Goal: Task Accomplishment & Management: Complete application form

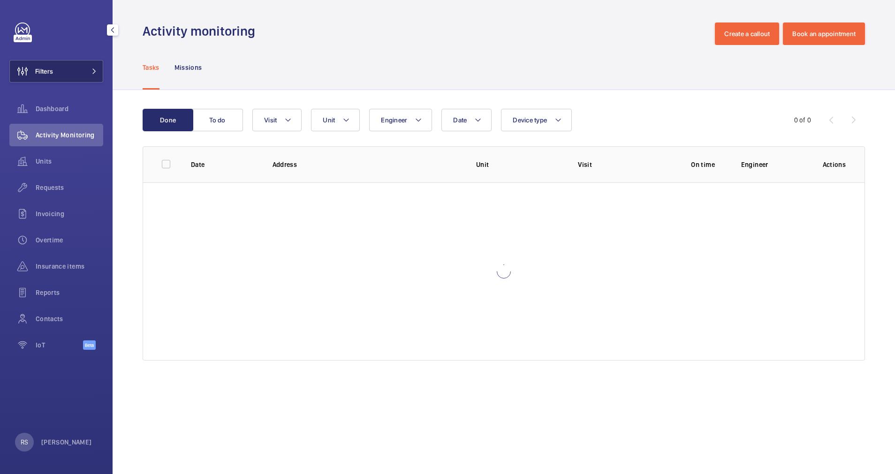
click at [94, 74] on mat-icon at bounding box center [94, 71] width 6 height 6
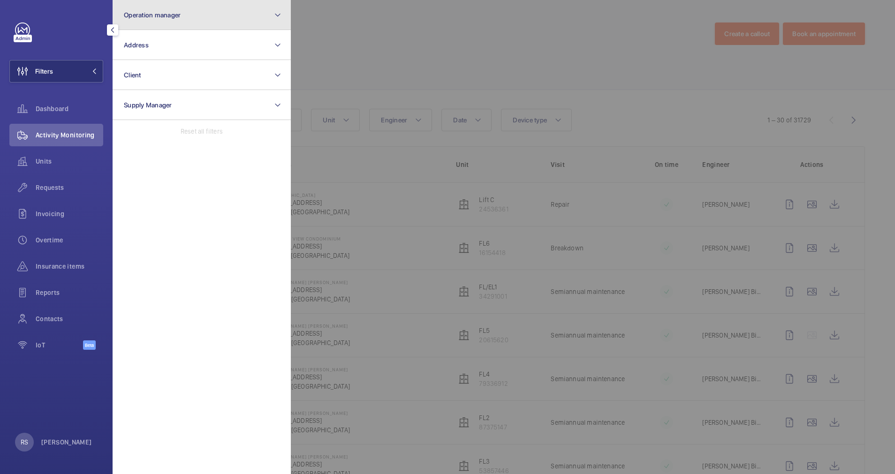
click at [202, 15] on button "Operation manager" at bounding box center [202, 15] width 178 height 30
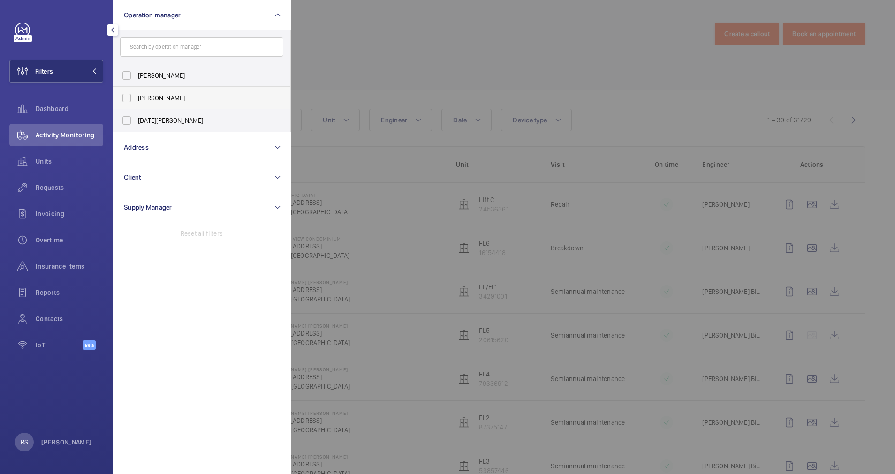
click at [158, 94] on span "[PERSON_NAME]" at bounding box center [202, 97] width 129 height 9
click at [136, 94] on input "[PERSON_NAME]" at bounding box center [126, 98] width 19 height 19
checkbox input "true"
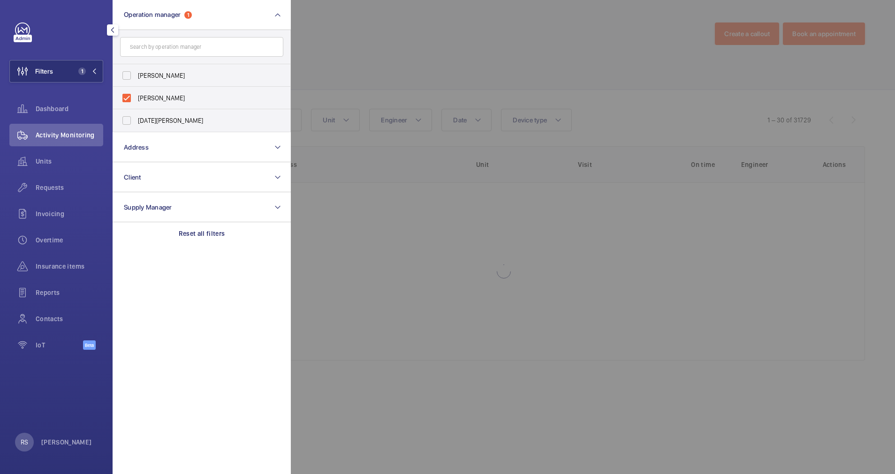
click at [432, 30] on div at bounding box center [738, 237] width 895 height 474
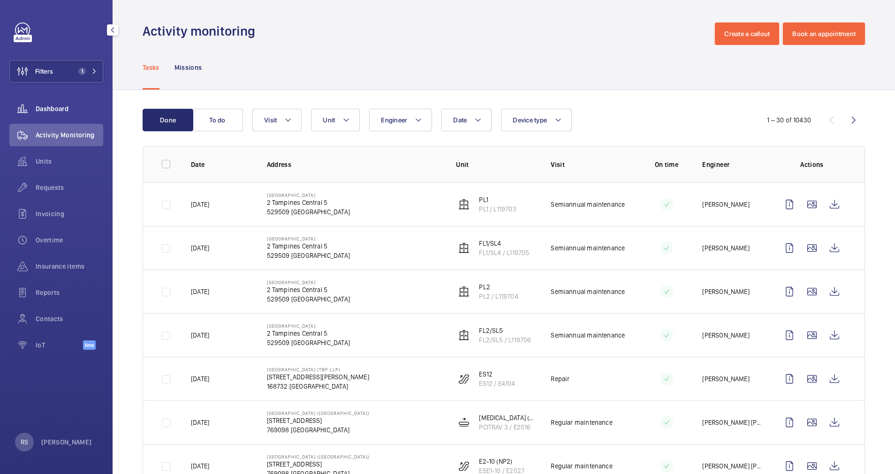
click at [72, 106] on span "Dashboard" at bounding box center [70, 108] width 68 height 9
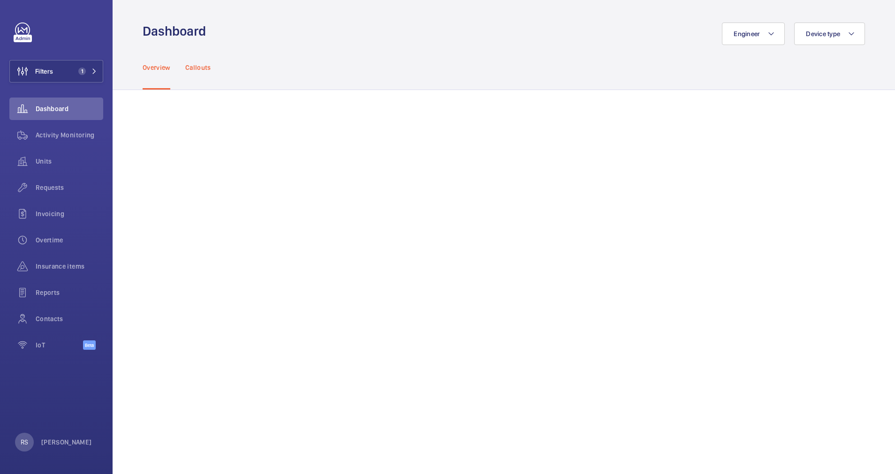
drag, startPoint x: 196, startPoint y: 64, endPoint x: 202, endPoint y: 67, distance: 6.5
click at [197, 65] on p "Callouts" at bounding box center [198, 67] width 26 height 9
click at [163, 63] on p "Overview" at bounding box center [157, 67] width 28 height 9
click at [79, 129] on div "Activity Monitoring" at bounding box center [56, 135] width 94 height 23
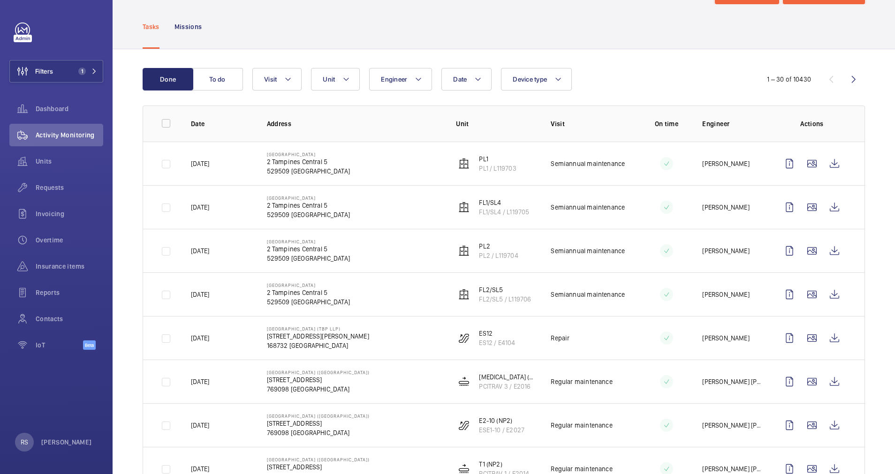
scroll to position [70, 0]
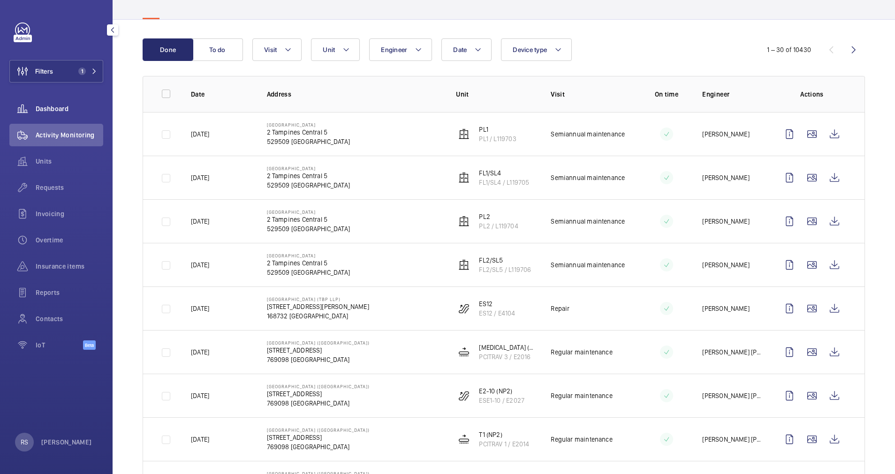
click at [56, 106] on span "Dashboard" at bounding box center [70, 108] width 68 height 9
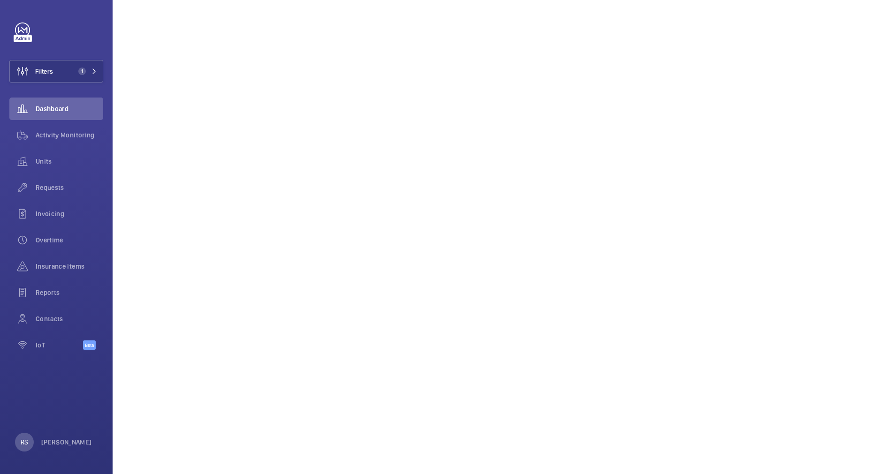
scroll to position [141, 0]
click at [45, 134] on span "Activity Monitoring" at bounding box center [70, 134] width 68 height 9
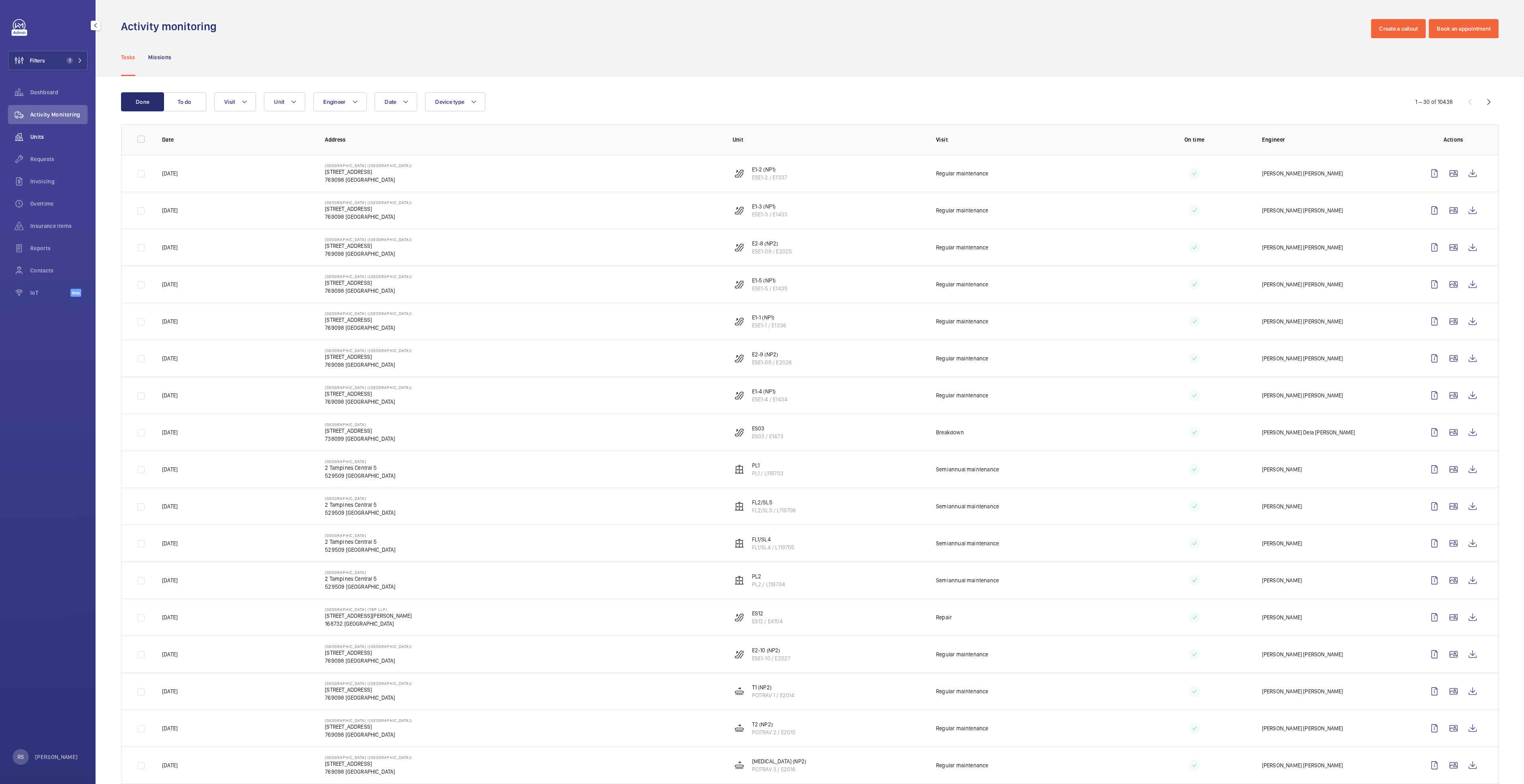
click at [56, 135] on span "Units" at bounding box center [59, 137] width 58 height 8
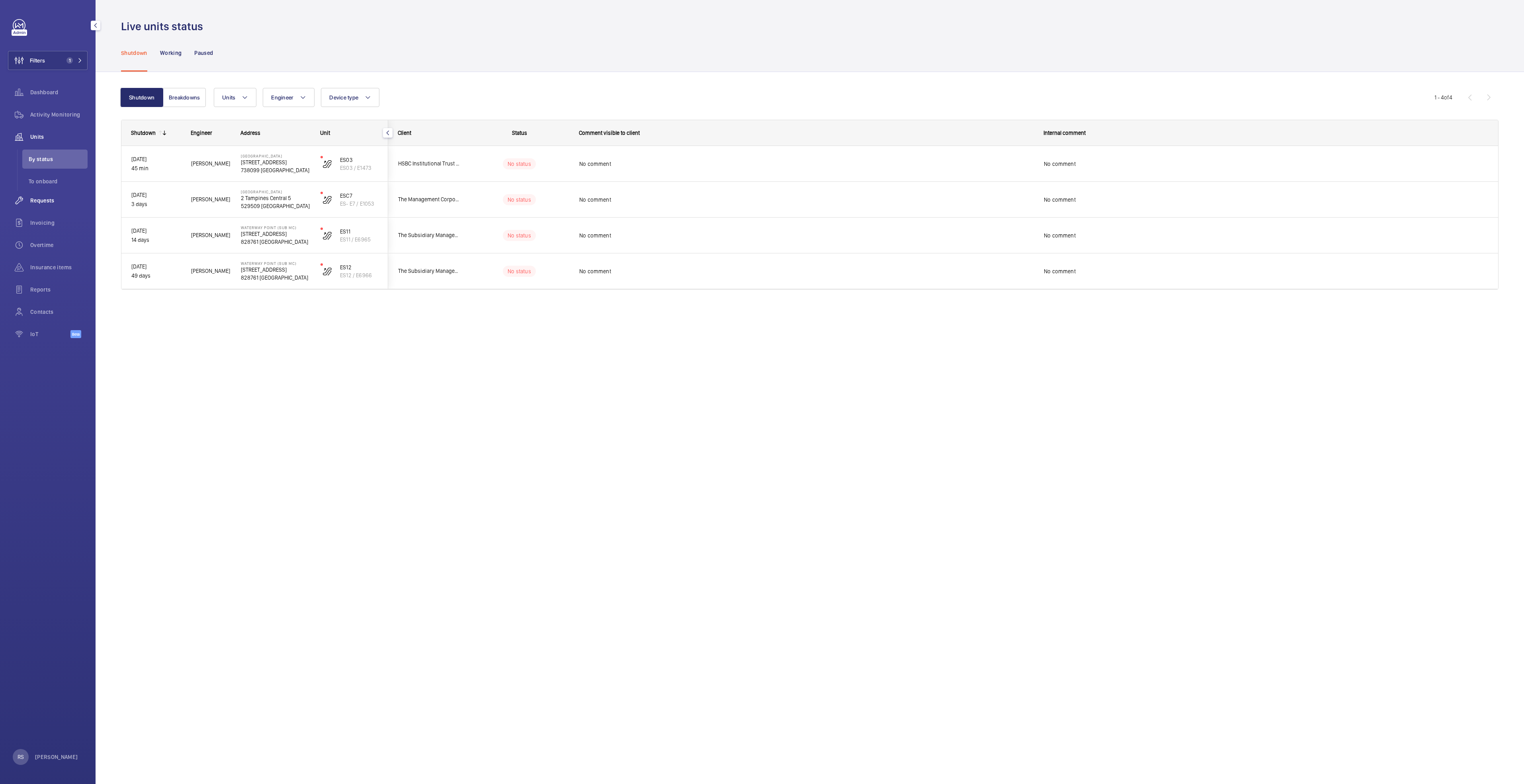
click at [47, 200] on span "Requests" at bounding box center [59, 200] width 58 height 8
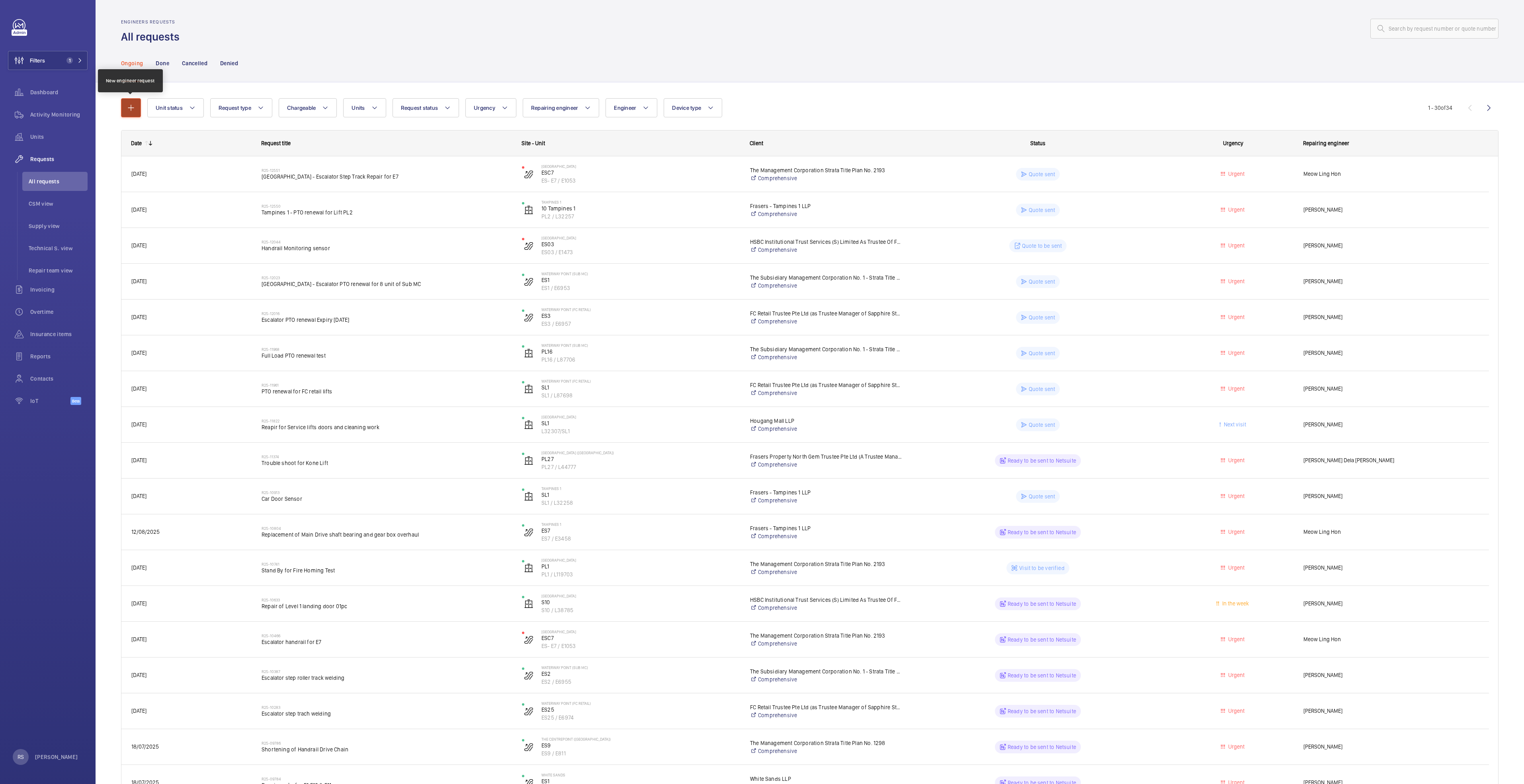
click at [138, 109] on button "button" at bounding box center [131, 108] width 20 height 20
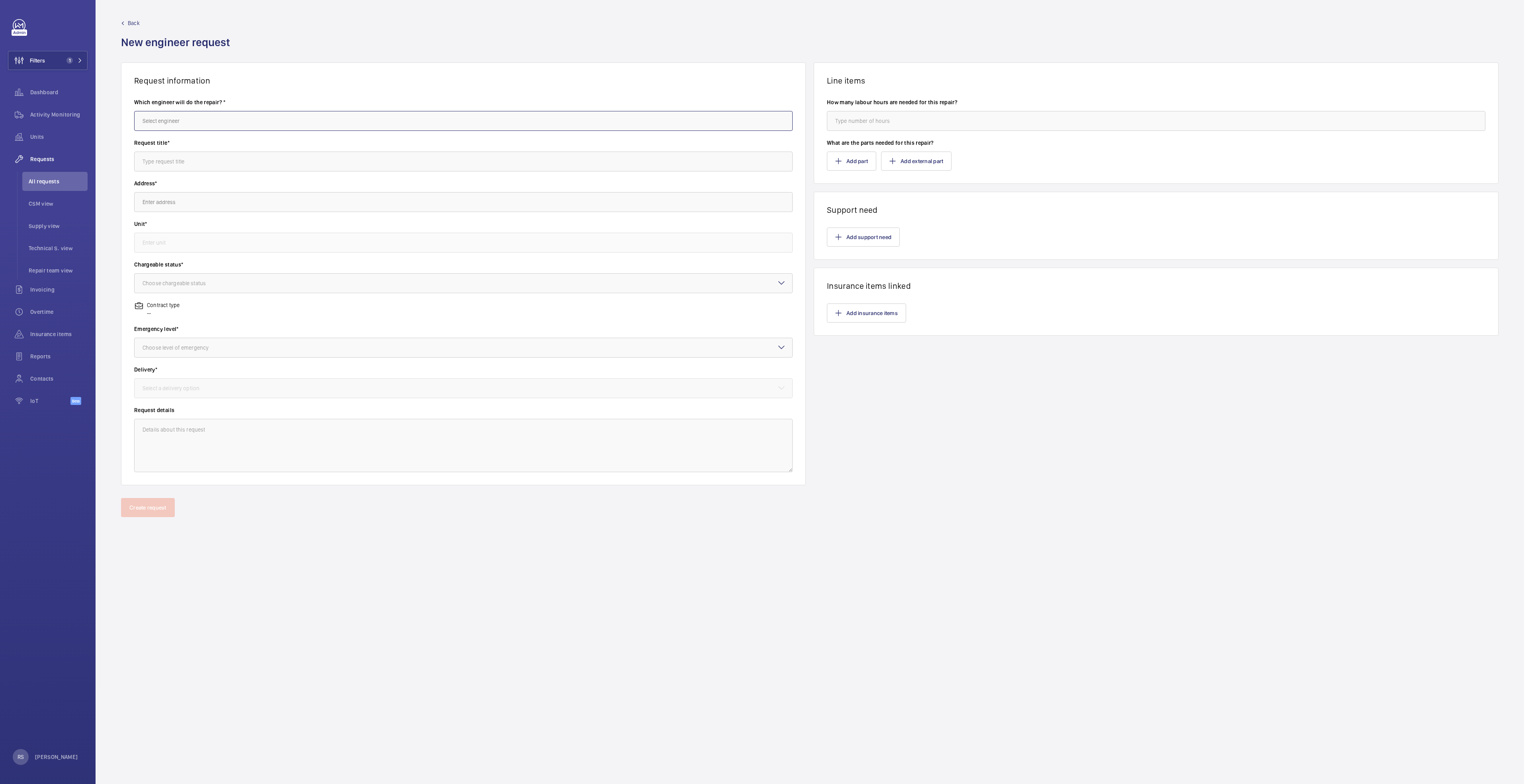
click at [190, 121] on input "text" at bounding box center [464, 120] width 659 height 20
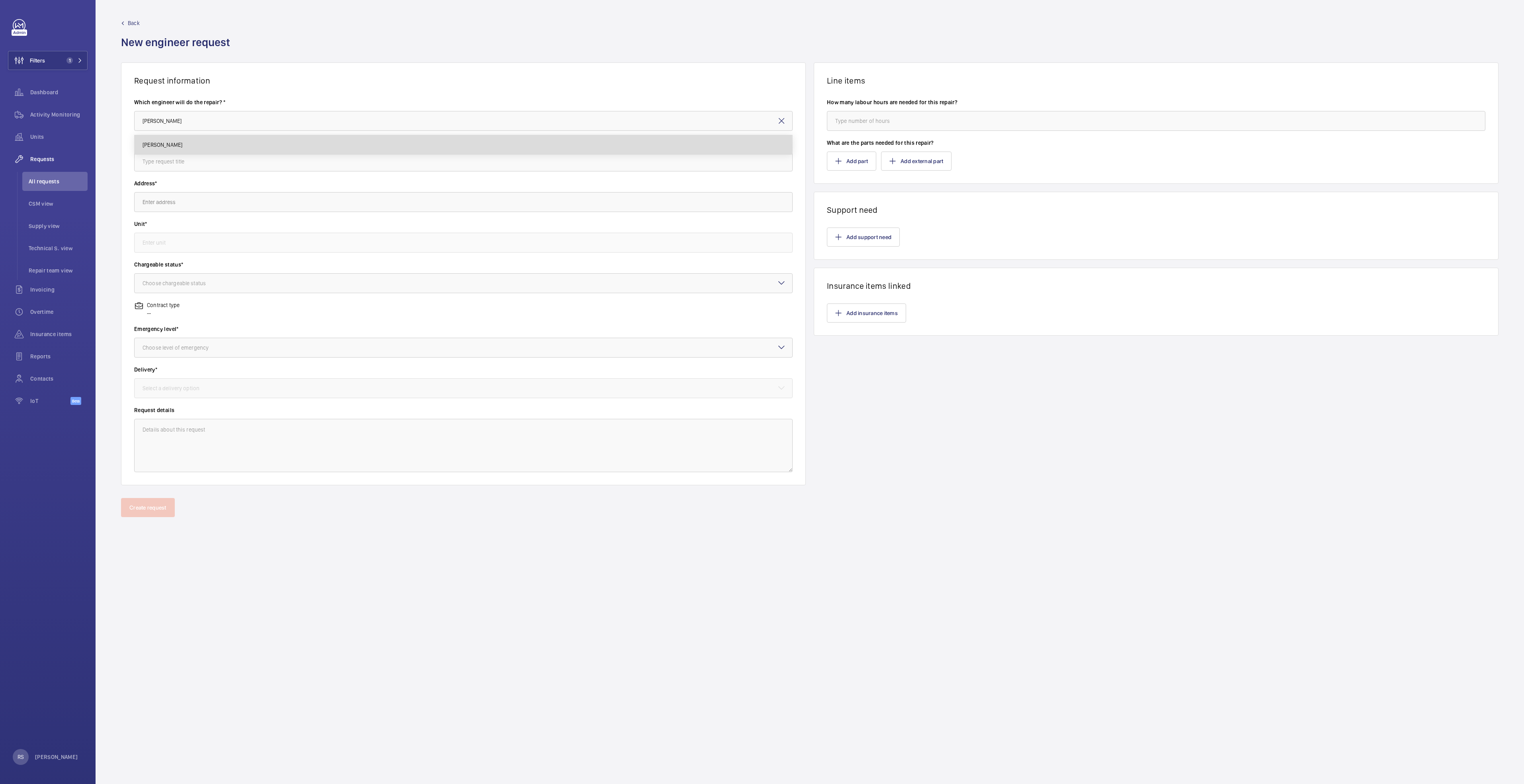
click at [248, 148] on mat-option "[PERSON_NAME]" at bounding box center [464, 144] width 658 height 20
type input "[PERSON_NAME]"
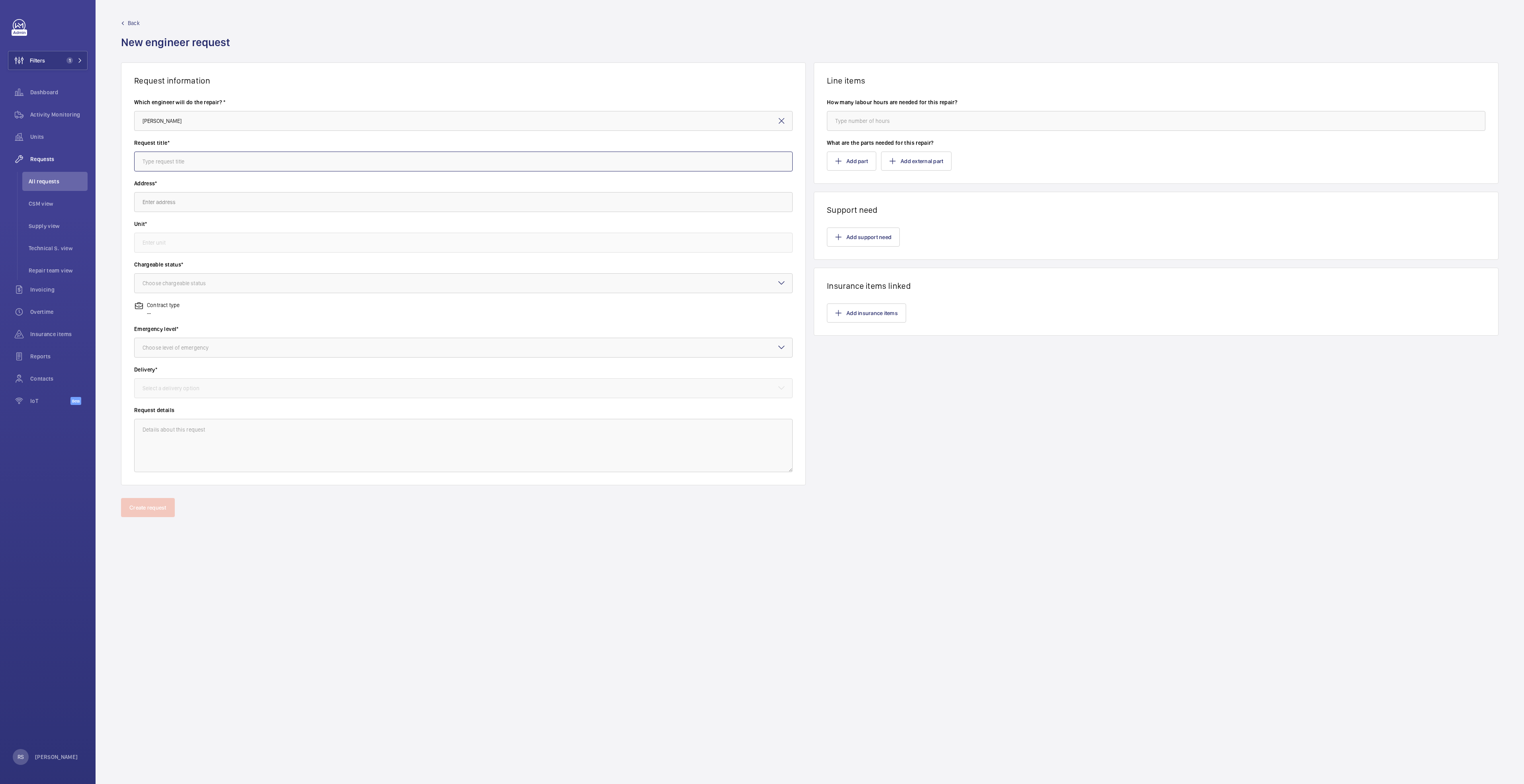
click at [260, 157] on input "text" at bounding box center [464, 161] width 659 height 20
type input "c"
click at [316, 160] on input "text" at bounding box center [464, 161] width 659 height 20
type input "r"
type input "Replacement of handrail newel bearing, inserts, V belts , Pressure rollers and …"
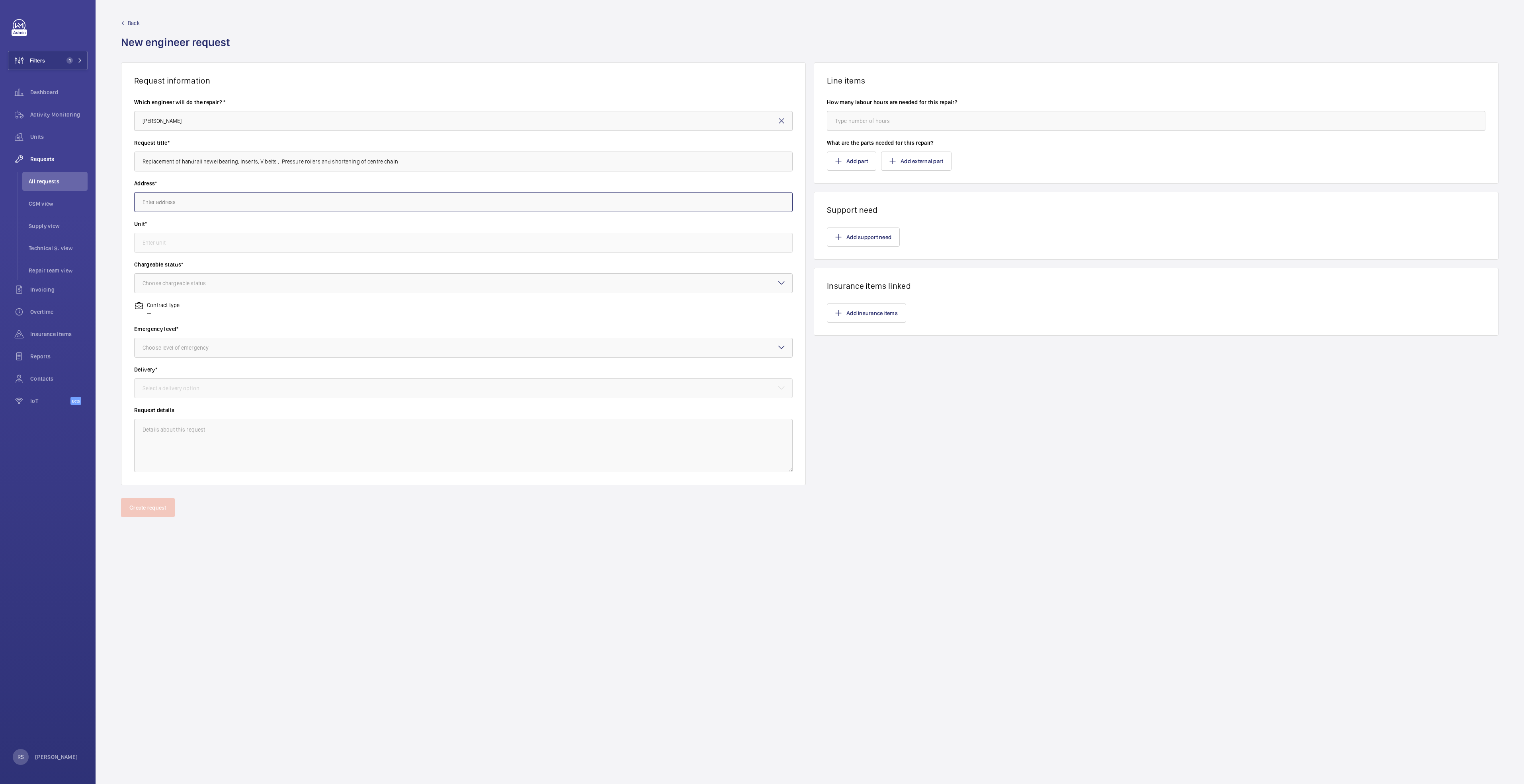
click at [313, 203] on input "text" at bounding box center [464, 202] width 659 height 20
click at [324, 160] on input "Replacement of handrail newel bearing, inserts, V belts , Pressure rollers and …" at bounding box center [464, 161] width 659 height 20
click at [296, 207] on input "text" at bounding box center [464, 202] width 659 height 20
click at [219, 198] on input "causewy" at bounding box center [464, 202] width 659 height 20
click at [228, 229] on span "[GEOGRAPHIC_DATA][STREET_ADDRESS]" at bounding box center [191, 226] width 97 height 8
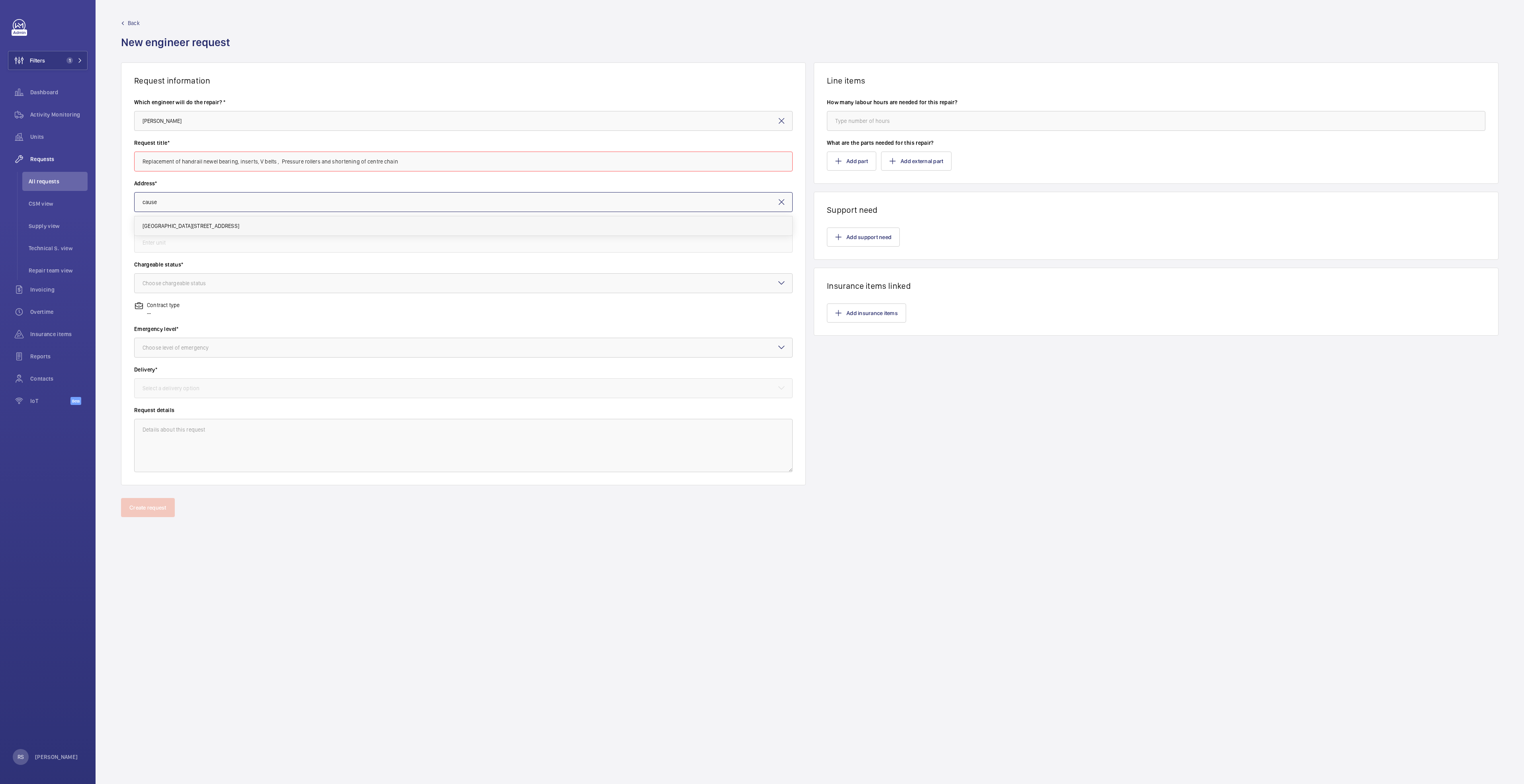
type input "[GEOGRAPHIC_DATA][STREET_ADDRESS]"
click at [219, 246] on input "text" at bounding box center [464, 242] width 659 height 20
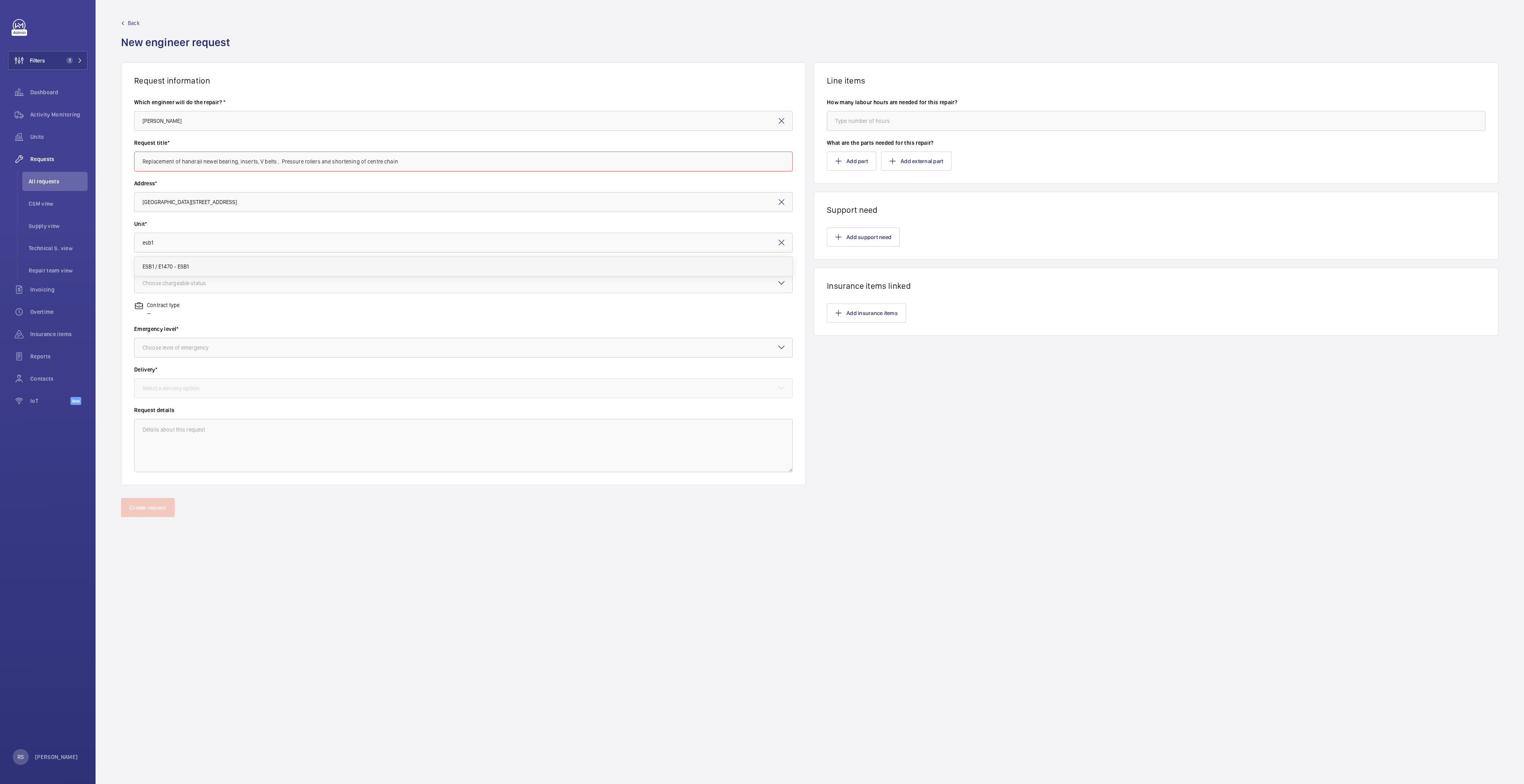
click at [188, 266] on span "ESB1 / E1470 - ESB1" at bounding box center [166, 266] width 46 height 8
click at [221, 283] on div "Choose chargeable status" at bounding box center [184, 283] width 83 height 8
click at [192, 332] on div "Non chargeable" at bounding box center [464, 327] width 658 height 20
click at [224, 356] on div at bounding box center [464, 348] width 658 height 20
click at [223, 357] on div at bounding box center [464, 348] width 658 height 20
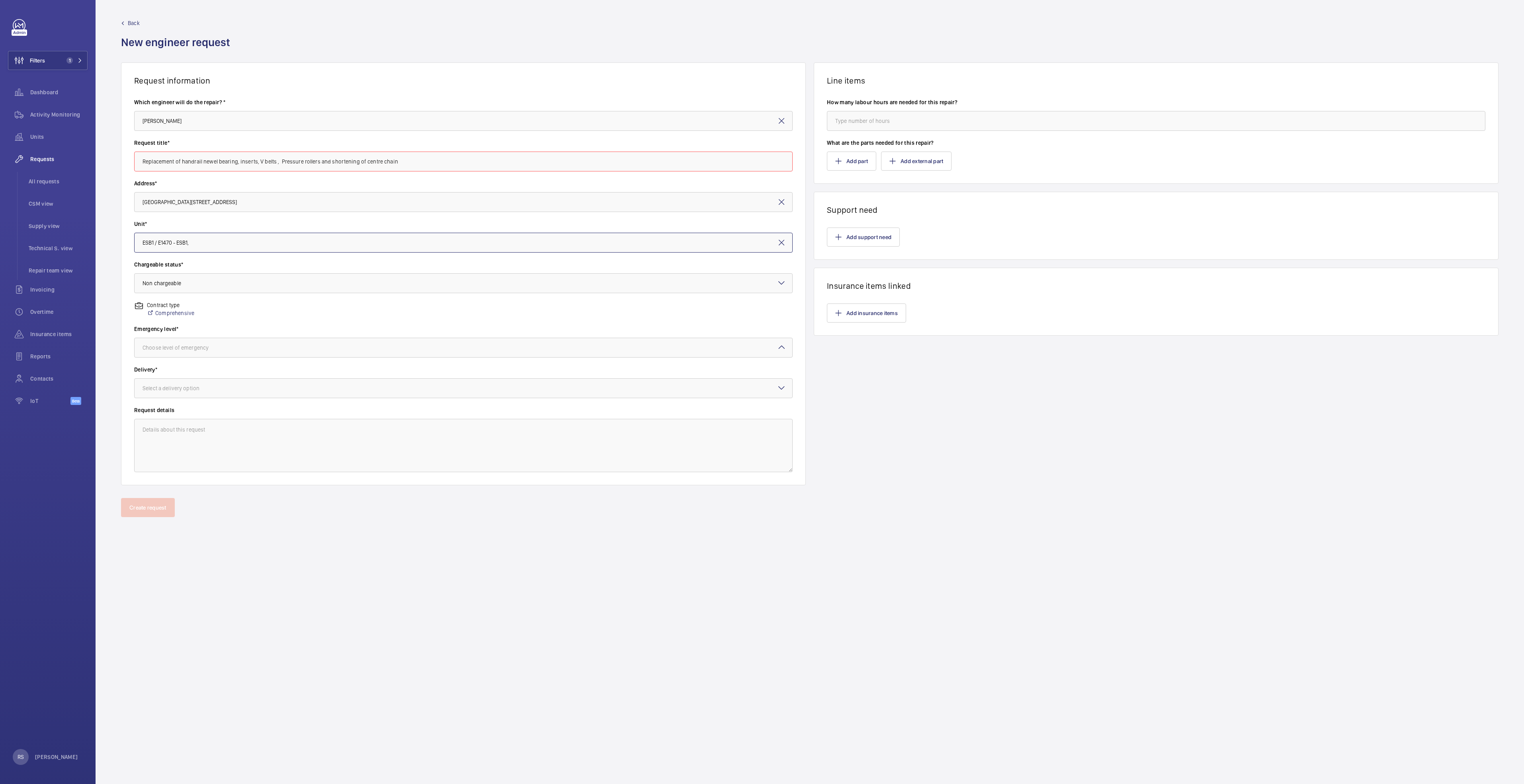
type input "ESB1 / E1470 - ESB1,"
click at [340, 343] on div at bounding box center [464, 348] width 658 height 20
click at [184, 402] on span "Urgent" at bounding box center [464, 411] width 642 height 8
click at [190, 388] on div "Select a delivery option" at bounding box center [181, 388] width 77 height 8
click at [190, 402] on span "Part already taken" at bounding box center [464, 412] width 642 height 8
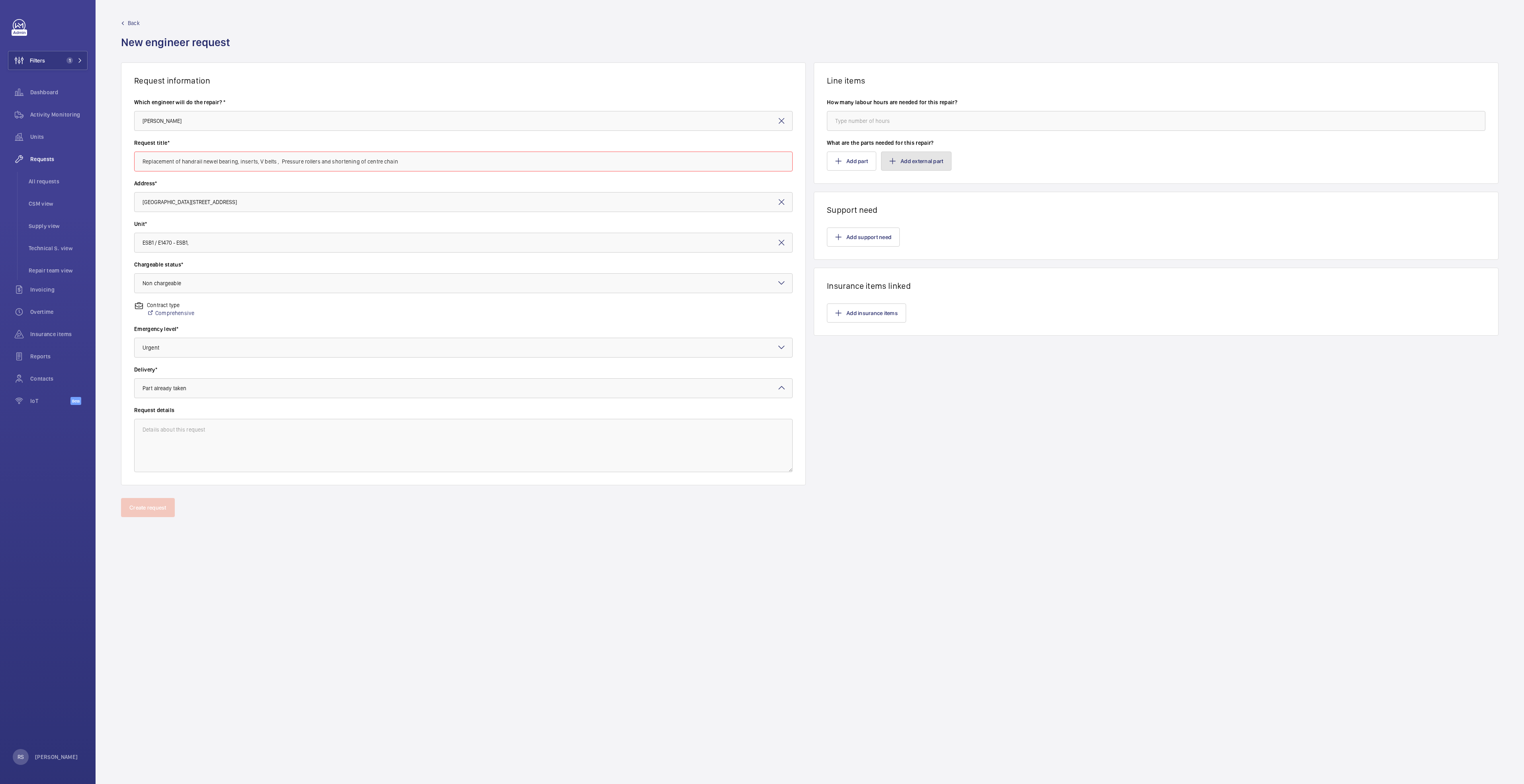
click at [759, 164] on button "Add external part" at bounding box center [916, 161] width 70 height 20
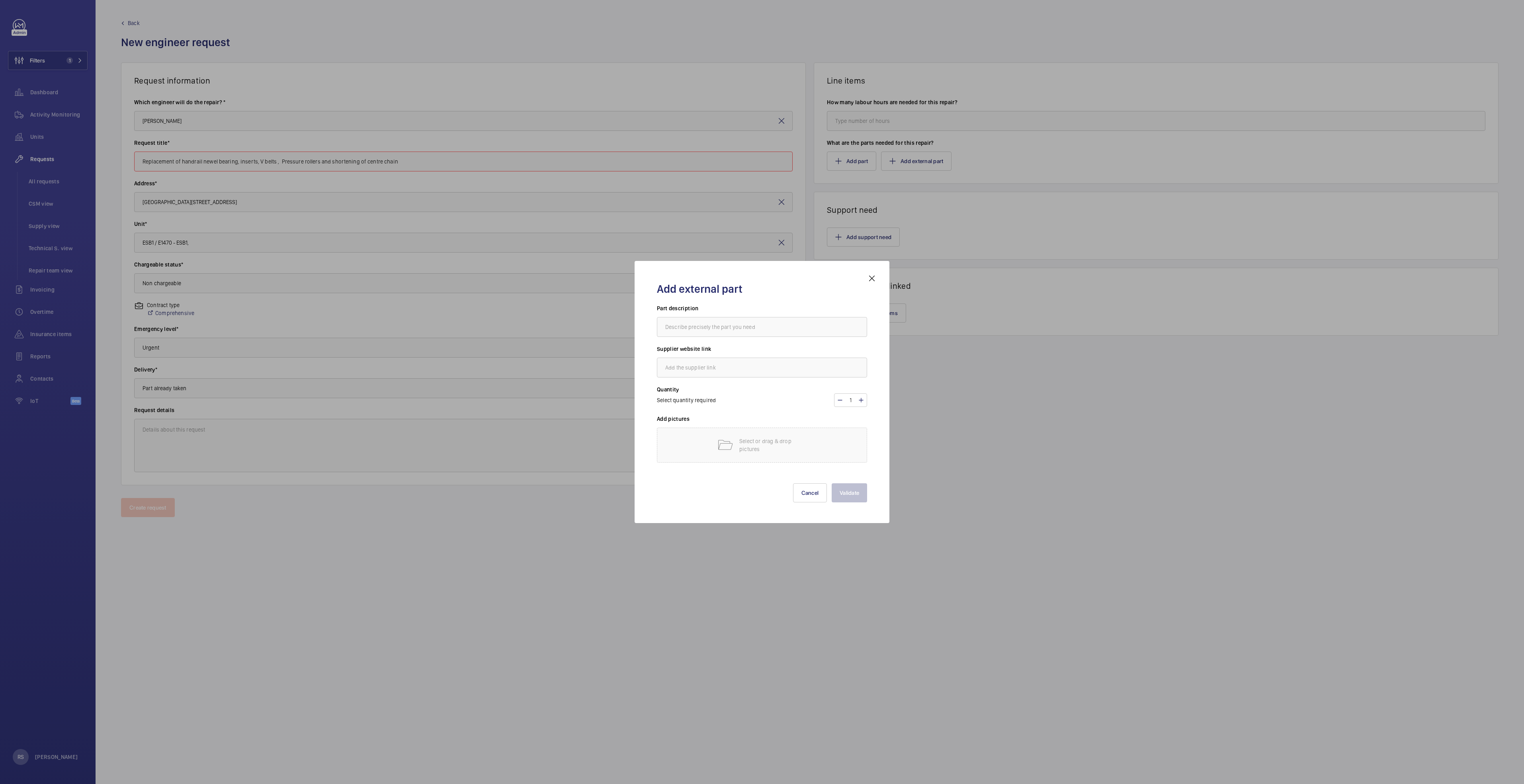
click at [759, 402] on div at bounding box center [762, 392] width 1524 height 784
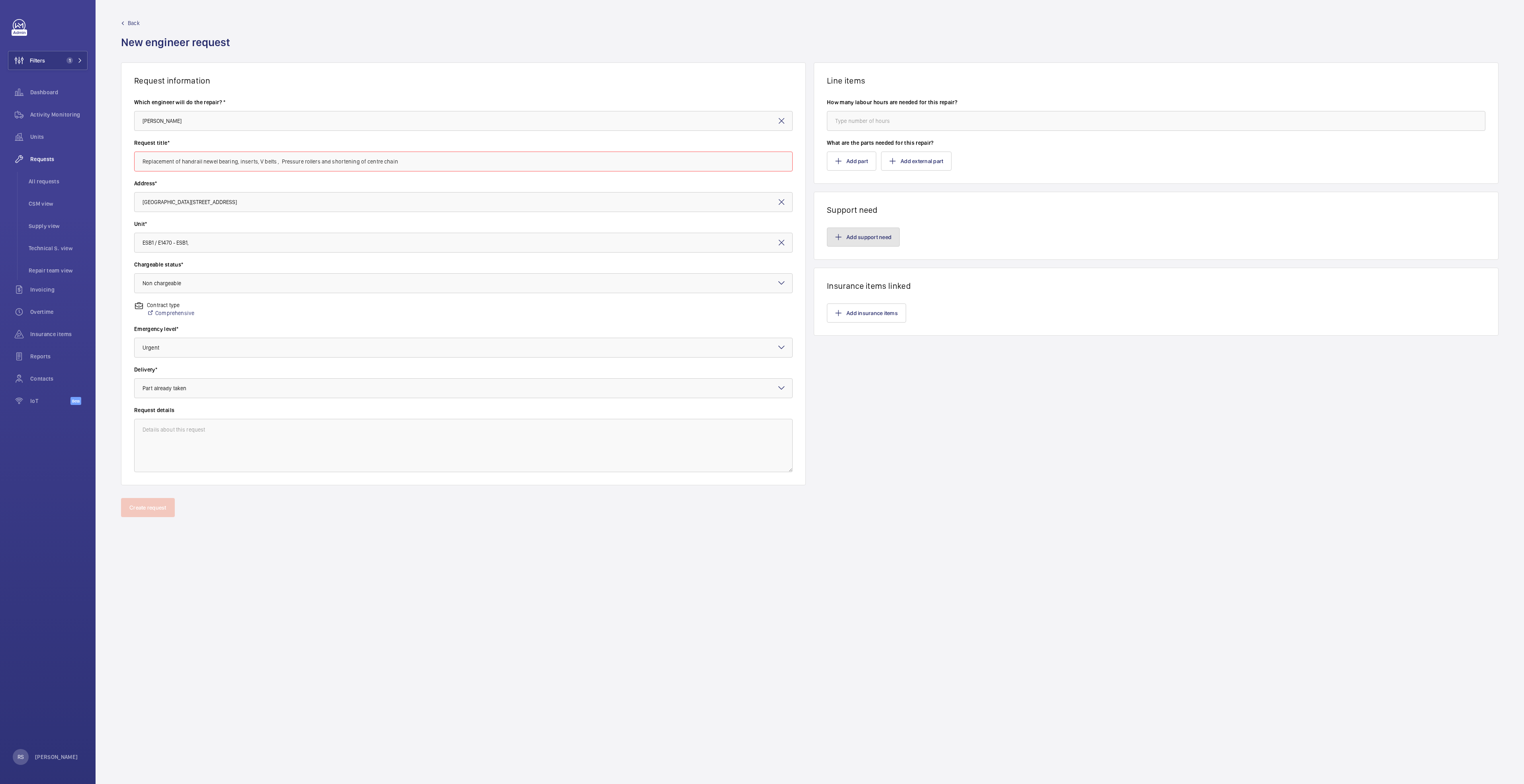
click at [759, 244] on button "Add support need" at bounding box center [863, 237] width 73 height 20
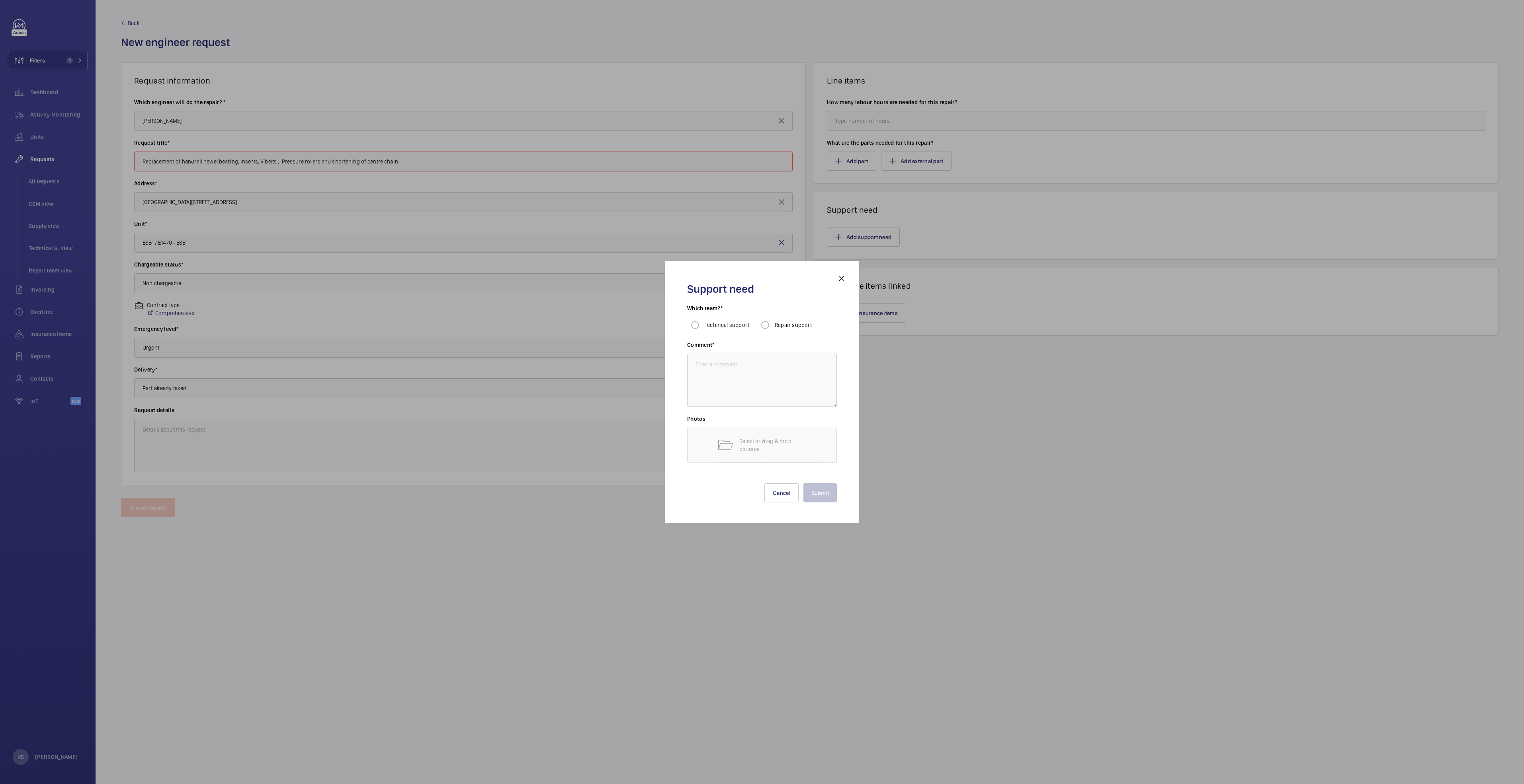
click at [759, 329] on div "Repair support" at bounding box center [784, 325] width 55 height 16
click at [759, 327] on input "Repair support" at bounding box center [765, 325] width 16 height 16
radio input "true"
click at [755, 372] on textarea at bounding box center [762, 380] width 149 height 53
type textarea "subcontractor"
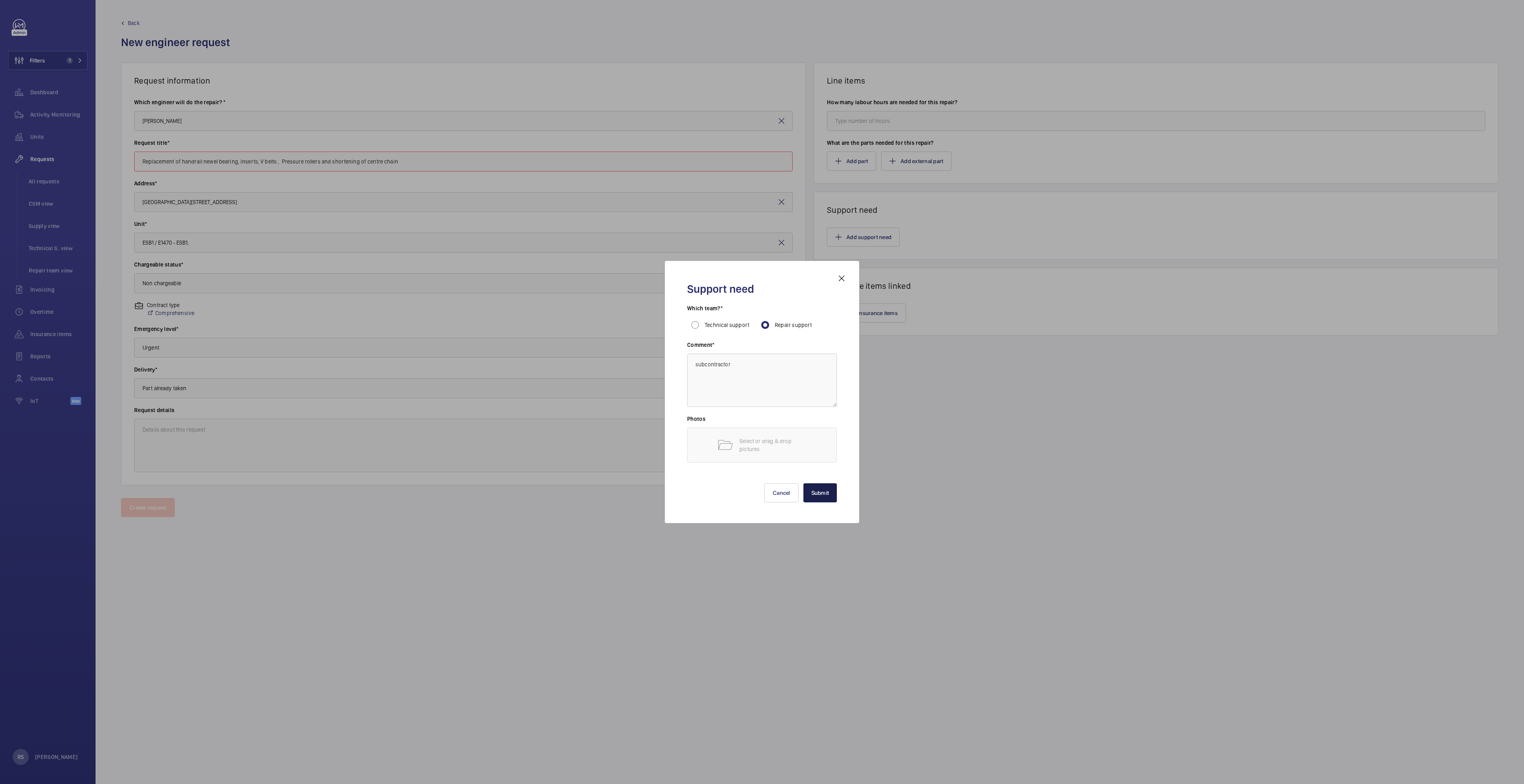
click at [759, 402] on button "Submit" at bounding box center [821, 493] width 34 height 20
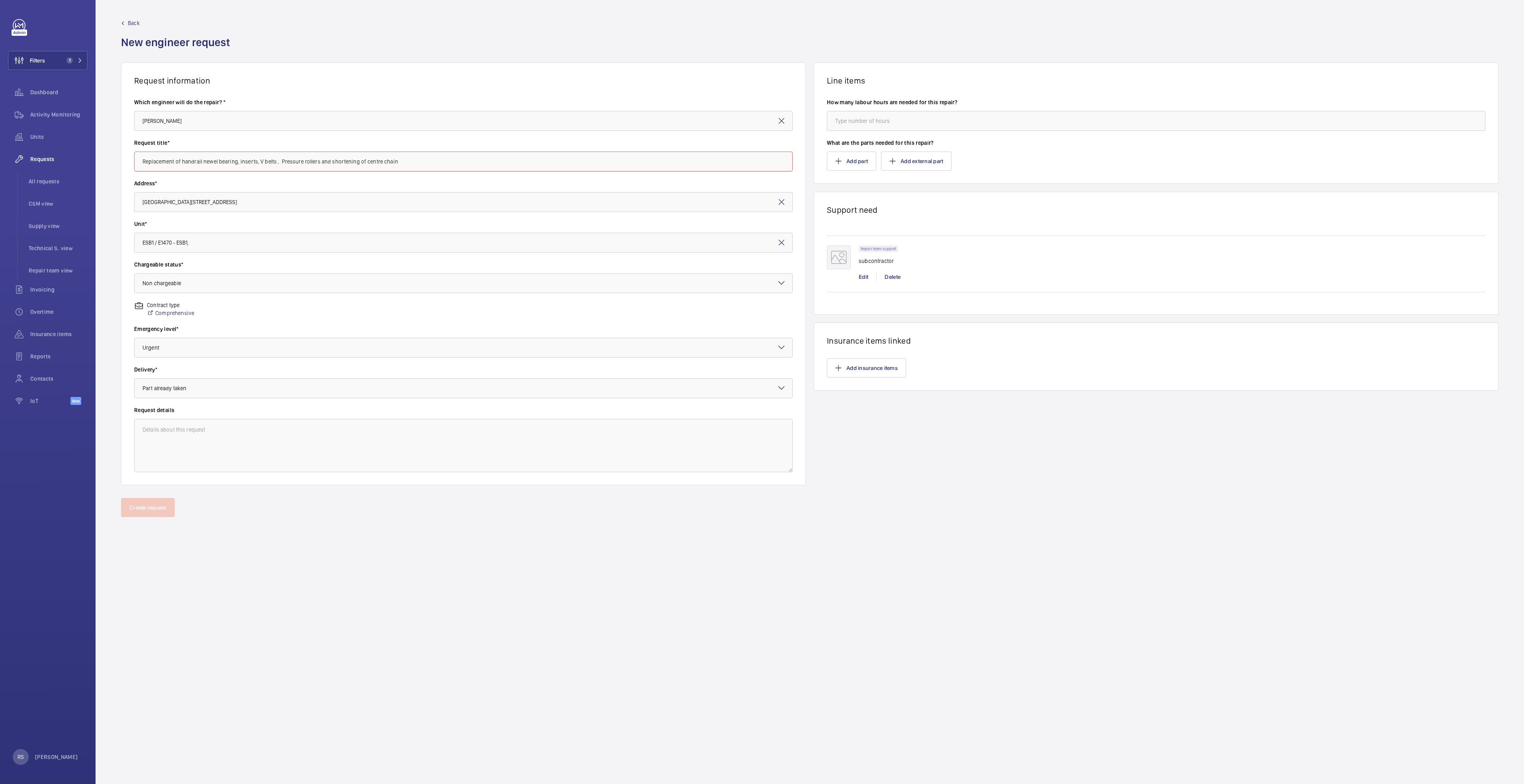
click at [298, 402] on form "Back New engineer request Request information Which engineer will do the repair…" at bounding box center [810, 392] width 1429 height 784
click at [759, 116] on input "number" at bounding box center [1156, 120] width 659 height 20
type input "8"
click at [605, 165] on input "Replacement of handrail newel bearing, inserts, V belts , Pressure rollers and …" at bounding box center [464, 161] width 659 height 20
type input "Replacement of handrail newel bearing, inserts, V belts , Pressure roller"
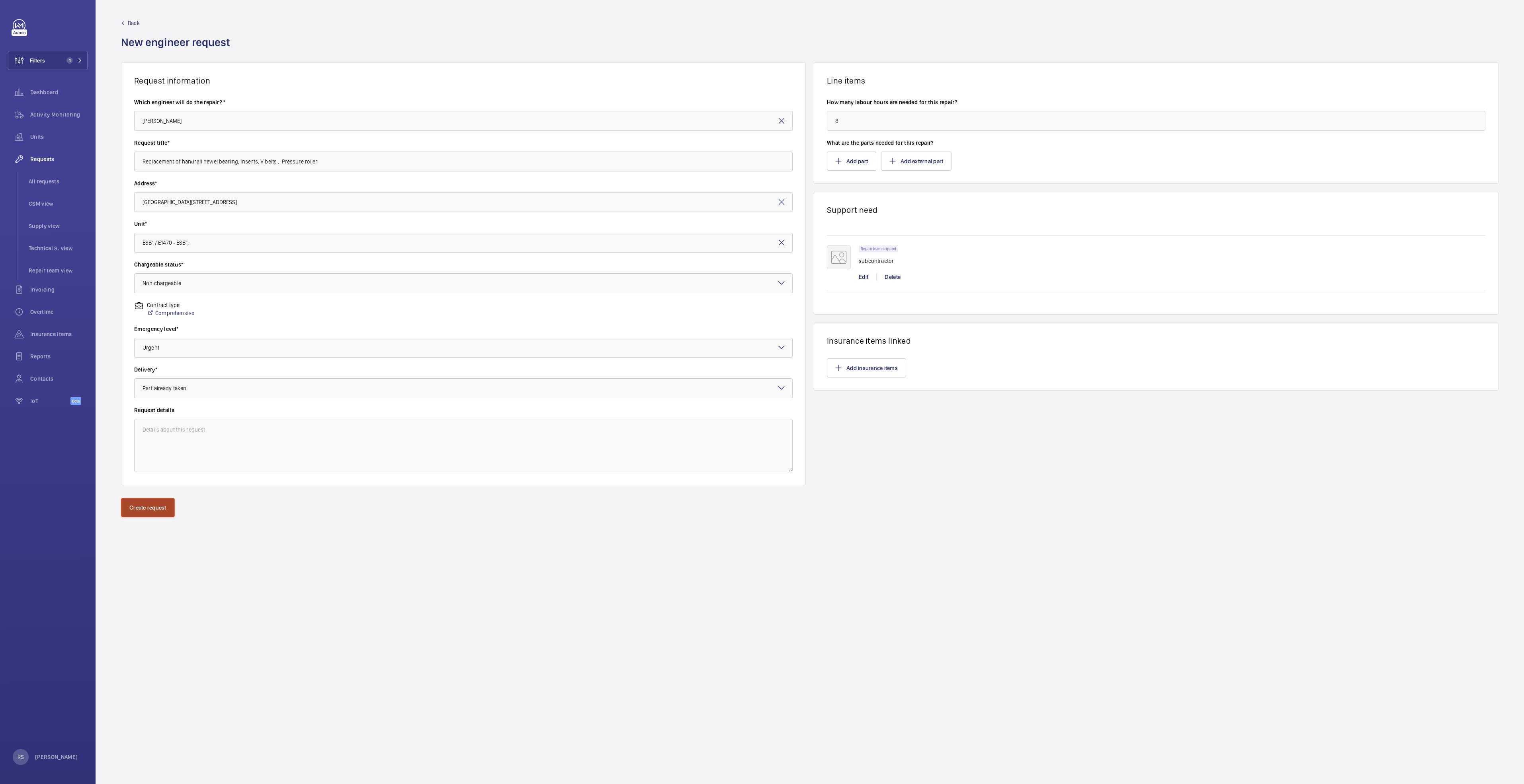
click at [143, 402] on button "Create request" at bounding box center [148, 507] width 53 height 20
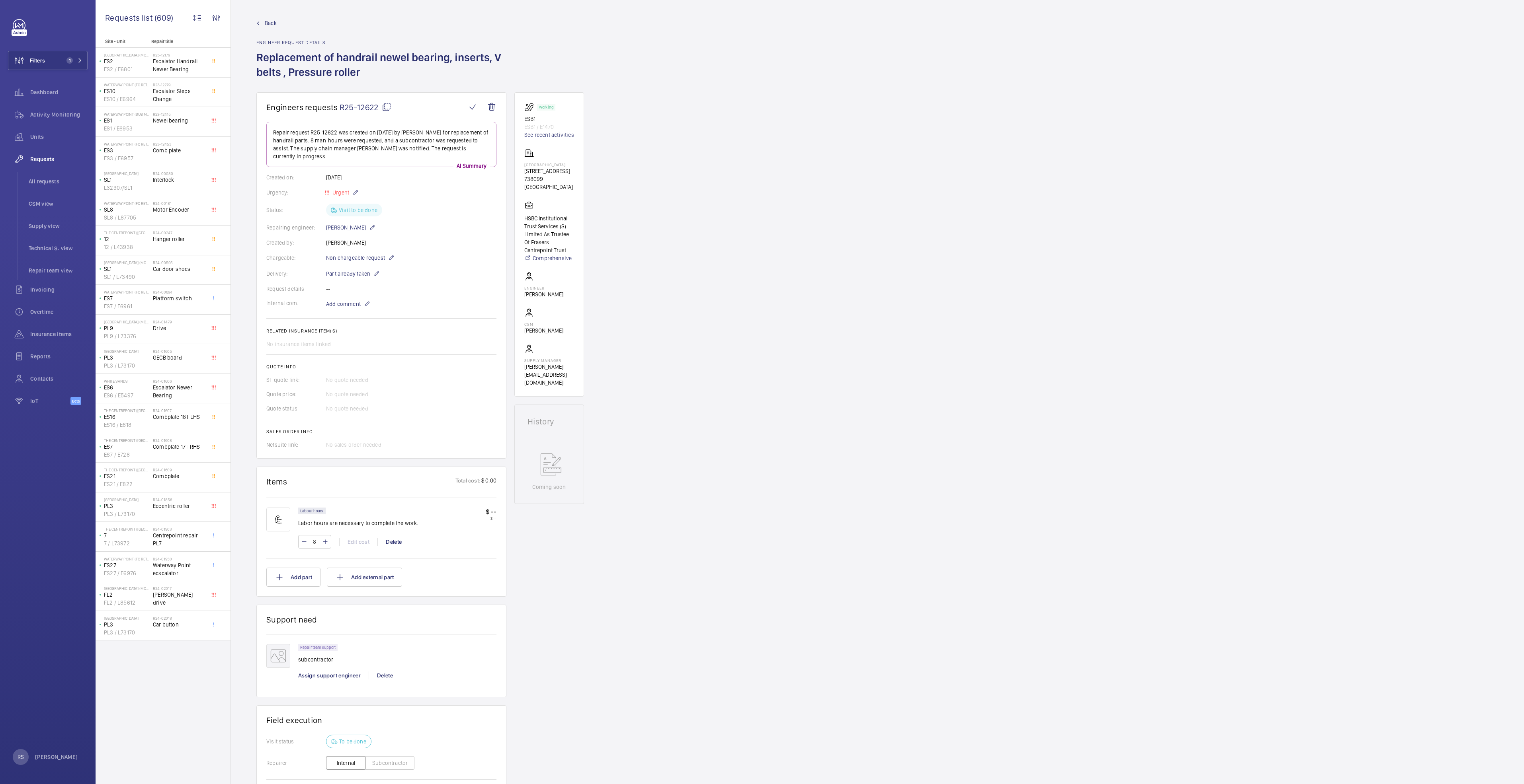
click at [260, 24] on link "Back" at bounding box center [381, 23] width 250 height 8
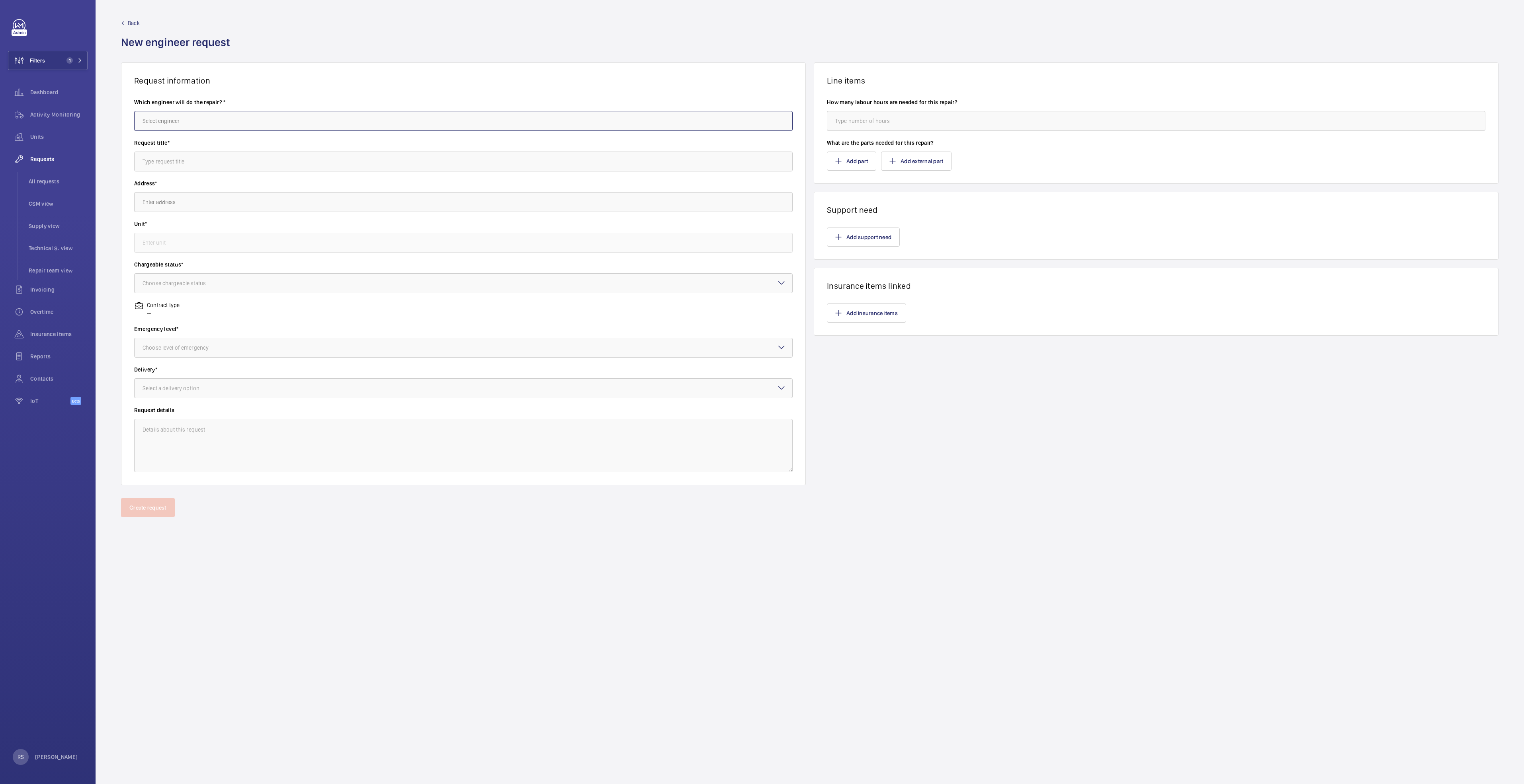
click at [219, 116] on input "text" at bounding box center [464, 120] width 659 height 20
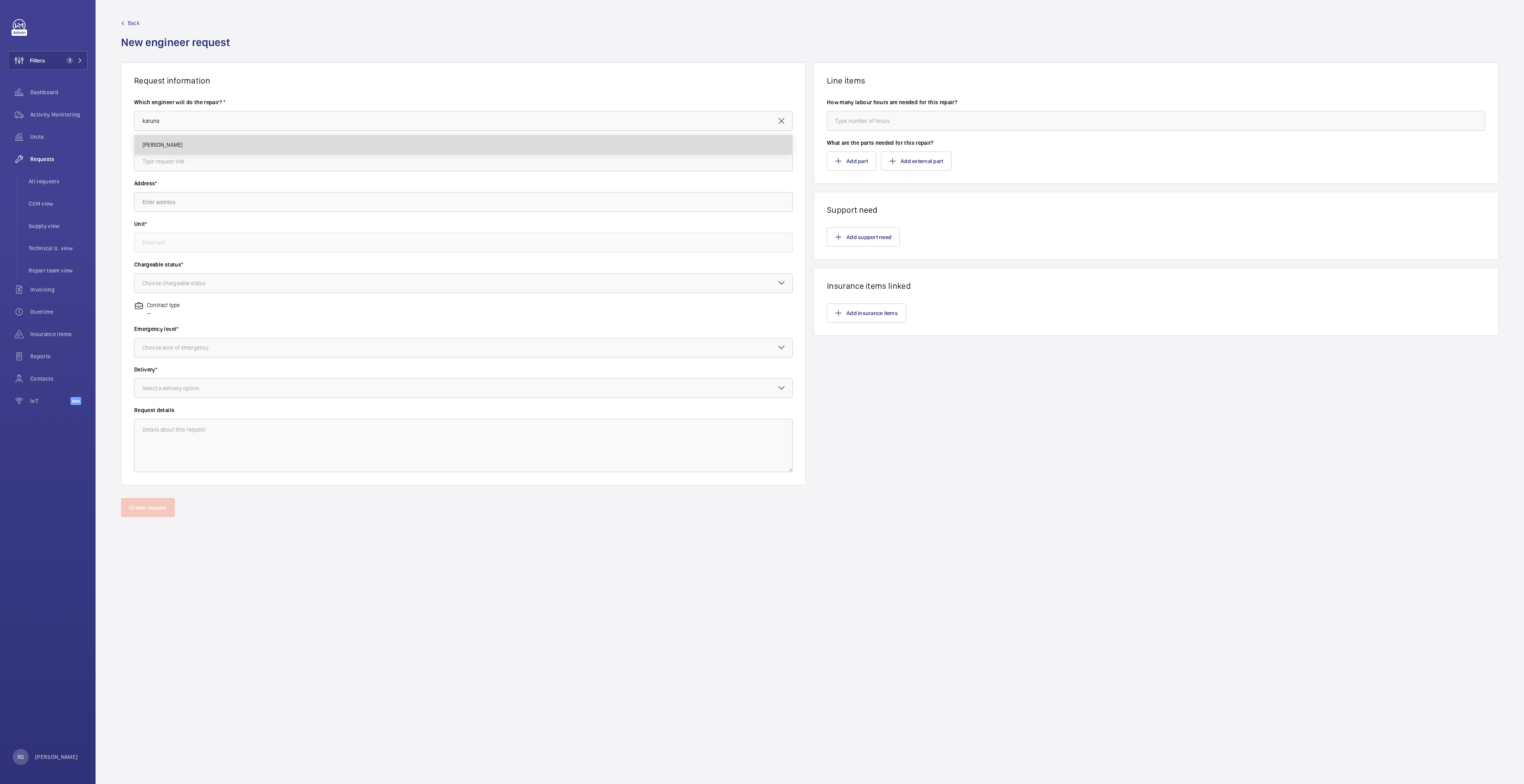
click at [248, 142] on mat-option "[PERSON_NAME]" at bounding box center [464, 144] width 658 height 20
type input "[PERSON_NAME]"
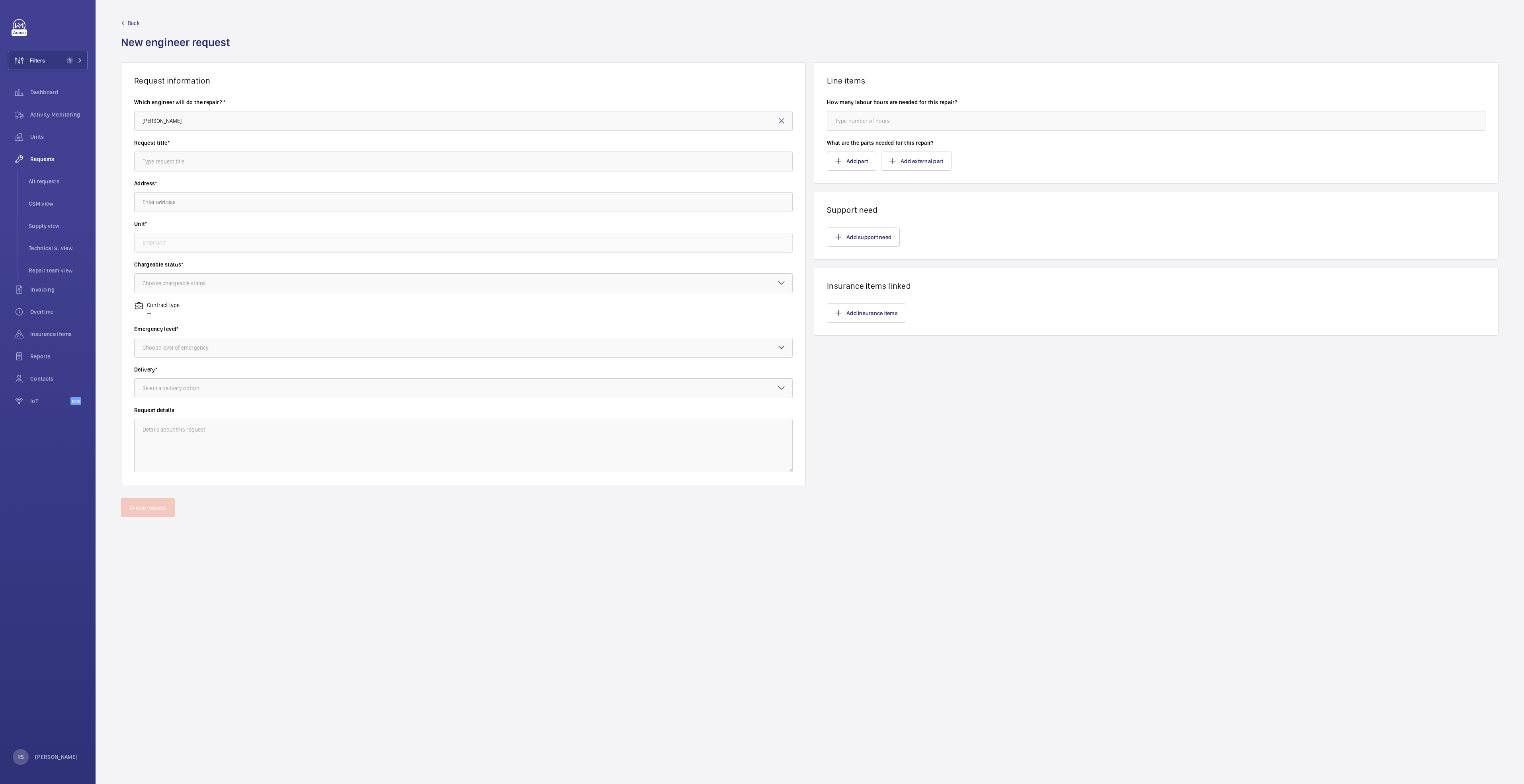
click at [224, 151] on wm-front-input "Request title*" at bounding box center [464, 155] width 659 height 32
click at [223, 165] on input "text" at bounding box center [464, 161] width 659 height 20
type input "Replacement of centre chain"
click at [214, 210] on input "text" at bounding box center [464, 202] width 659 height 20
click at [228, 227] on span "[GEOGRAPHIC_DATA][STREET_ADDRESS]" at bounding box center [191, 226] width 97 height 8
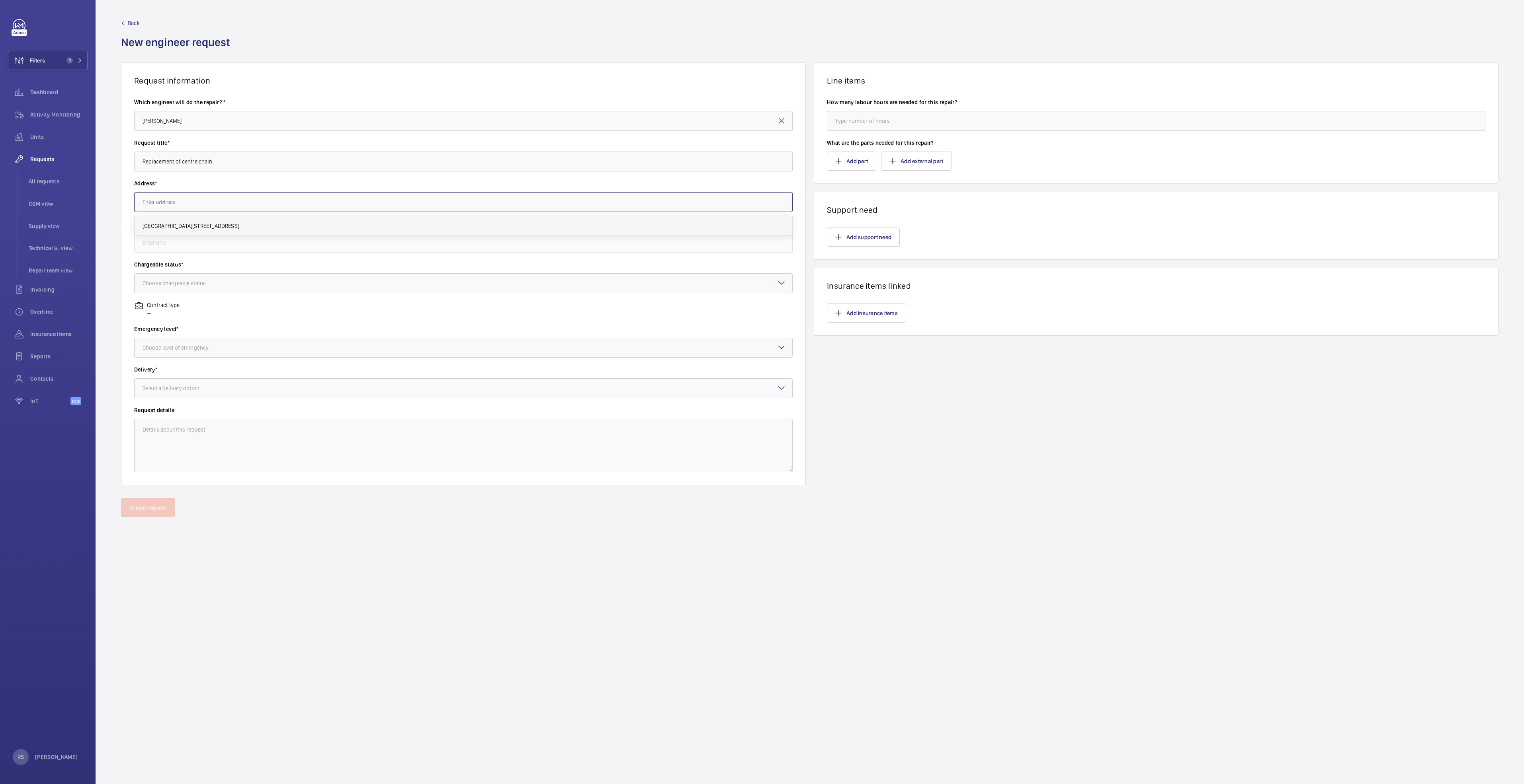
type input "[GEOGRAPHIC_DATA][STREET_ADDRESS]"
click at [225, 231] on wm-front-autocomplete-dropdown-select "Unit*" at bounding box center [464, 236] width 659 height 32
click at [230, 245] on input "text" at bounding box center [464, 242] width 659 height 20
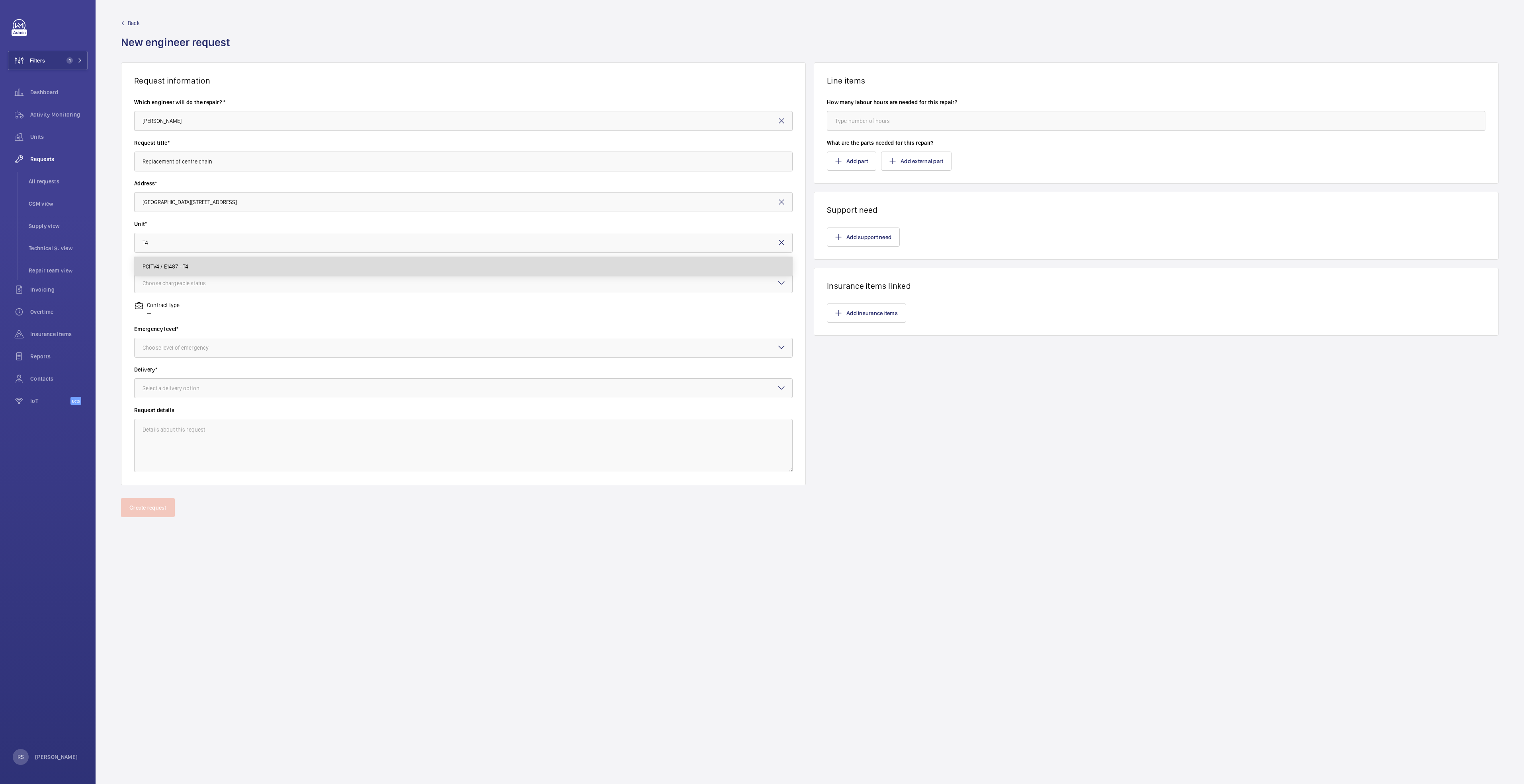
click at [204, 268] on mat-option "PCITV4 / E1487 - T4" at bounding box center [464, 266] width 658 height 20
type input "PCITV4 / E1487 - T4"
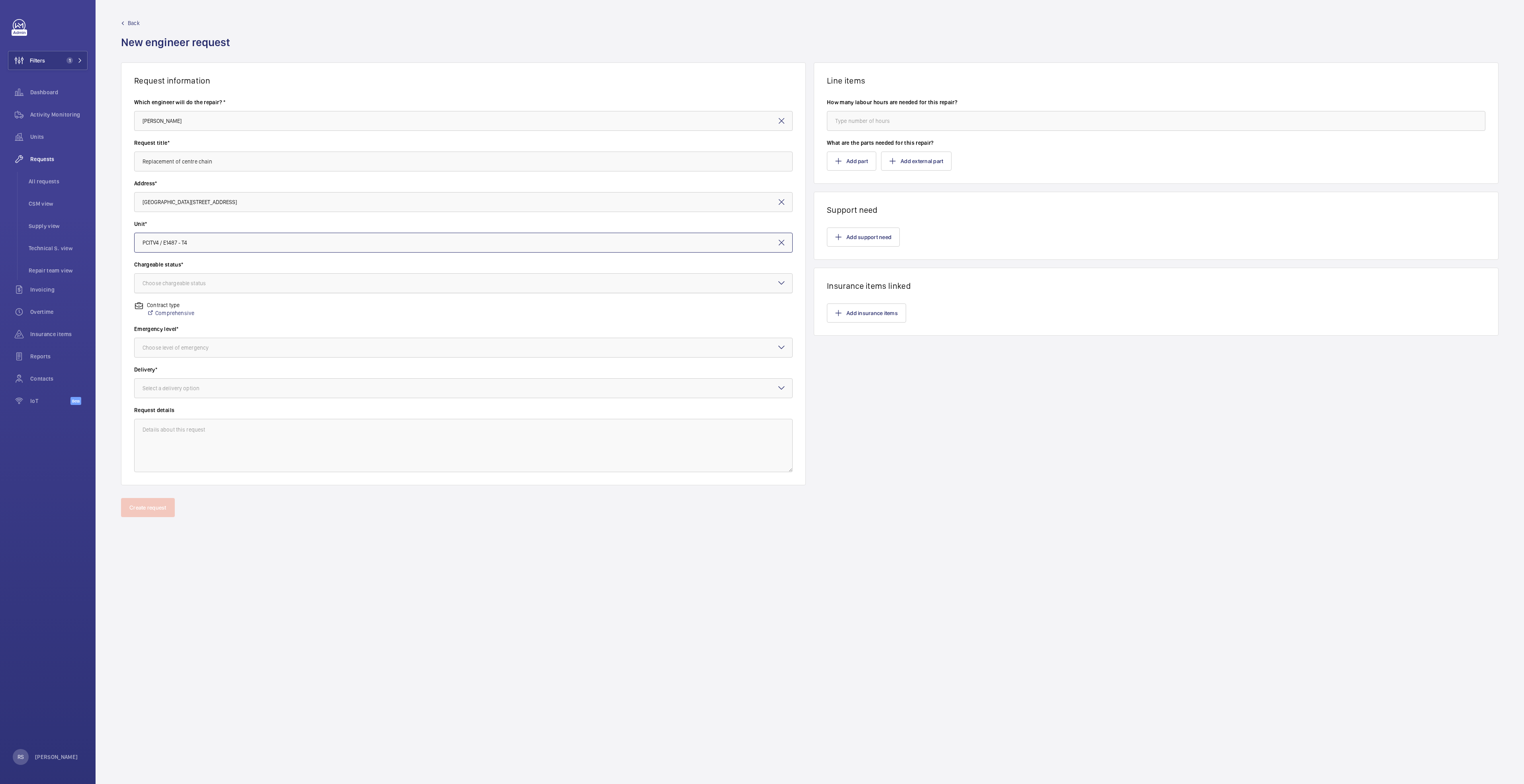
click at [223, 287] on div "Choose chargeable status" at bounding box center [184, 283] width 83 height 8
click at [191, 327] on span "Non chargeable" at bounding box center [464, 327] width 642 height 8
click at [201, 354] on div at bounding box center [464, 348] width 658 height 20
click at [170, 402] on span "Urgent" at bounding box center [464, 411] width 642 height 8
click at [189, 385] on div "Select a delivery option" at bounding box center [181, 388] width 77 height 8
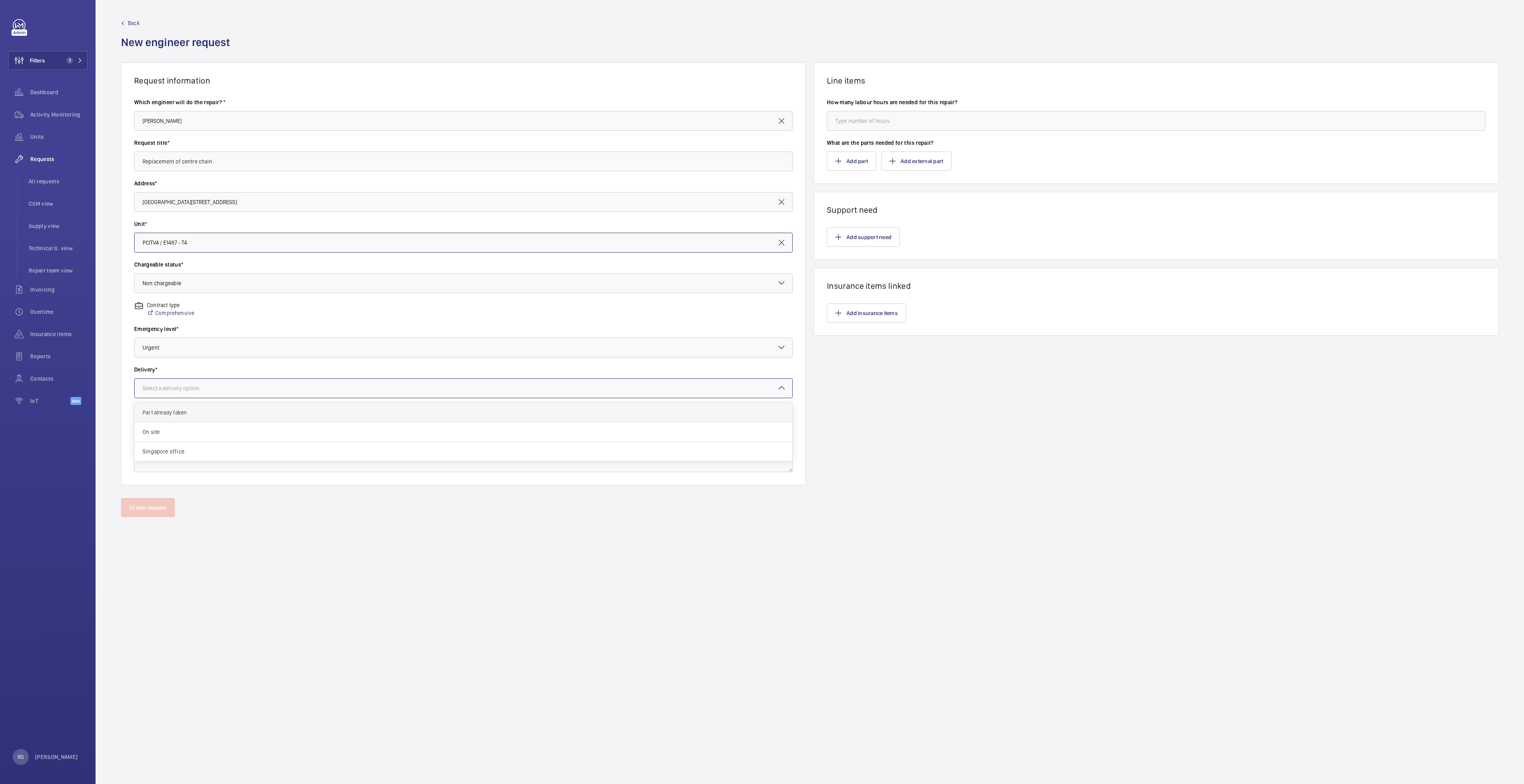
click at [181, 402] on div "Part already taken" at bounding box center [464, 412] width 658 height 20
click at [759, 243] on button "Add support need" at bounding box center [863, 237] width 73 height 20
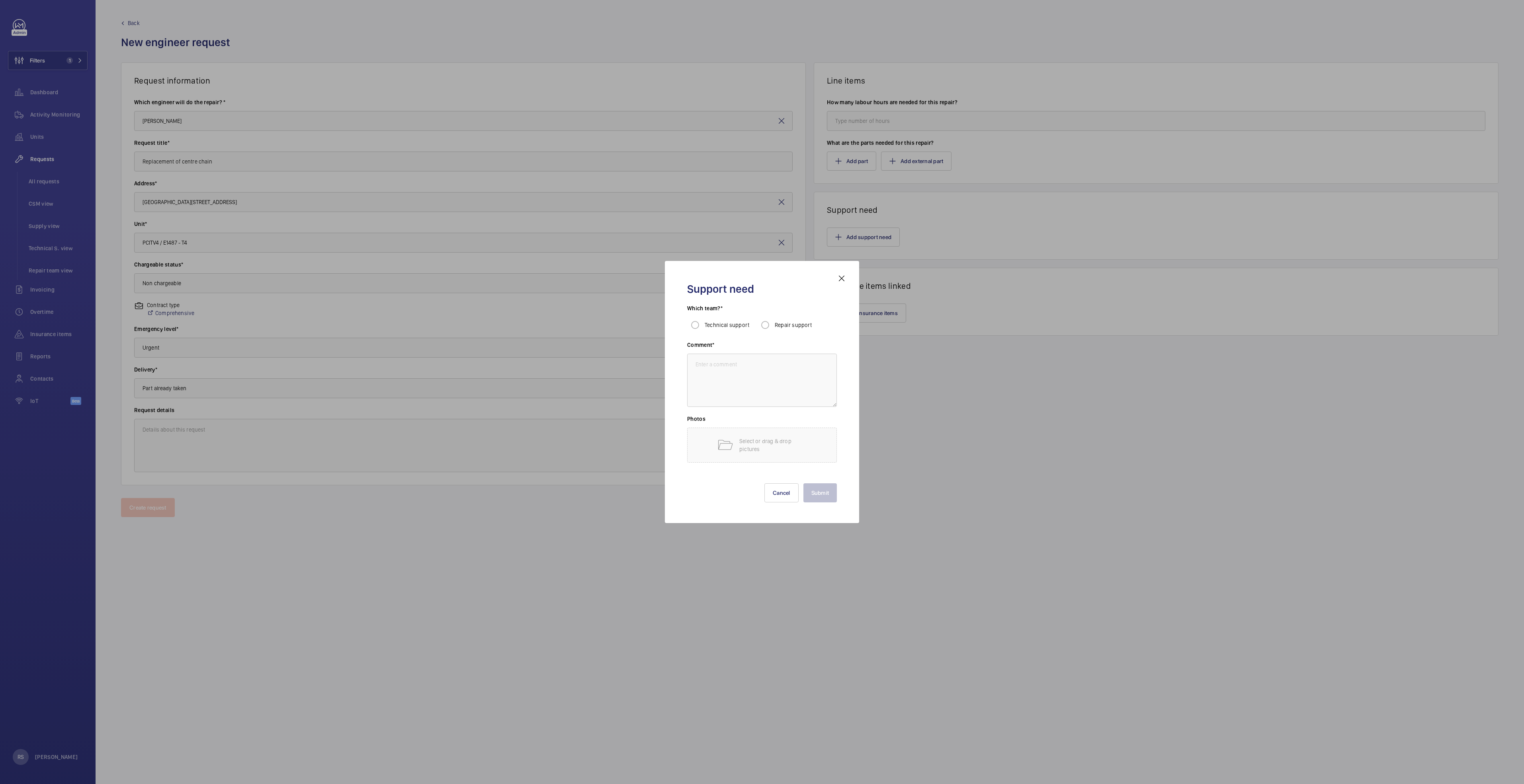
click at [759, 325] on span "Repair support" at bounding box center [794, 325] width 37 height 7
click at [759, 325] on input "Repair support" at bounding box center [765, 325] width 16 height 16
radio input "true"
click at [747, 366] on textarea at bounding box center [762, 380] width 149 height 53
type textarea "subcontractor"
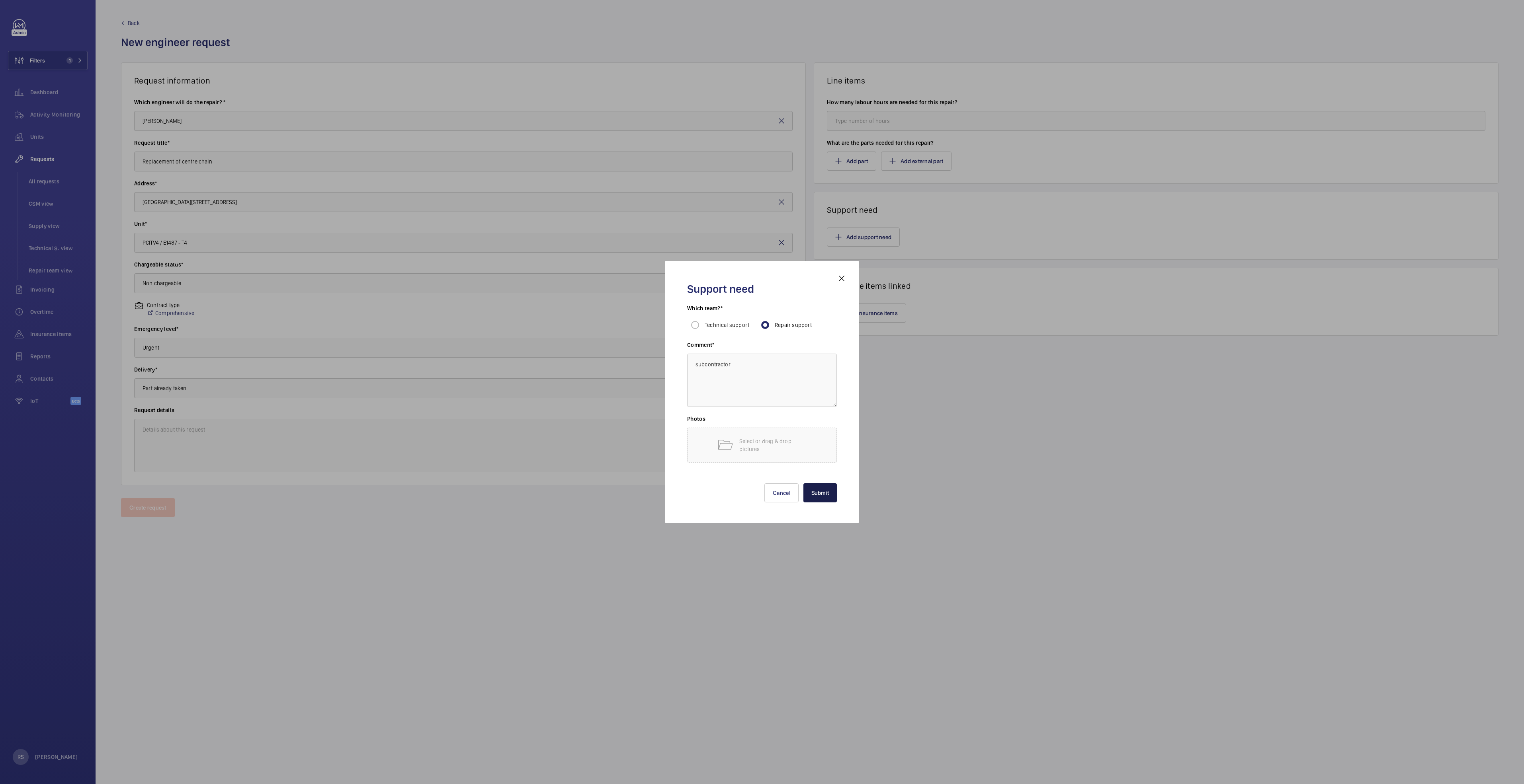
click at [759, 402] on button "Submit" at bounding box center [821, 493] width 34 height 20
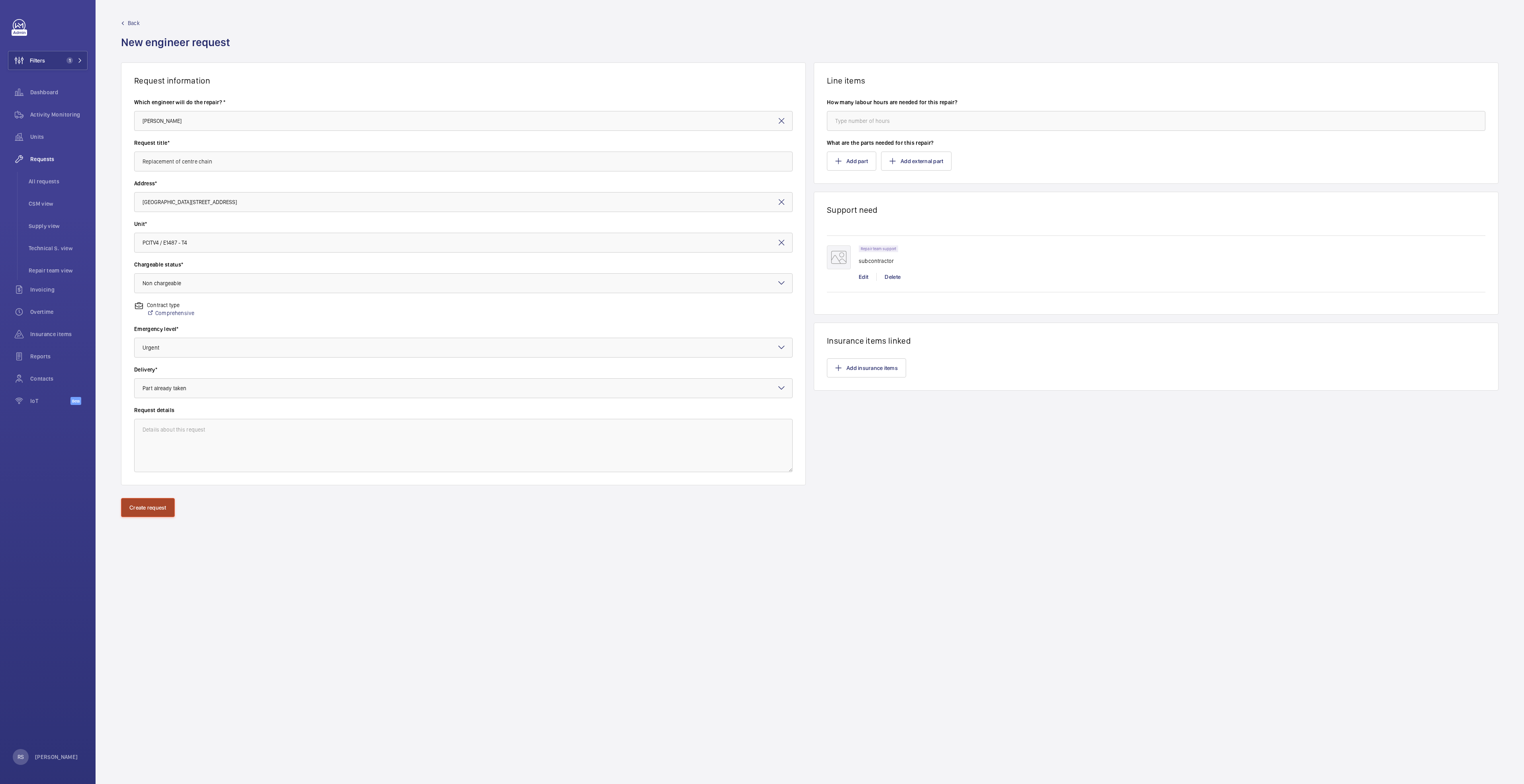
click at [133, 402] on button "Create request" at bounding box center [148, 507] width 53 height 20
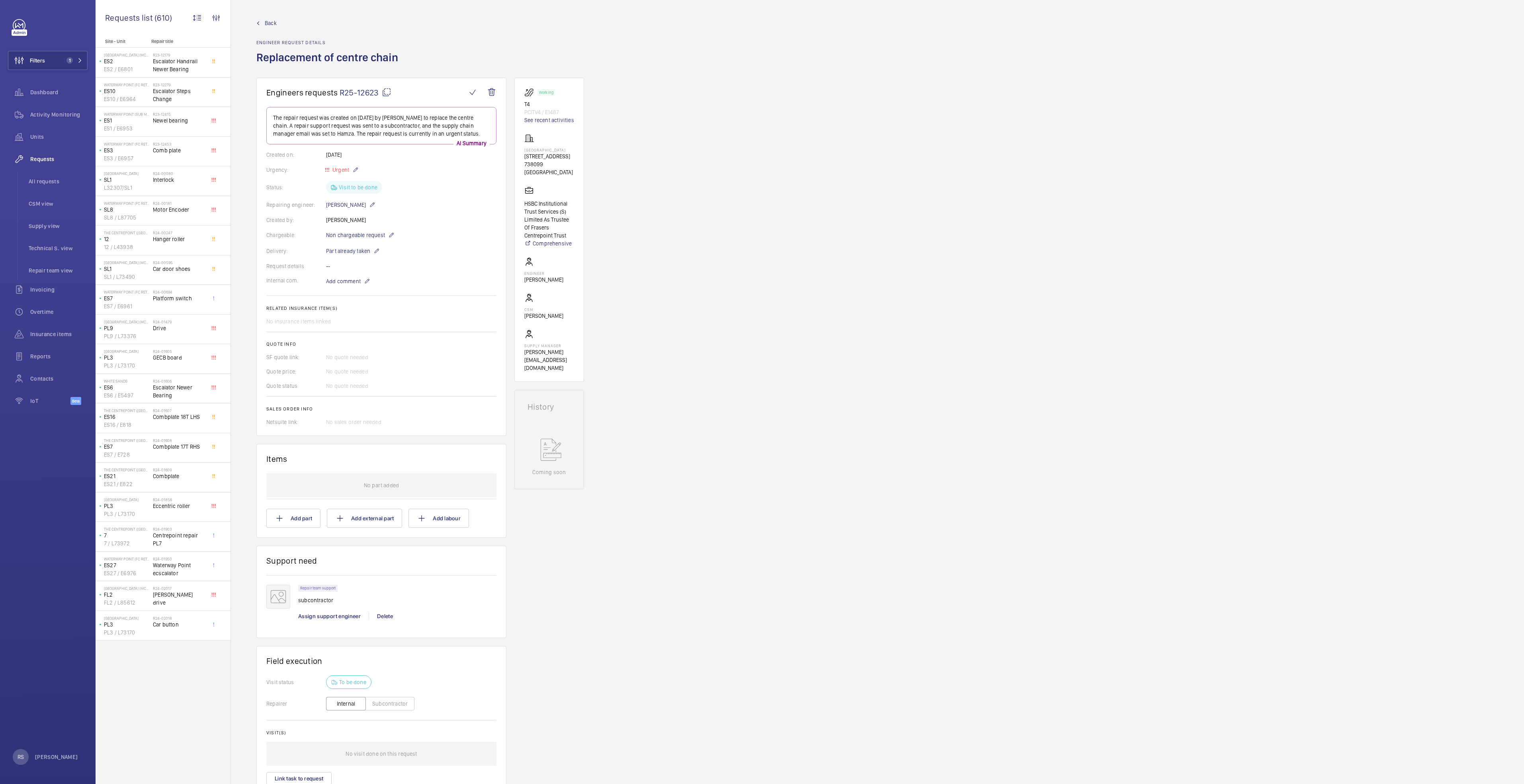
click at [273, 25] on span "Back" at bounding box center [271, 23] width 12 height 8
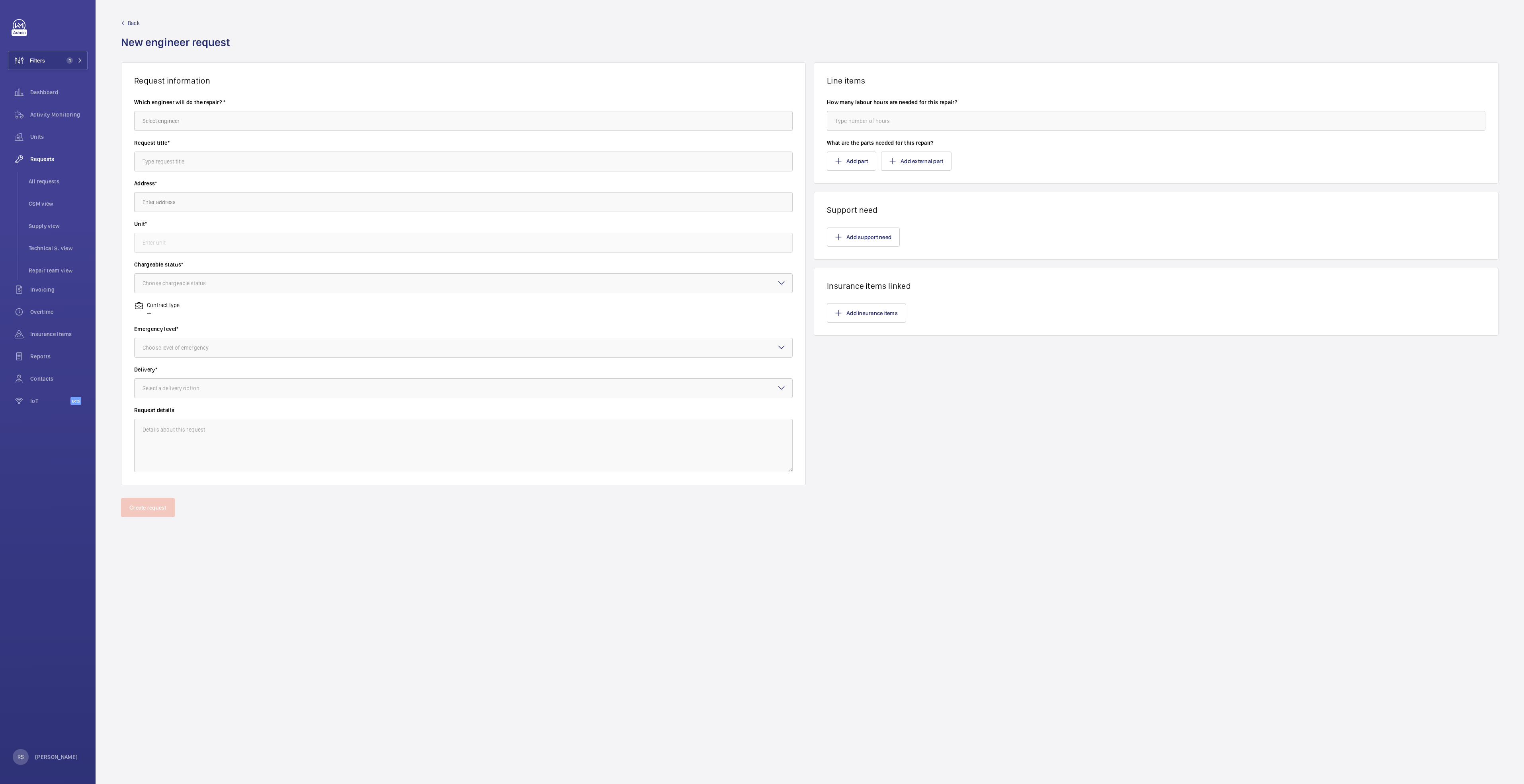
drag, startPoint x: 281, startPoint y: 109, endPoint x: 282, endPoint y: 122, distance: 13.0
click at [283, 113] on wm-front-autocomplete-dropdown-select "Which engineer will do the repair? *" at bounding box center [464, 115] width 659 height 32
click at [282, 122] on input "text" at bounding box center [464, 120] width 659 height 20
type input "j"
click at [284, 141] on mat-option "[PERSON_NAME]" at bounding box center [464, 144] width 658 height 20
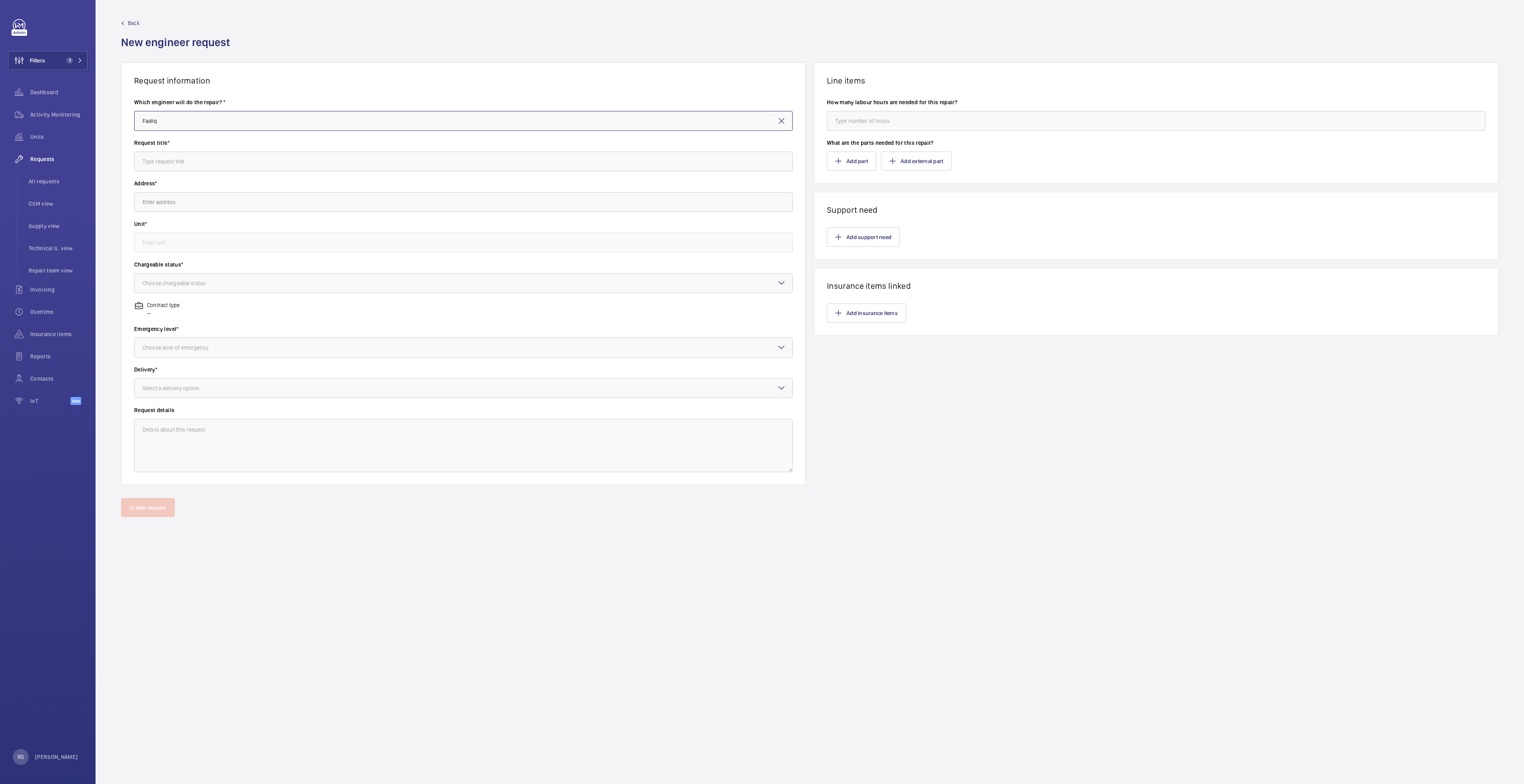
type input "[PERSON_NAME]"
click at [228, 164] on input "text" at bounding box center [464, 161] width 659 height 20
click at [212, 160] on input "text" at bounding box center [464, 161] width 659 height 20
type input "M"
type input "labour to make good the guide rail"
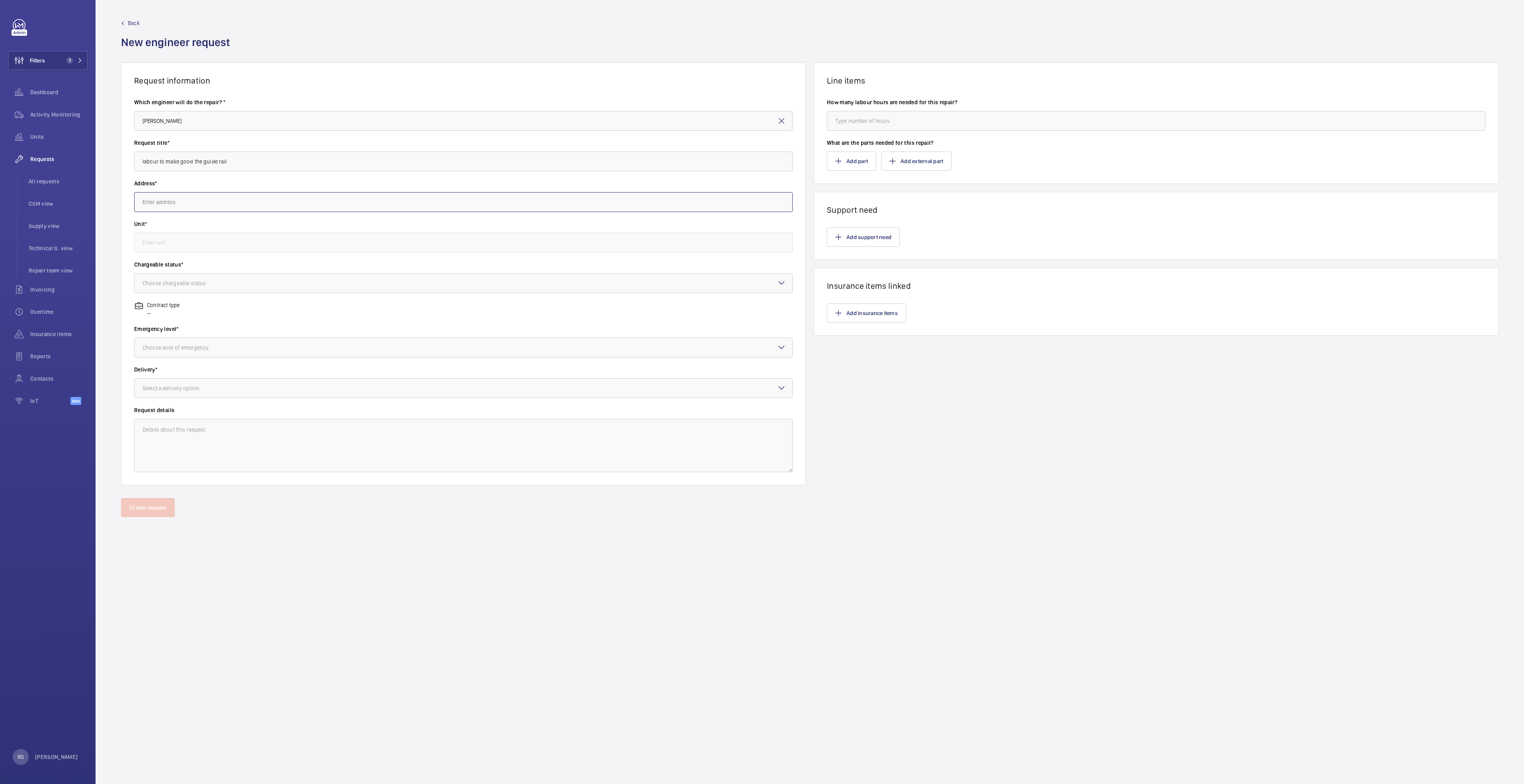
click at [214, 204] on input "text" at bounding box center [464, 202] width 659 height 20
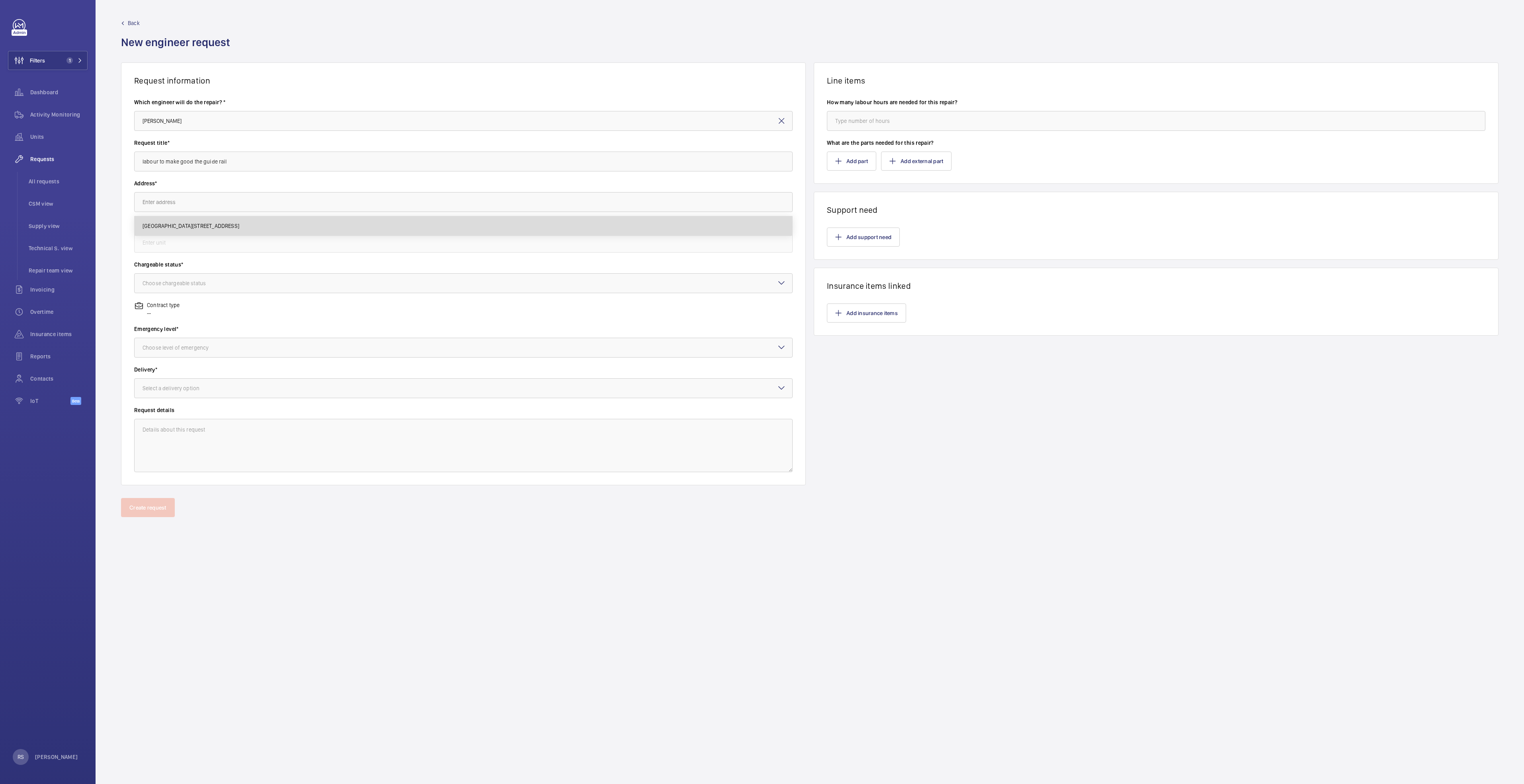
click at [239, 227] on span "[GEOGRAPHIC_DATA][STREET_ADDRESS]" at bounding box center [191, 226] width 97 height 8
type input "[GEOGRAPHIC_DATA][STREET_ADDRESS]"
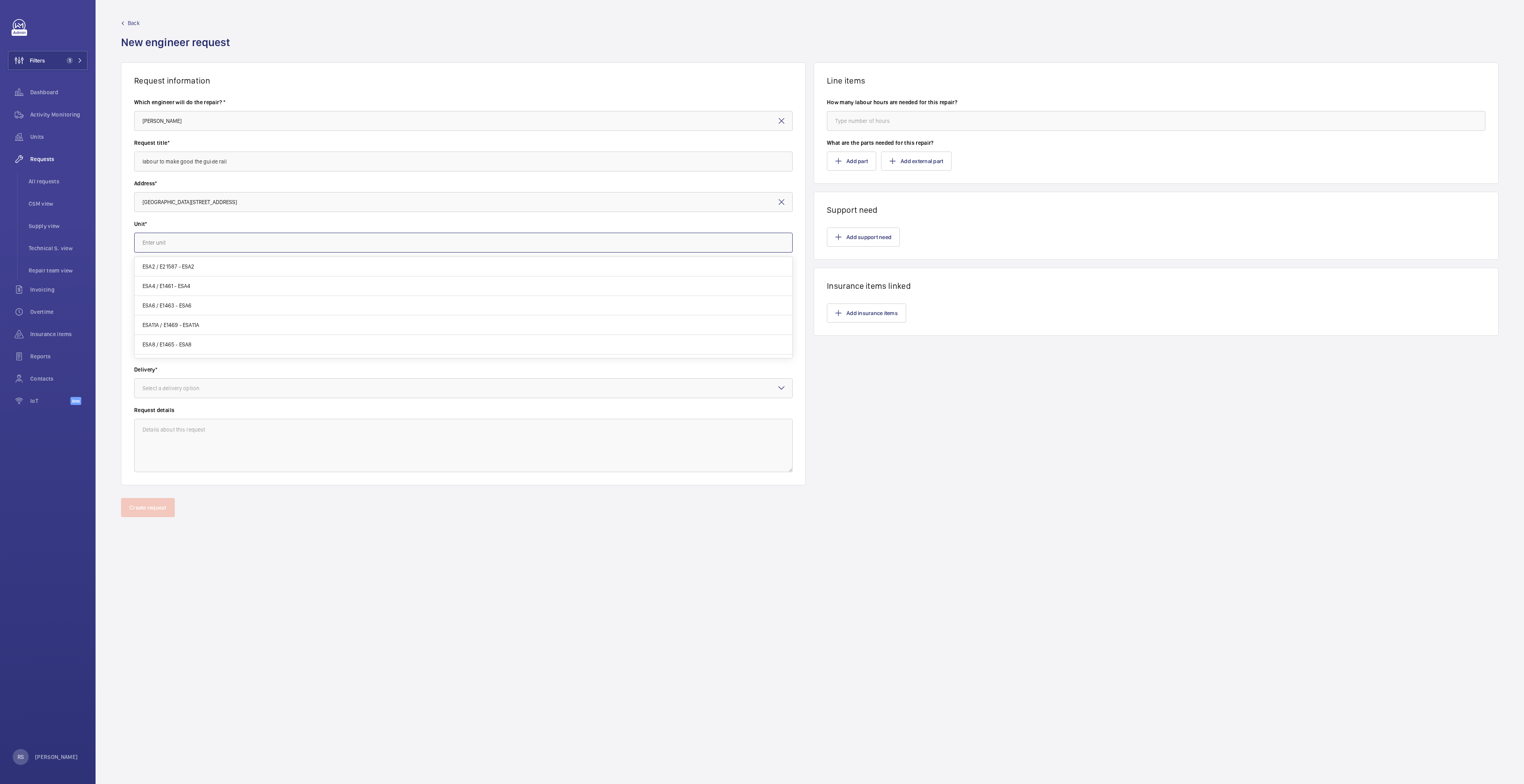
click at [257, 249] on input "text" at bounding box center [464, 242] width 659 height 20
click at [260, 200] on input "[GEOGRAPHIC_DATA][STREET_ADDRESS]" at bounding box center [464, 202] width 659 height 20
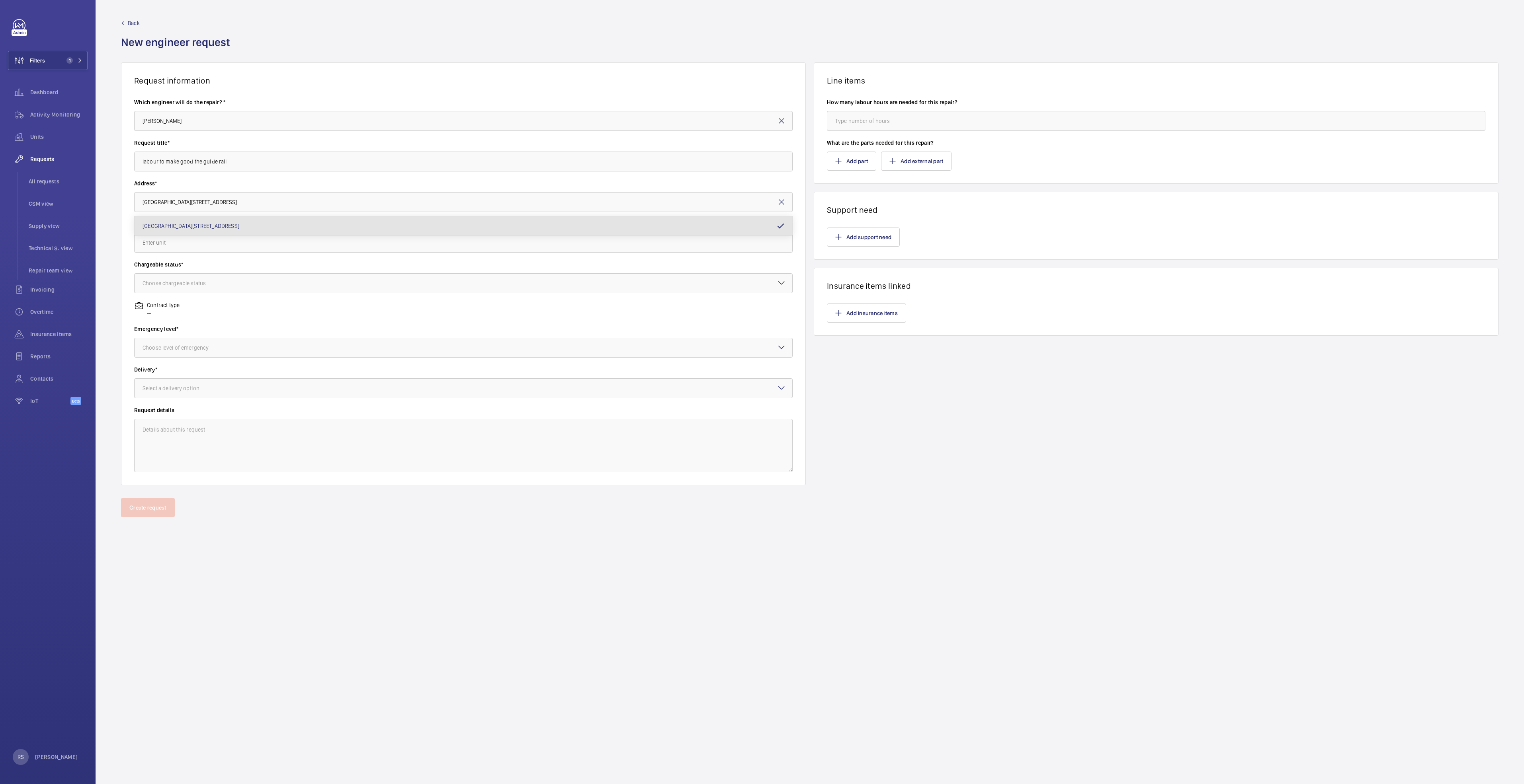
click at [759, 204] on mat-icon at bounding box center [781, 202] width 9 height 9
click at [494, 208] on input "text" at bounding box center [464, 202] width 659 height 20
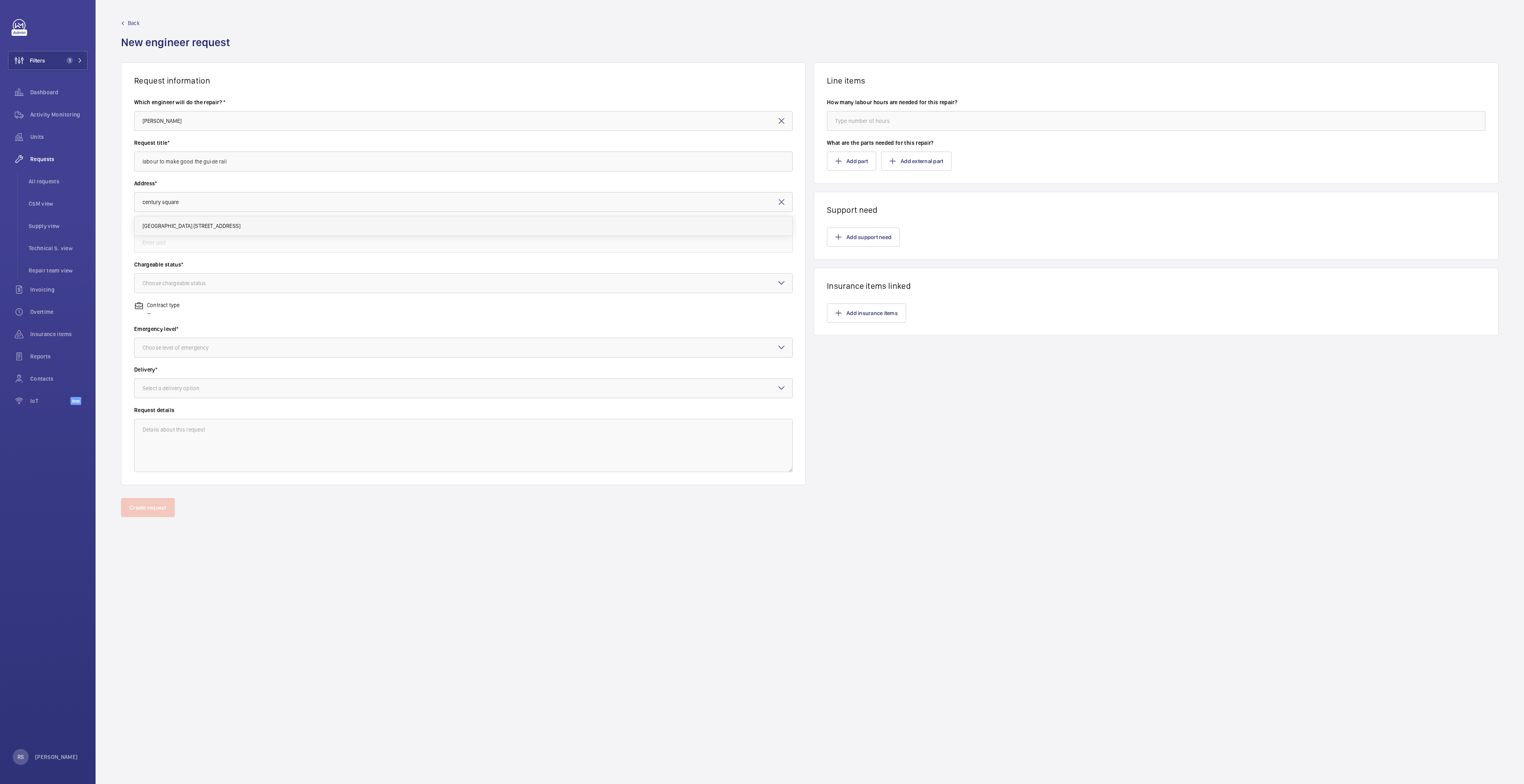
click at [240, 227] on span "[GEOGRAPHIC_DATA] [STREET_ADDRESS]" at bounding box center [191, 226] width 98 height 8
type input "[GEOGRAPHIC_DATA] [STREET_ADDRESS]"
click at [264, 249] on input "text" at bounding box center [464, 242] width 659 height 20
click at [243, 270] on mat-option "FL1/SL4 / L119705 - FL1/SL4" at bounding box center [464, 266] width 658 height 20
type input "FL1/SL4 / L119705 - FL1/SL4"
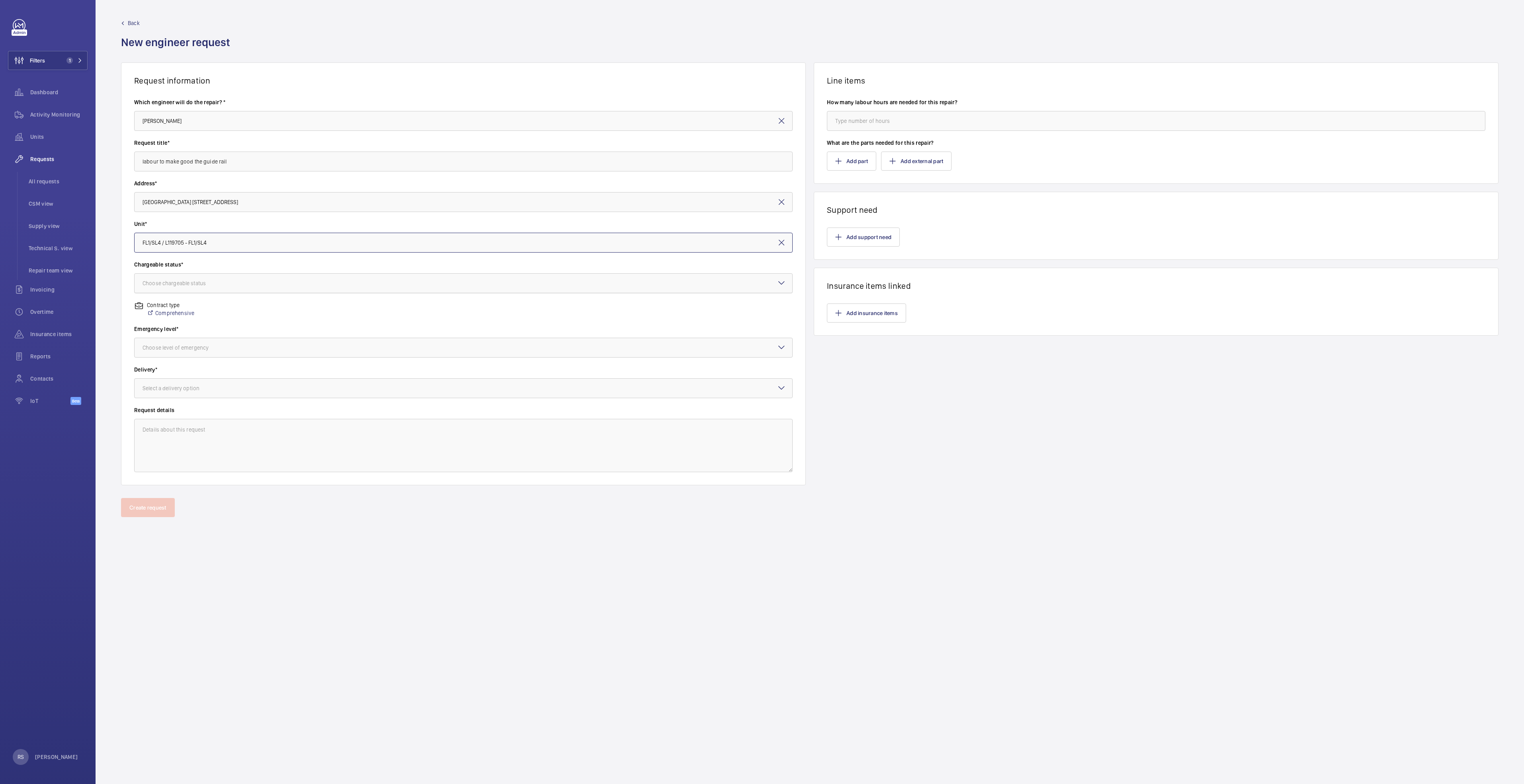
click at [239, 287] on div at bounding box center [464, 283] width 658 height 20
click at [183, 325] on span "Non chargeable" at bounding box center [464, 327] width 642 height 8
click at [219, 344] on div at bounding box center [464, 348] width 658 height 20
click at [205, 402] on div "Urgent" at bounding box center [464, 411] width 658 height 20
click at [199, 395] on div at bounding box center [464, 389] width 658 height 20
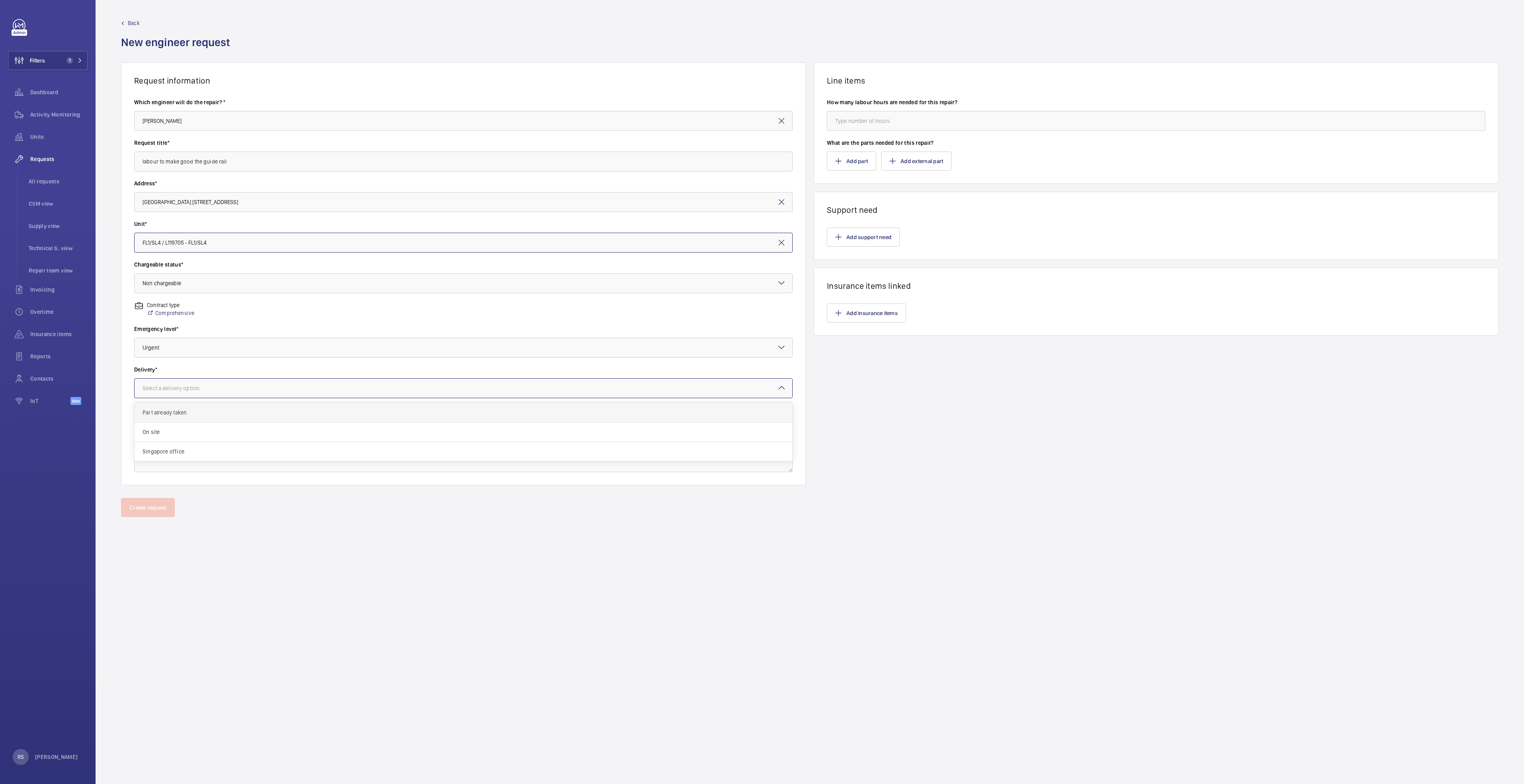
click at [194, 402] on span "Part already taken" at bounding box center [464, 412] width 642 height 8
click at [759, 115] on input "number" at bounding box center [1156, 120] width 659 height 20
click at [759, 239] on button "Add support need" at bounding box center [863, 237] width 73 height 20
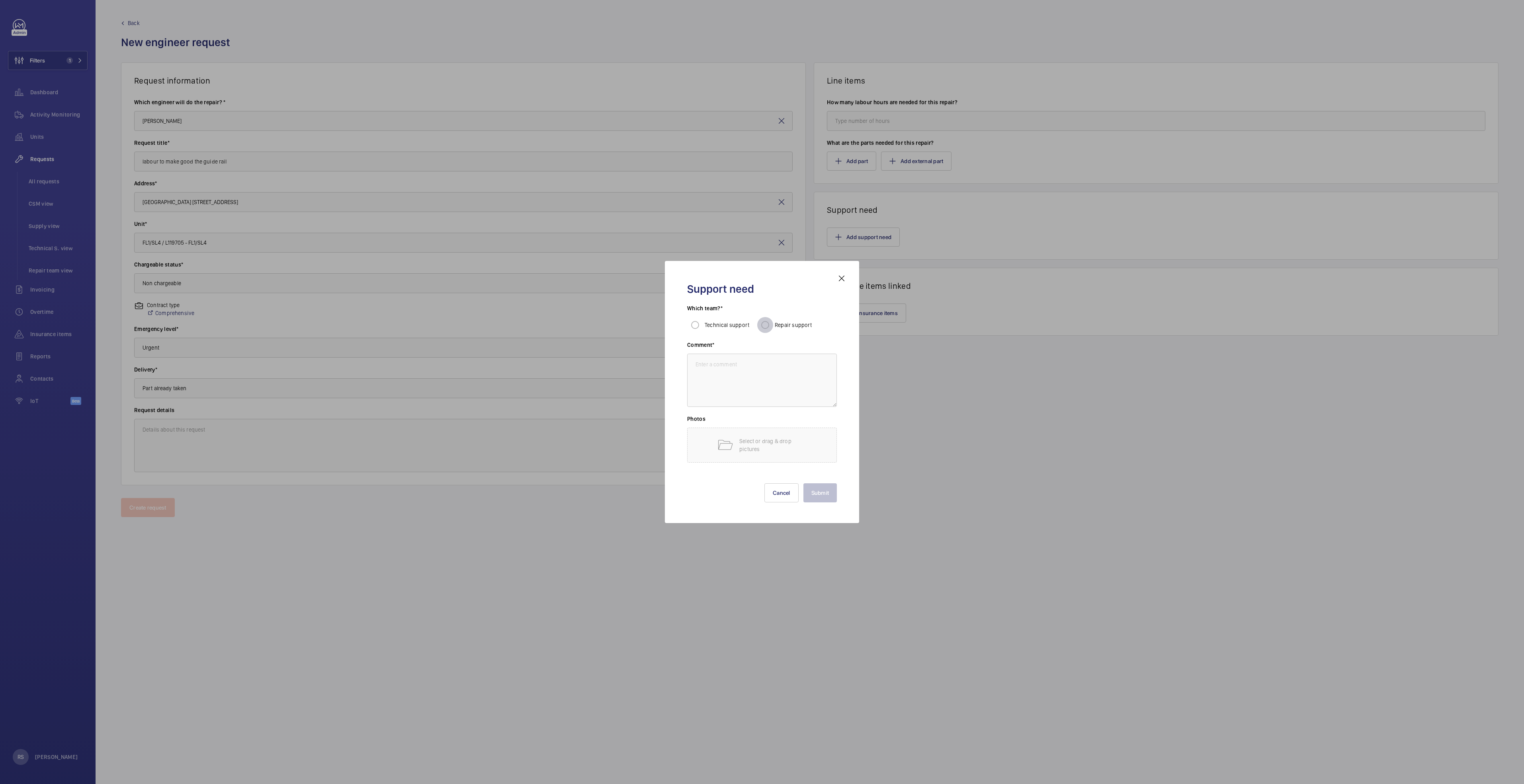
click at [759, 328] on input "Repair support" at bounding box center [765, 325] width 16 height 16
radio input "true"
click at [753, 368] on textarea at bounding box center [762, 380] width 149 height 53
type textarea "subcontractor"
click at [759, 402] on button "Submit" at bounding box center [821, 493] width 34 height 20
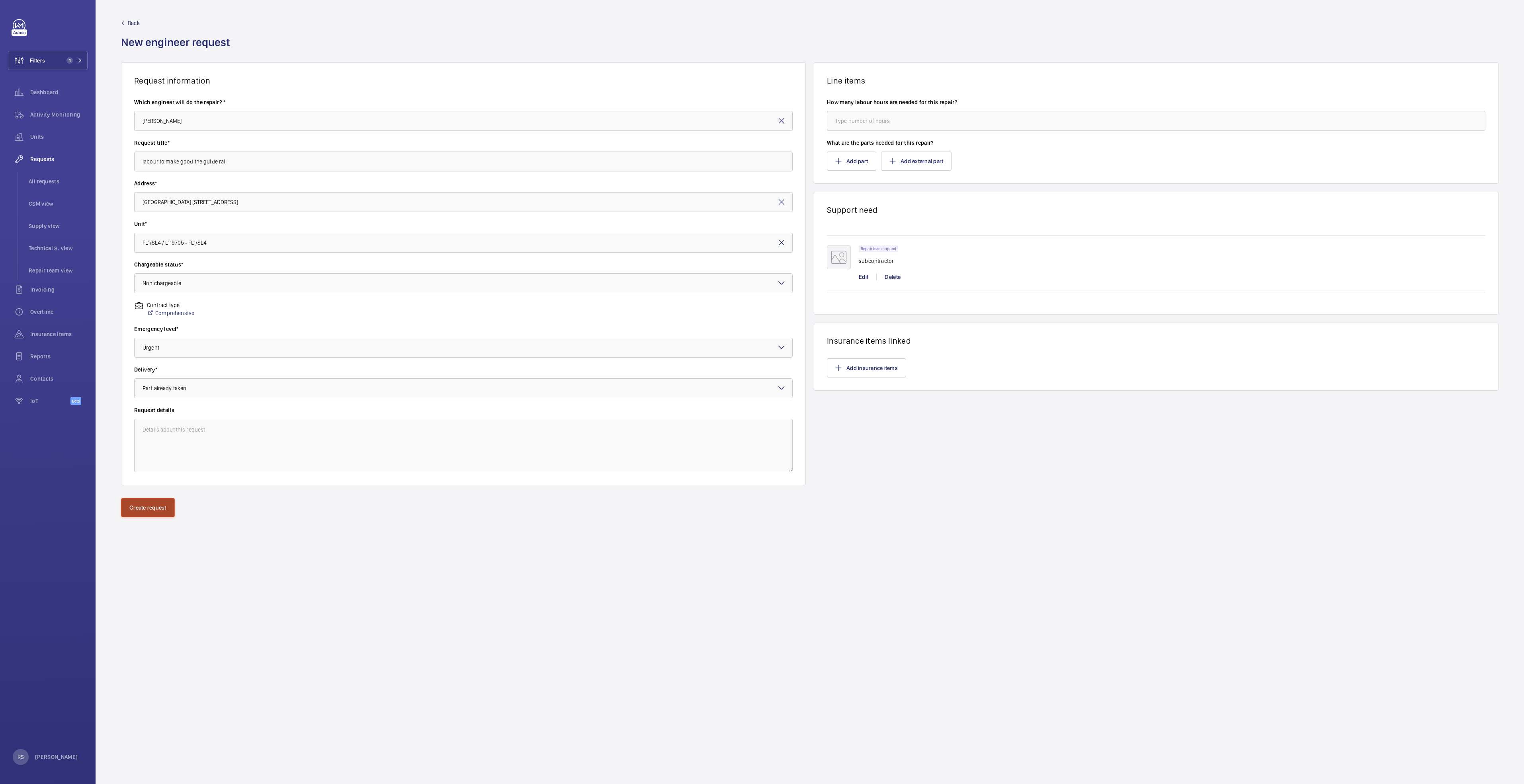
click at [132, 402] on button "Create request" at bounding box center [148, 507] width 53 height 20
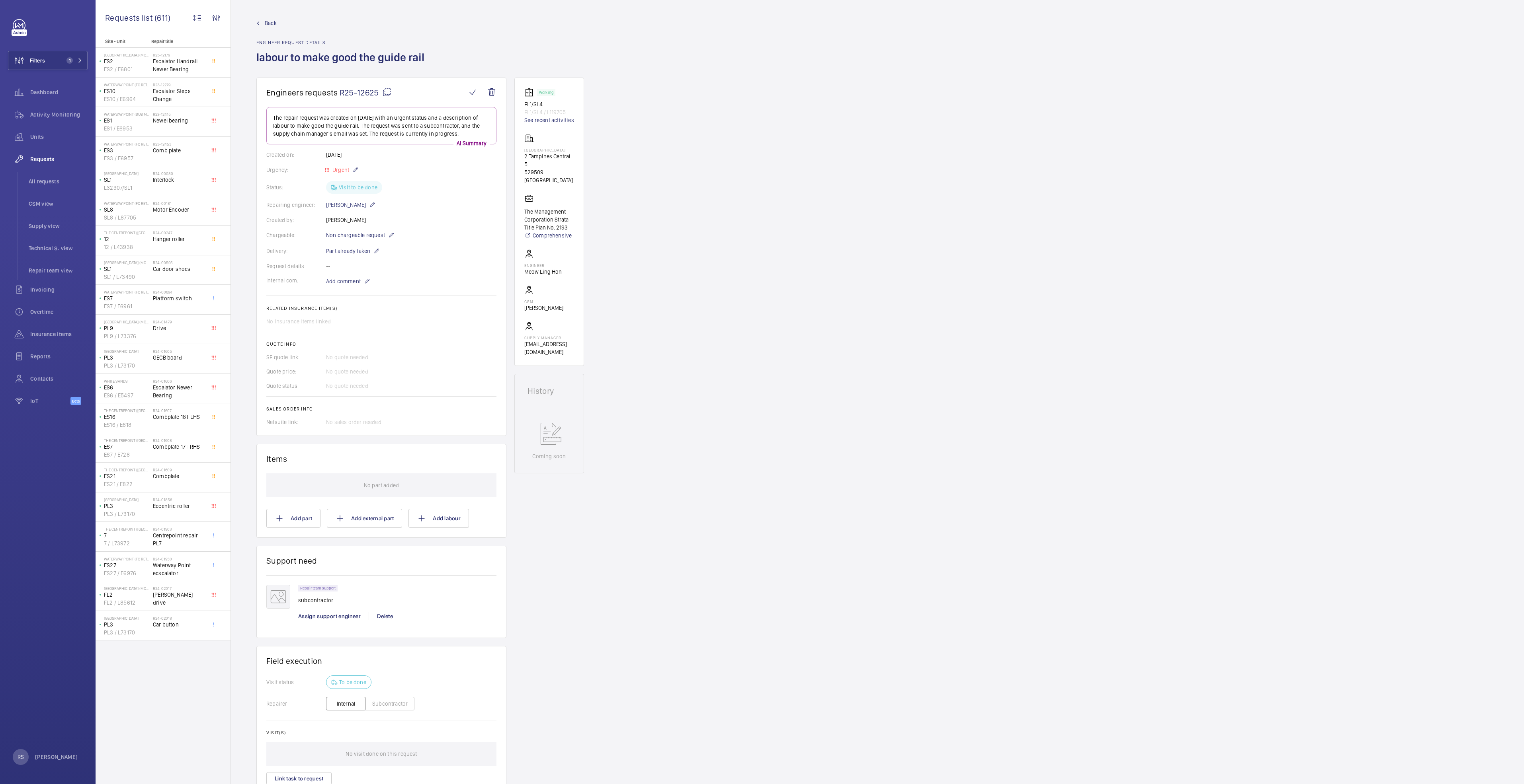
click at [261, 24] on link "Back" at bounding box center [343, 23] width 173 height 8
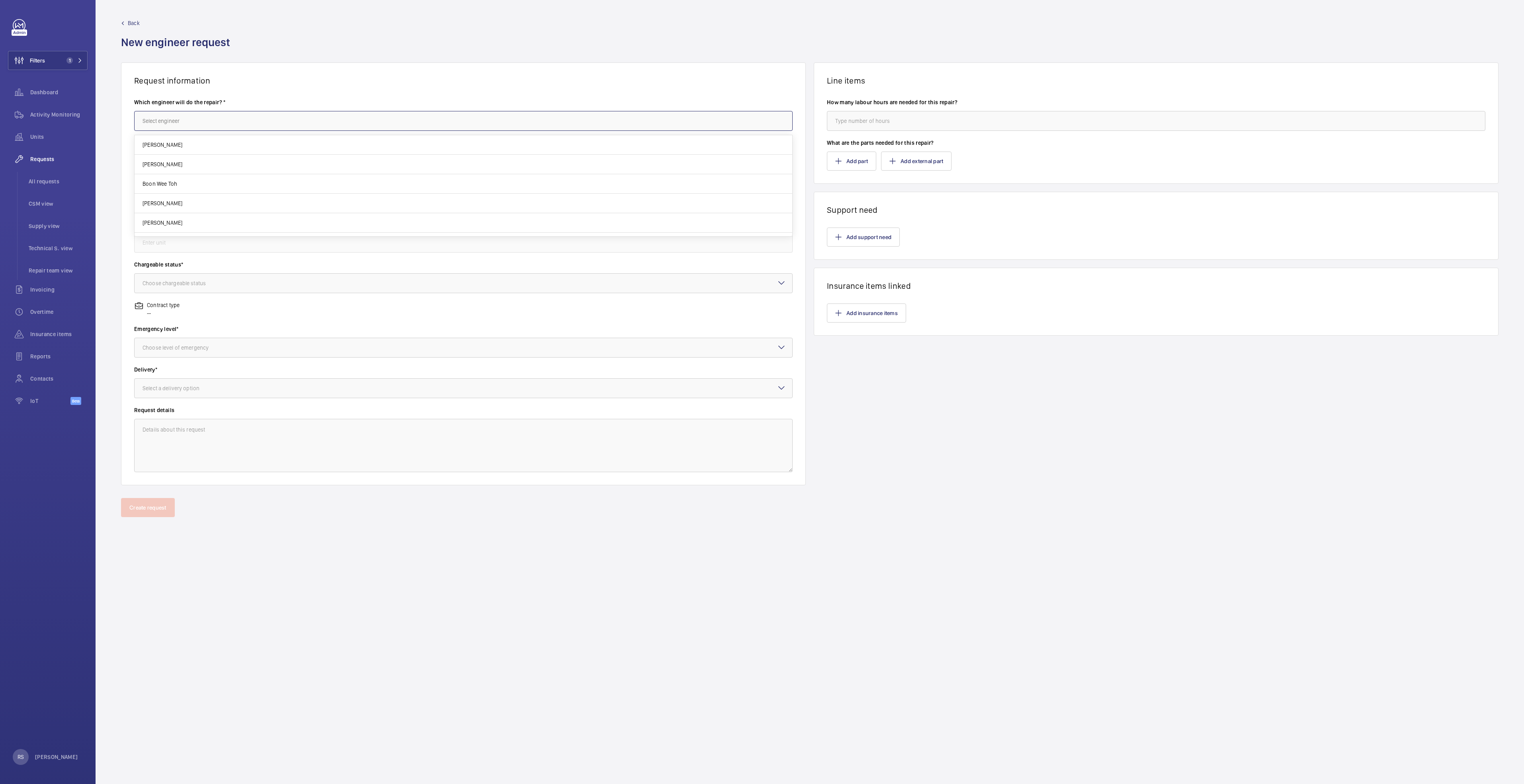
click at [250, 128] on input "text" at bounding box center [464, 120] width 659 height 20
click at [218, 148] on mat-option "[PERSON_NAME]" at bounding box center [464, 144] width 658 height 20
type input "[PERSON_NAME]"
click at [209, 160] on input "text" at bounding box center [464, 161] width 659 height 20
type input "Repair of step track"
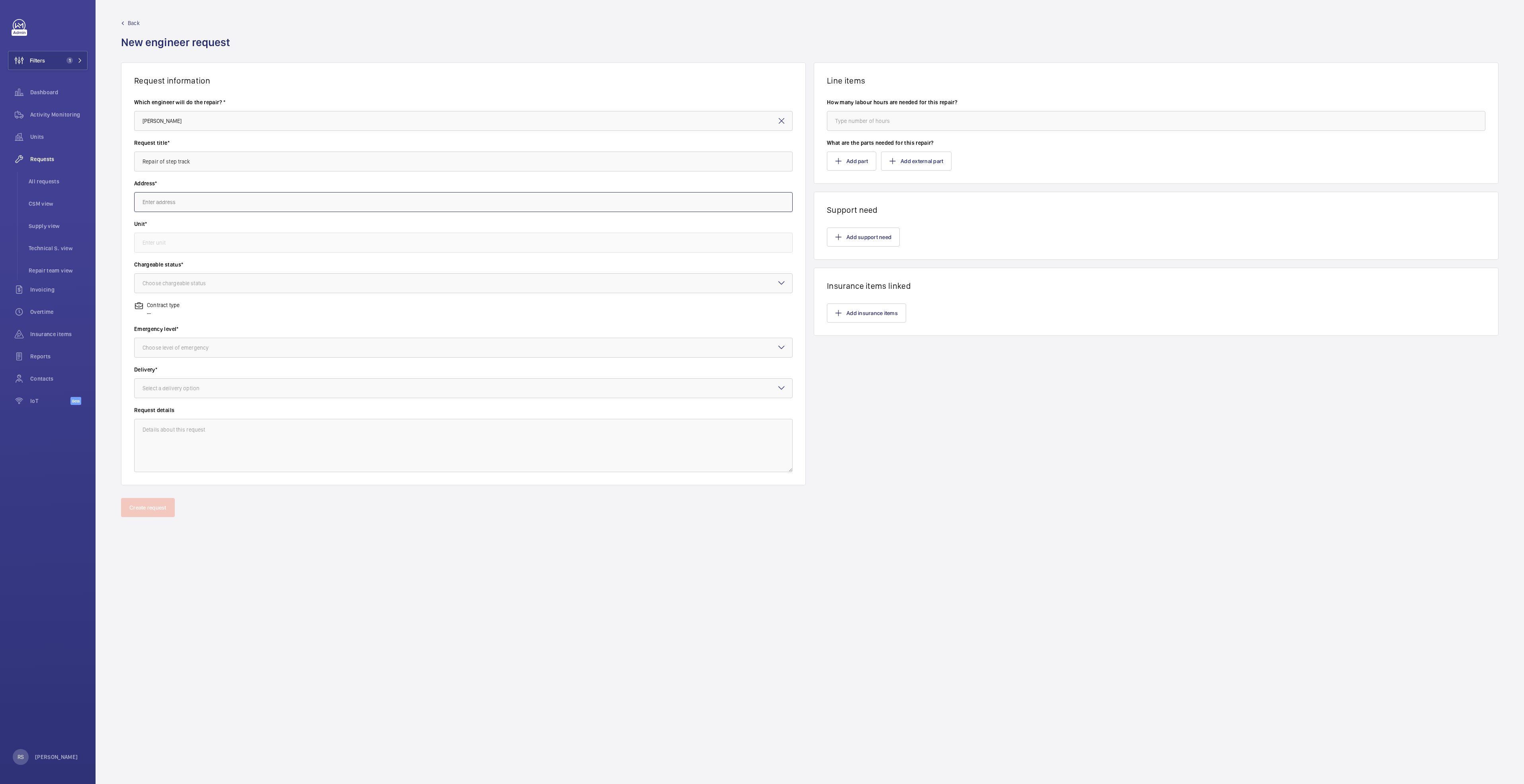
click at [337, 193] on input "text" at bounding box center [464, 202] width 659 height 20
click at [193, 228] on span "[GEOGRAPHIC_DATA][STREET_ADDRESS]" at bounding box center [191, 226] width 97 height 8
type input "[GEOGRAPHIC_DATA][STREET_ADDRESS]"
click at [188, 238] on input "text" at bounding box center [464, 242] width 659 height 20
click at [207, 264] on mat-option "ESB2 / E1471 - ESB2" at bounding box center [464, 266] width 658 height 20
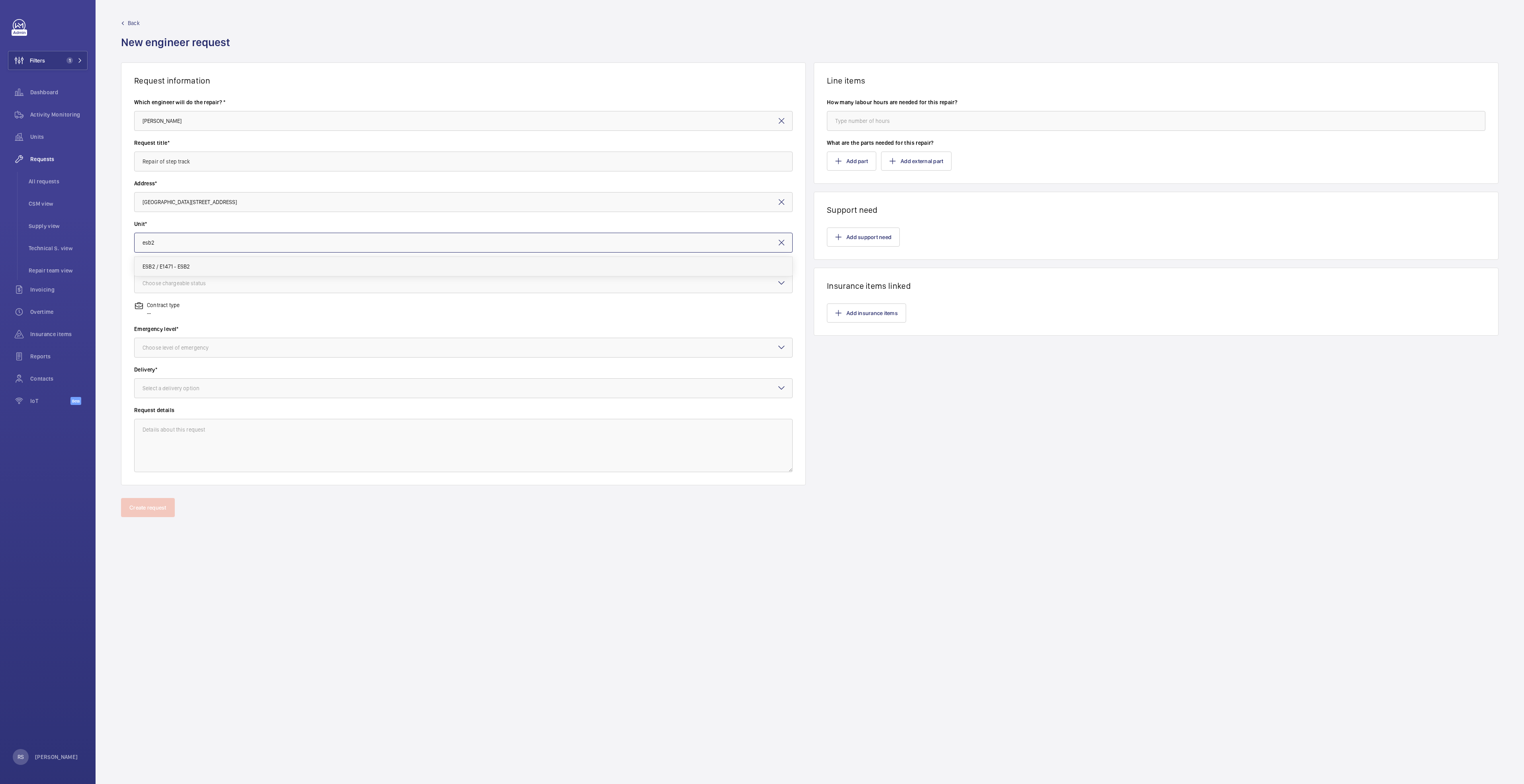
type input "ESB2 / E1471 - ESB2"
click at [210, 281] on div "Choose chargeable status" at bounding box center [184, 283] width 83 height 8
click at [174, 324] on span "Non chargeable" at bounding box center [464, 327] width 642 height 8
click at [174, 349] on div "Choose level of emergency" at bounding box center [185, 347] width 86 height 8
click at [161, 402] on span "Urgent" at bounding box center [464, 411] width 642 height 8
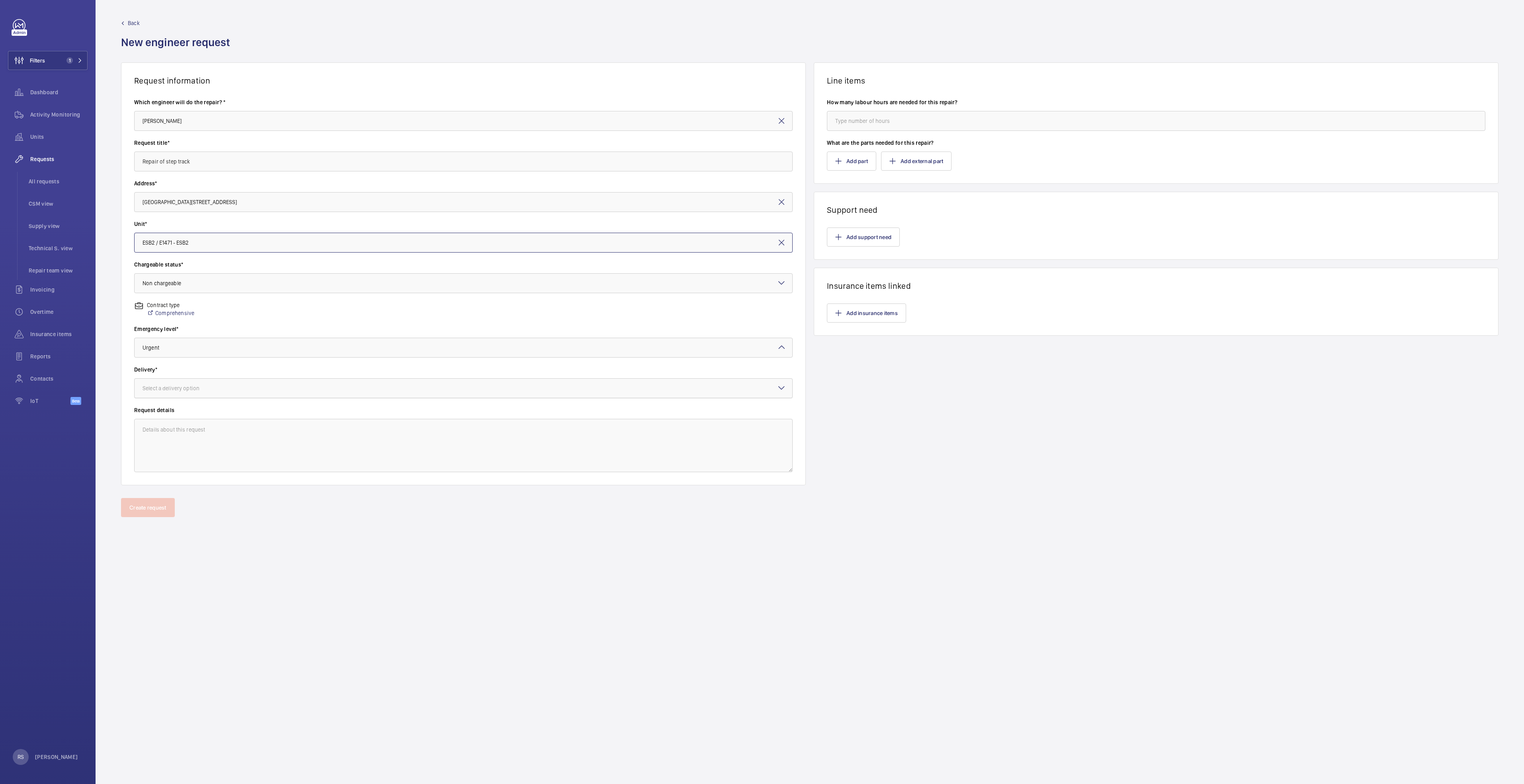
click at [181, 388] on div "Select a delivery option" at bounding box center [181, 388] width 77 height 8
click at [172, 402] on span "Part already taken" at bounding box center [464, 412] width 642 height 8
click at [183, 402] on textarea at bounding box center [464, 445] width 659 height 53
drag, startPoint x: 878, startPoint y: 101, endPoint x: 872, endPoint y: 115, distance: 15.2
click at [759, 103] on label "How many labour hours are needed for this repair?" at bounding box center [1156, 102] width 659 height 8
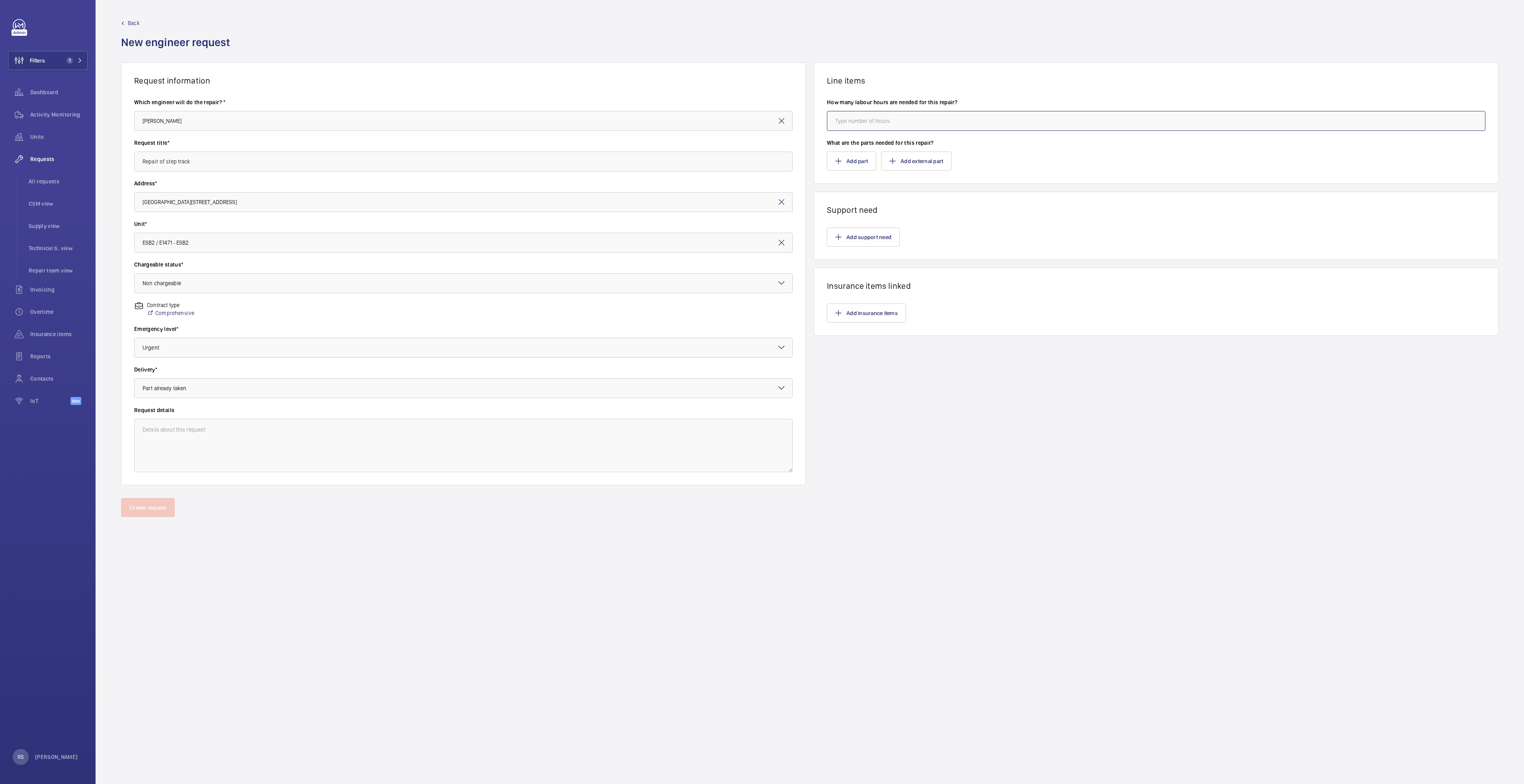
click at [759, 115] on input "number" at bounding box center [1156, 120] width 659 height 20
click at [759, 242] on button "Add support need" at bounding box center [863, 237] width 73 height 20
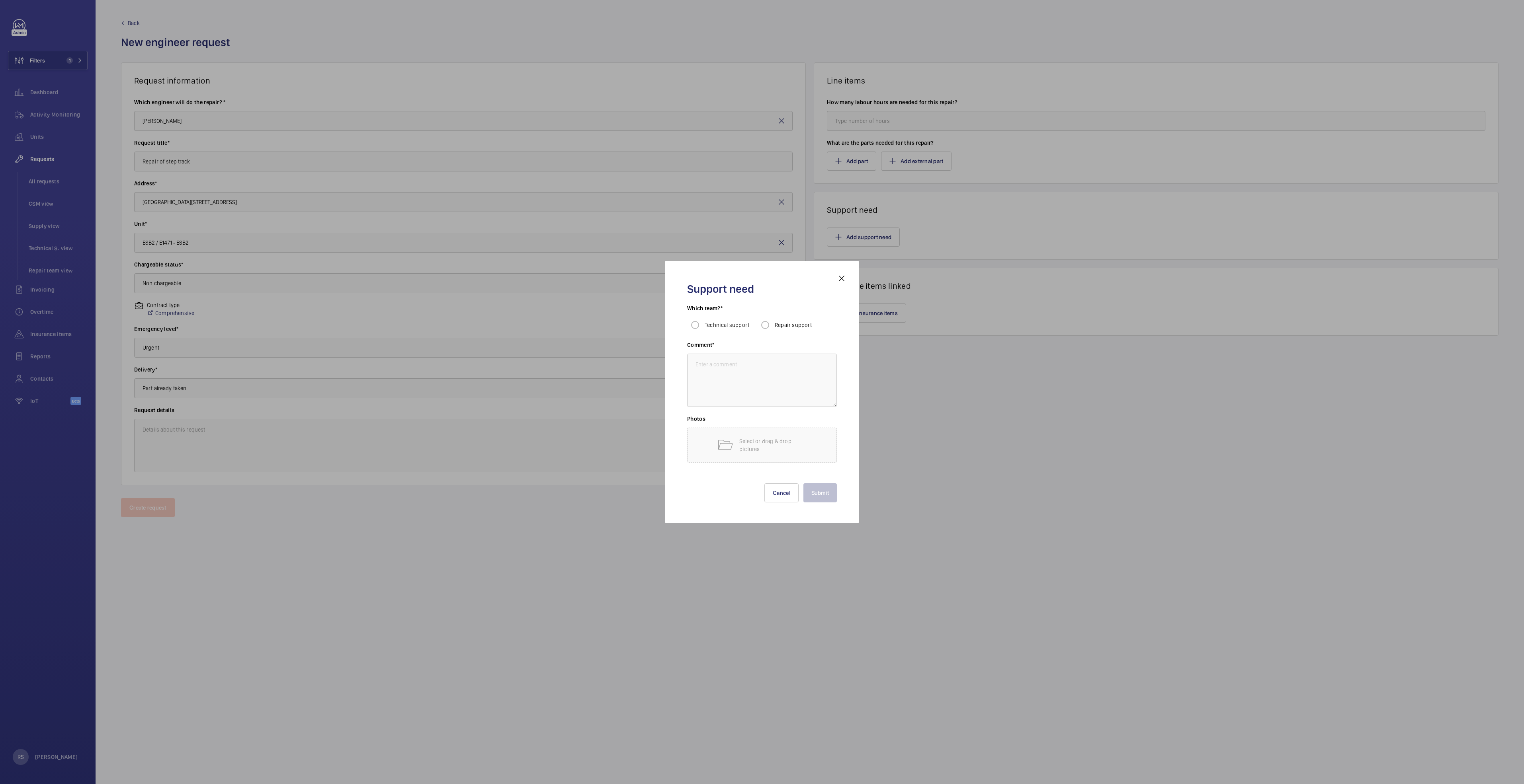
click at [759, 320] on mat-radio-group "Technical support Repair support" at bounding box center [762, 325] width 149 height 16
click at [759, 327] on input "Repair support" at bounding box center [765, 325] width 16 height 16
radio input "true"
click at [725, 388] on textarea at bounding box center [762, 380] width 149 height 53
type textarea "subcontractor"
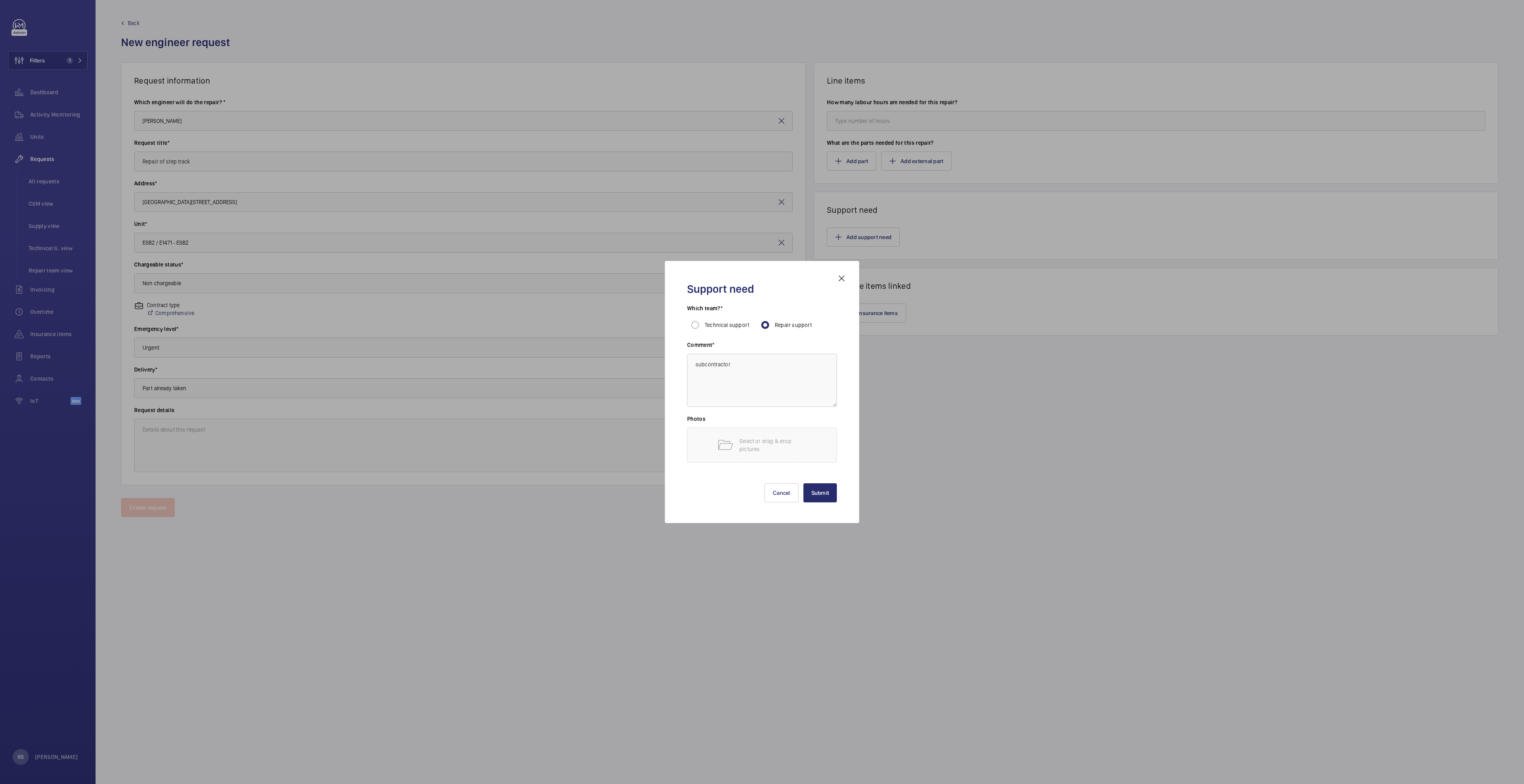
click at [759, 402] on div "Support need Which team?* Technical support Repair support Comment* subcontract…" at bounding box center [762, 392] width 169 height 237
click at [759, 402] on button "Submit" at bounding box center [821, 493] width 34 height 20
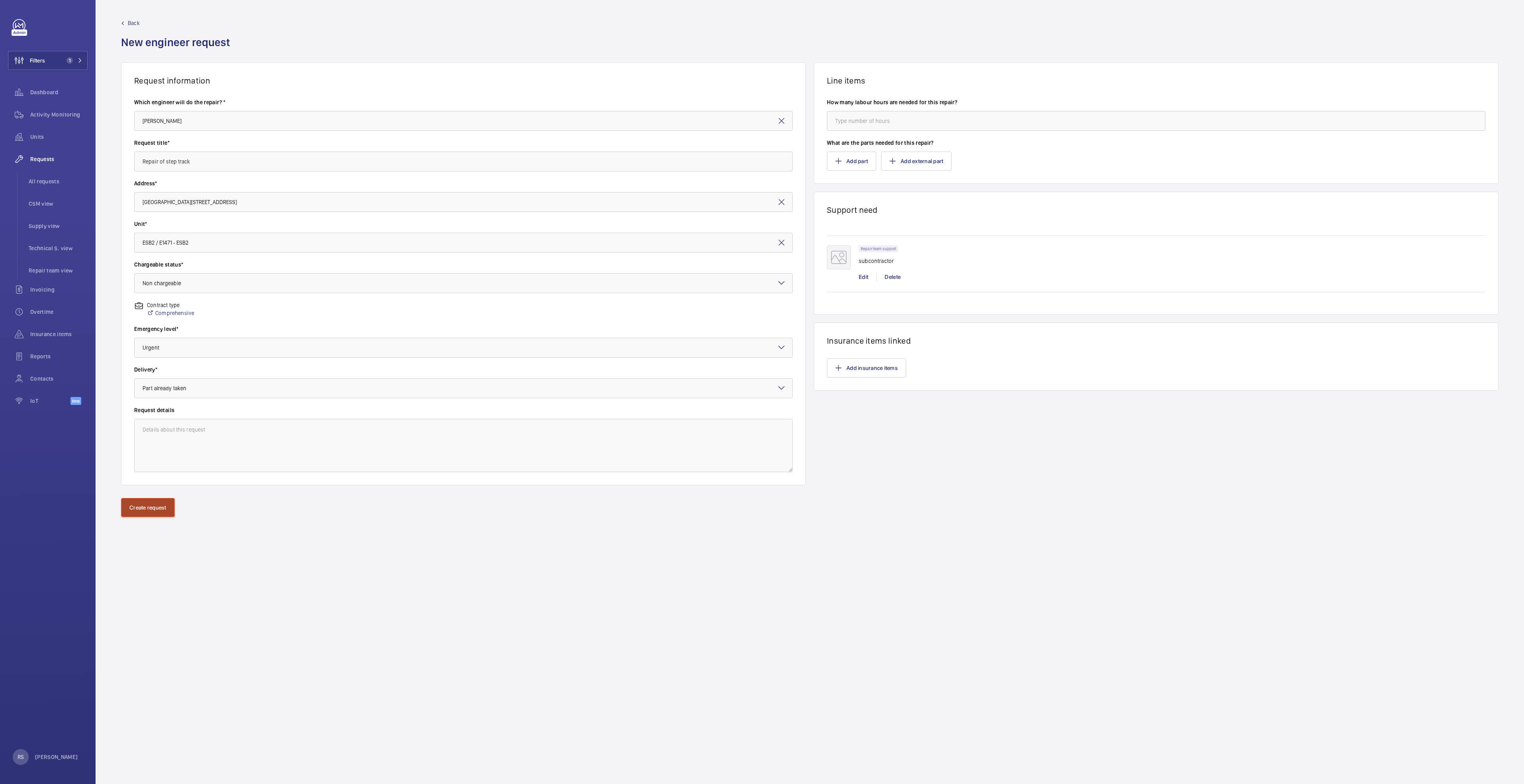
click at [155, 402] on button "Create request" at bounding box center [148, 507] width 53 height 20
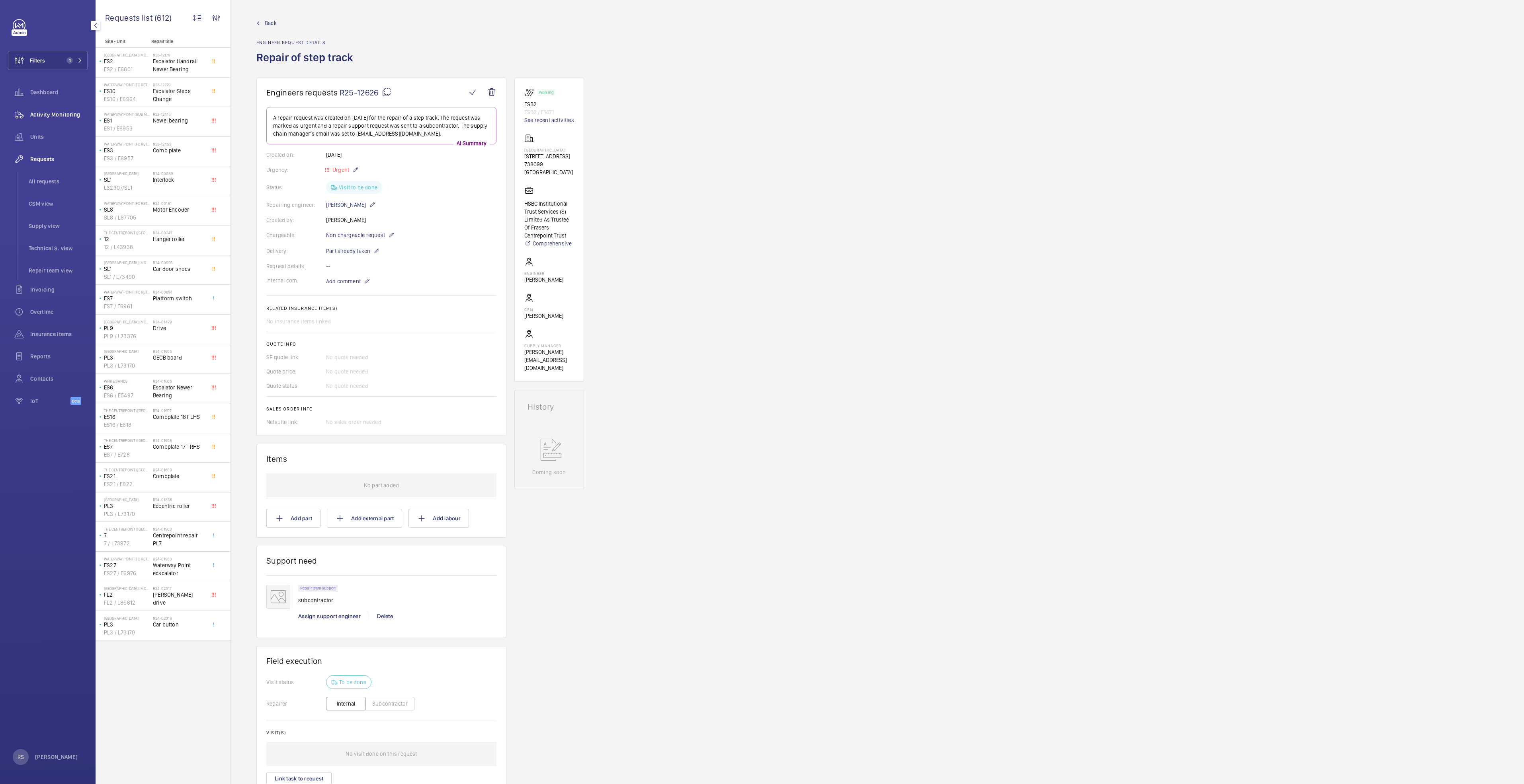
click at [59, 114] on span "Activity Monitoring" at bounding box center [59, 114] width 58 height 8
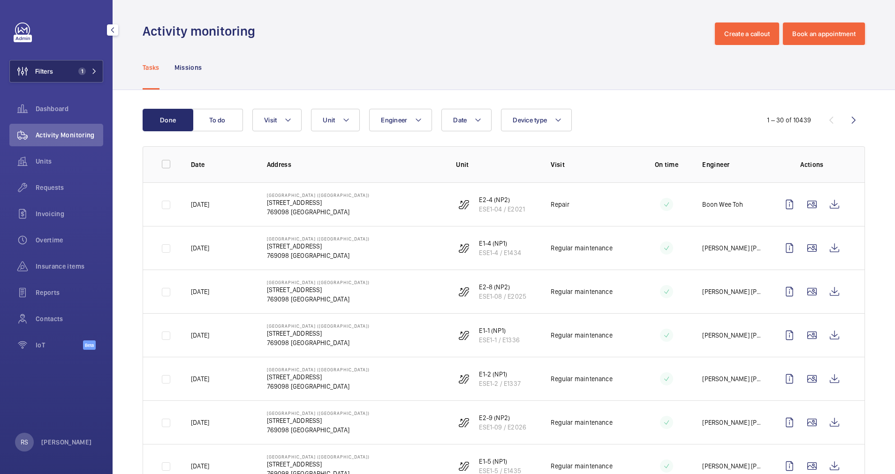
click at [94, 68] on span "1" at bounding box center [86, 72] width 23 height 8
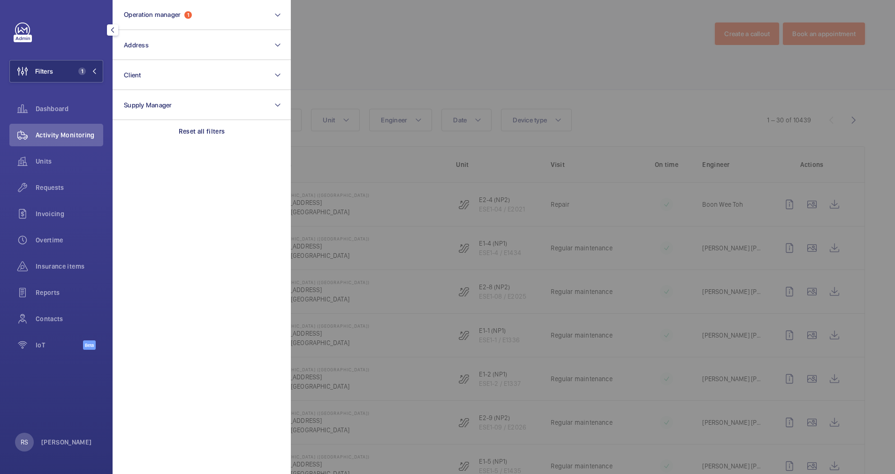
click at [428, 57] on div at bounding box center [738, 237] width 895 height 474
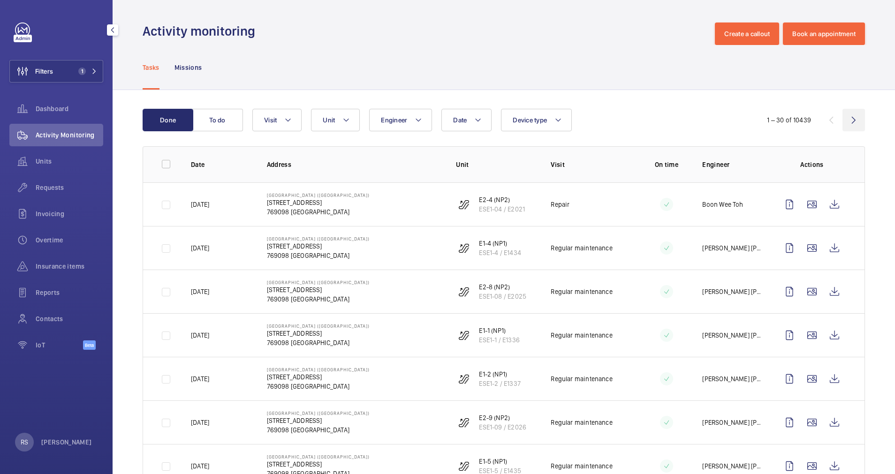
click at [844, 115] on wm-front-icon-button at bounding box center [853, 120] width 23 height 23
click at [842, 115] on wm-front-icon-button at bounding box center [853, 120] width 23 height 23
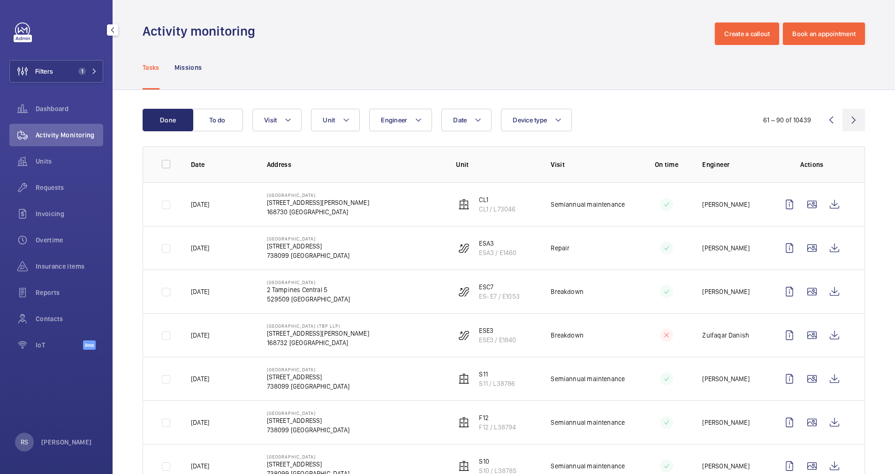
click at [842, 121] on wm-front-icon-button at bounding box center [853, 120] width 23 height 23
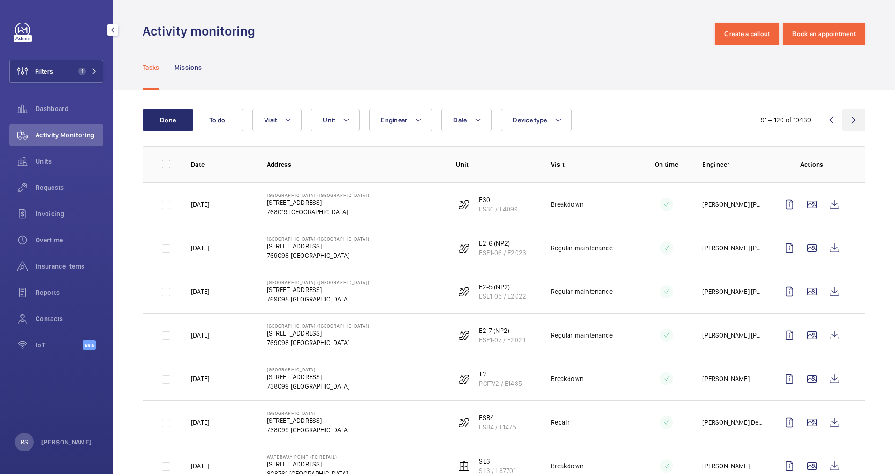
click at [843, 117] on wm-front-icon-button at bounding box center [853, 120] width 23 height 23
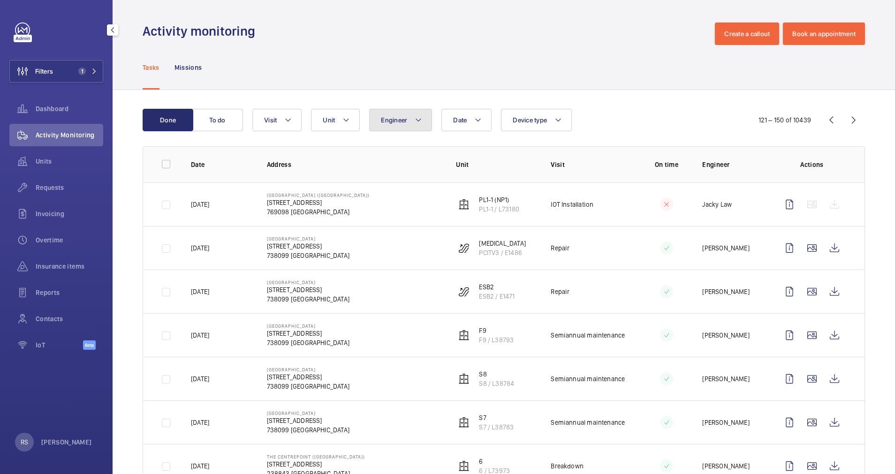
click at [415, 119] on mat-icon at bounding box center [419, 119] width 8 height 11
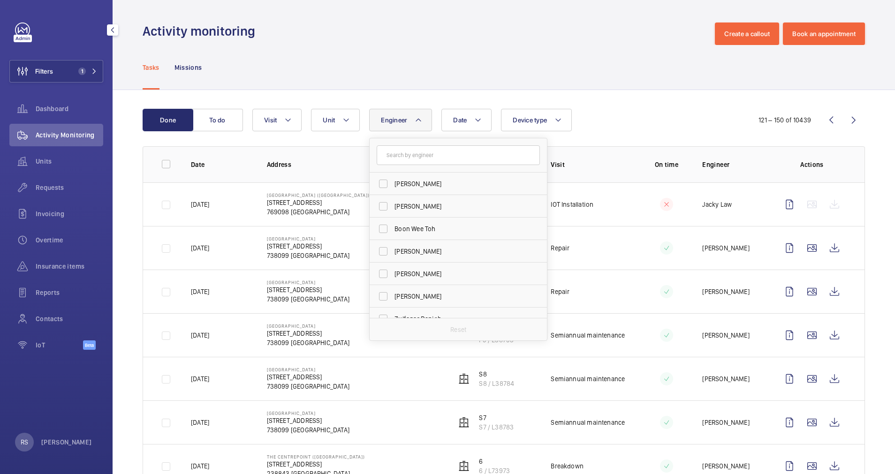
click at [416, 154] on input "text" at bounding box center [458, 155] width 163 height 20
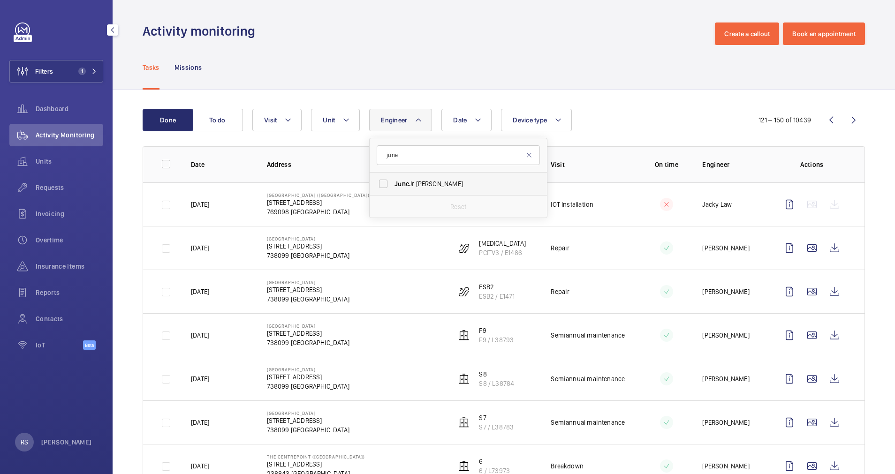
type input "june"
click at [414, 180] on span "[PERSON_NAME] Dela [PERSON_NAME]" at bounding box center [458, 183] width 129 height 9
click at [393, 180] on input "[PERSON_NAME] Dela [PERSON_NAME]" at bounding box center [383, 183] width 19 height 19
checkbox input "true"
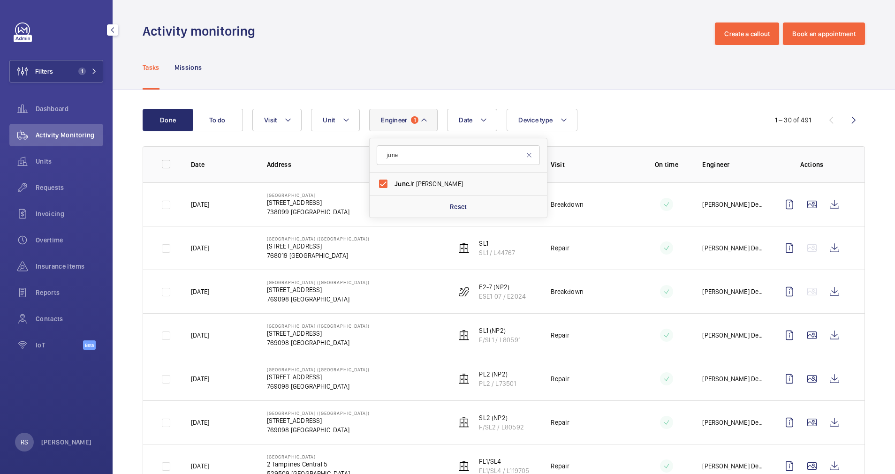
click at [424, 125] on mat-icon at bounding box center [424, 119] width 8 height 11
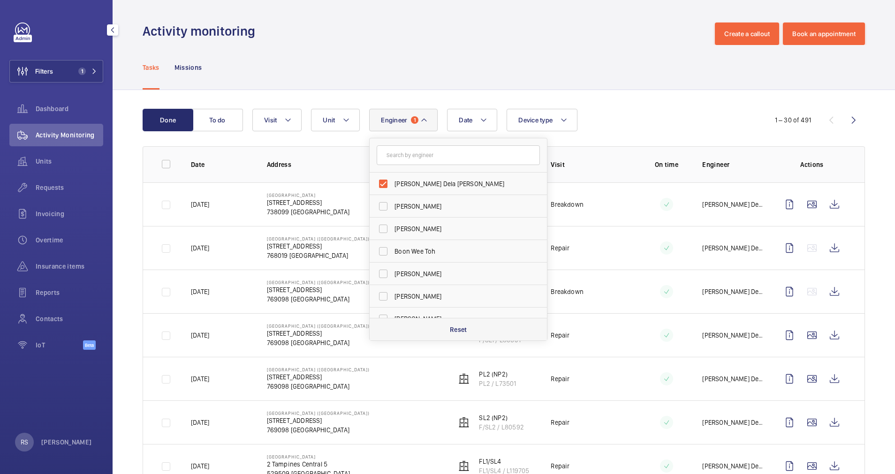
click at [467, 335] on div "Reset" at bounding box center [458, 329] width 177 height 23
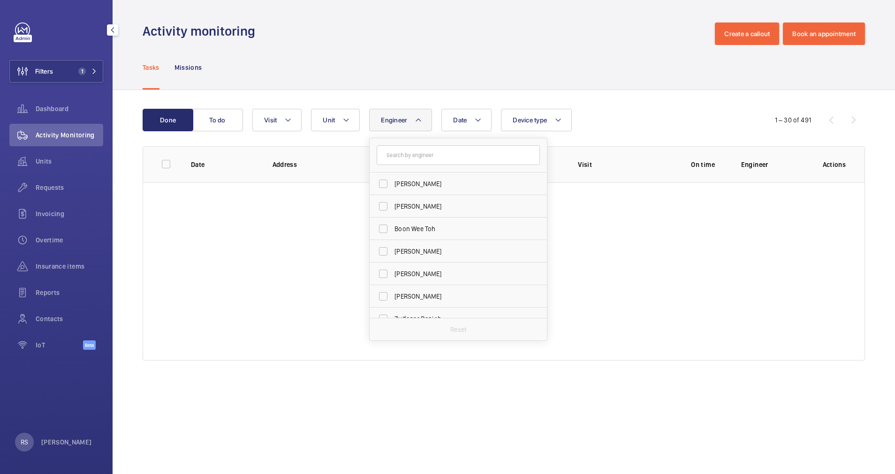
click at [405, 25] on div "Activity monitoring Create a callout Book an appointment" at bounding box center [504, 34] width 722 height 23
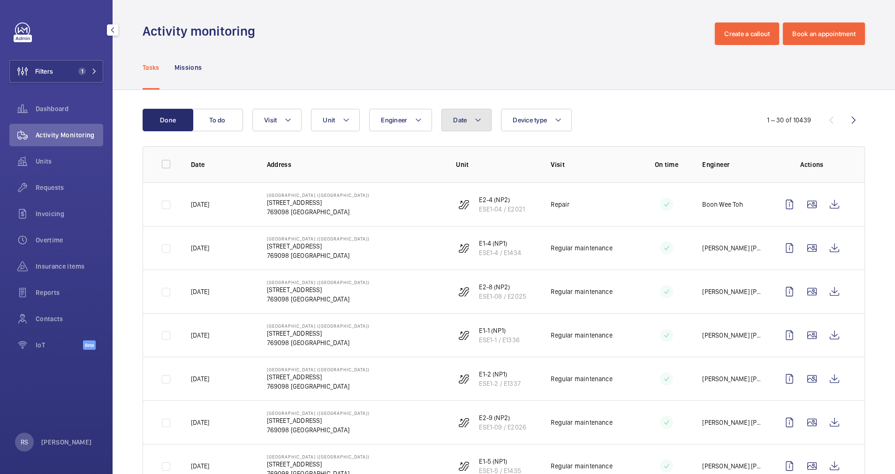
click at [481, 121] on mat-icon at bounding box center [478, 119] width 8 height 11
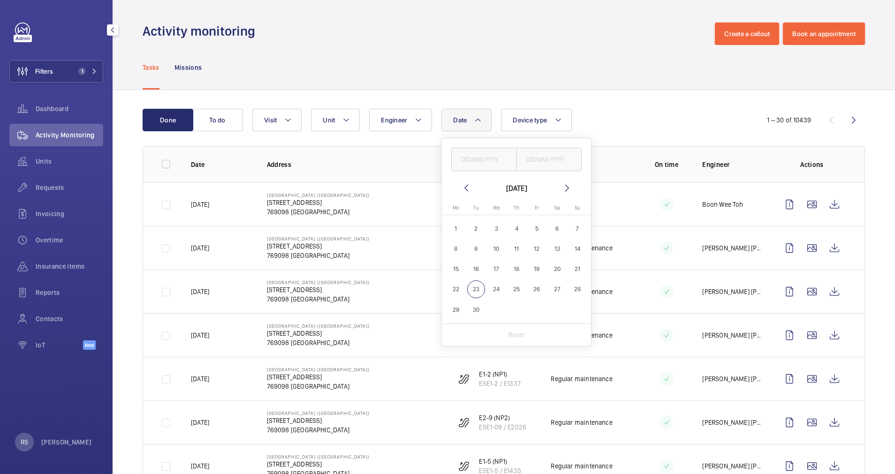
click at [461, 284] on span "22" at bounding box center [456, 289] width 18 height 18
type input "[DATE]"
click at [454, 287] on span "22" at bounding box center [456, 289] width 18 height 18
type input "[DATE]"
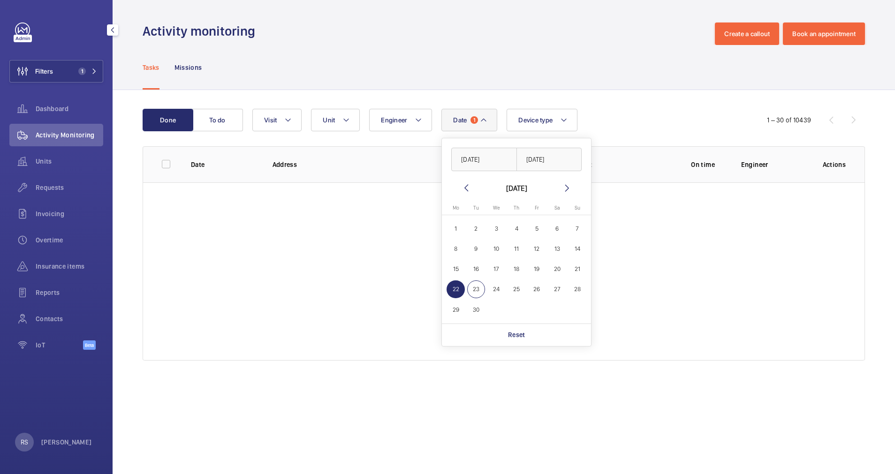
click at [582, 89] on div "Tasks Missions" at bounding box center [504, 67] width 722 height 45
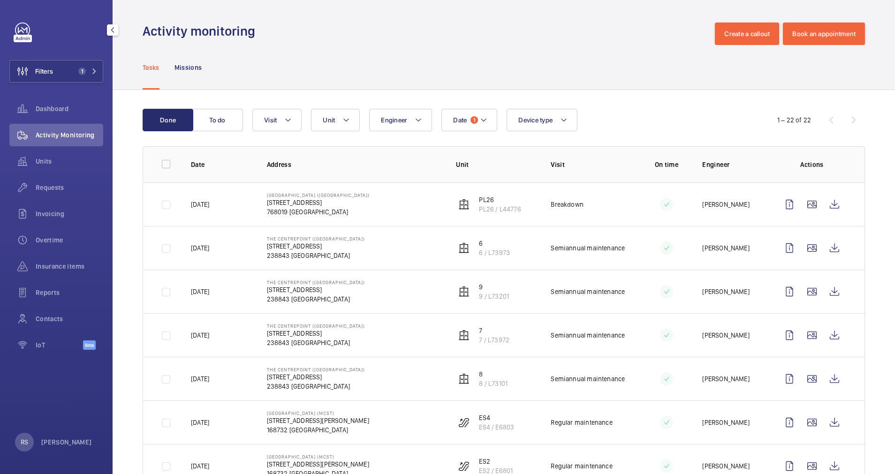
scroll to position [70, 0]
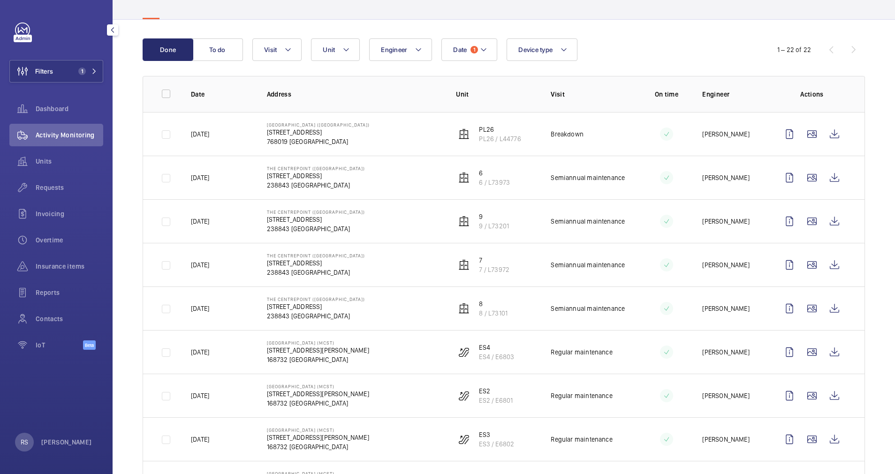
click at [841, 47] on div "1 – 22 of 22" at bounding box center [808, 49] width 113 height 11
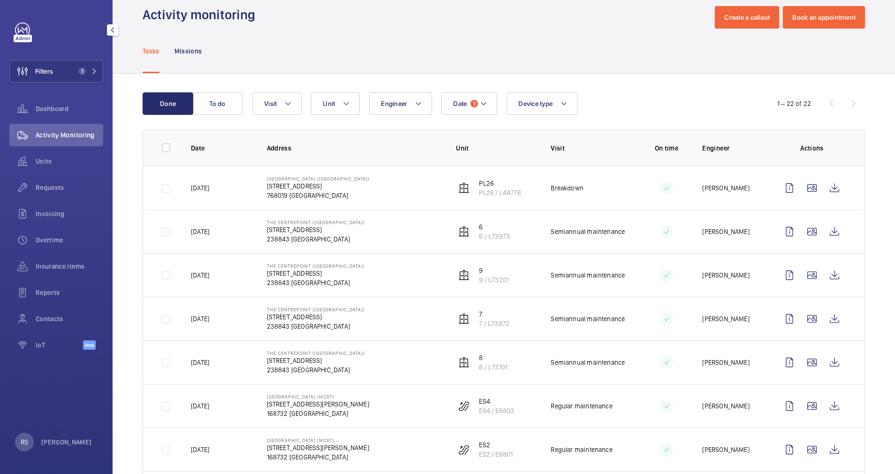
scroll to position [0, 0]
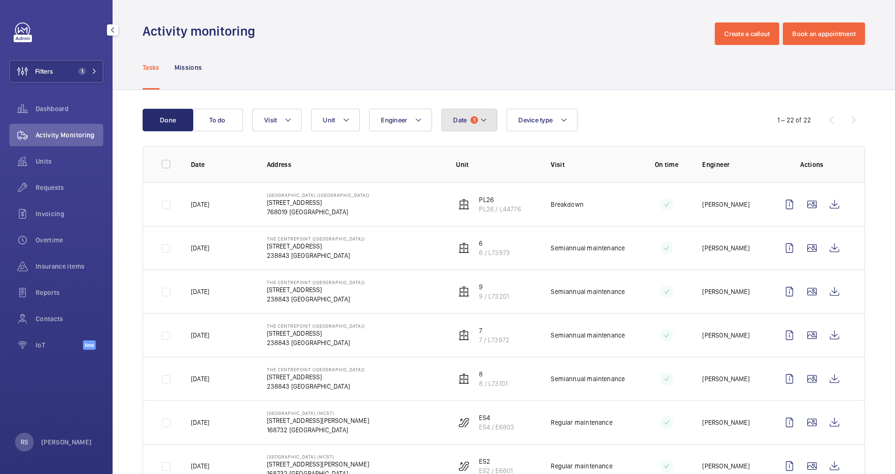
click at [480, 121] on mat-icon at bounding box center [484, 119] width 8 height 11
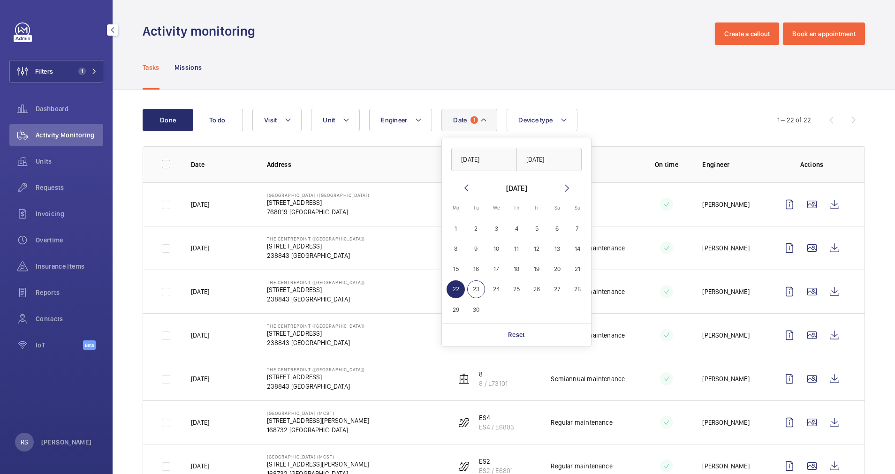
click at [480, 287] on span "23" at bounding box center [476, 289] width 18 height 18
type input "[DATE]"
click at [480, 287] on span "23" at bounding box center [476, 289] width 18 height 18
type input "[DATE]"
click at [659, 49] on div "Tasks Missions" at bounding box center [504, 67] width 722 height 45
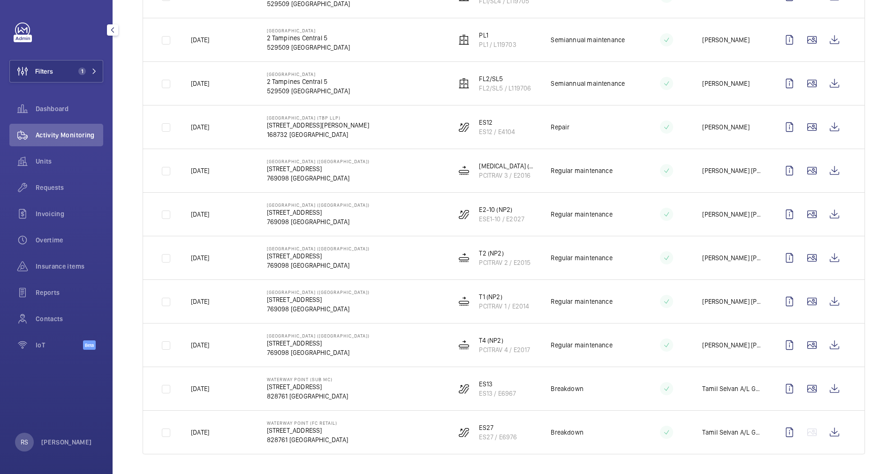
scroll to position [647, 0]
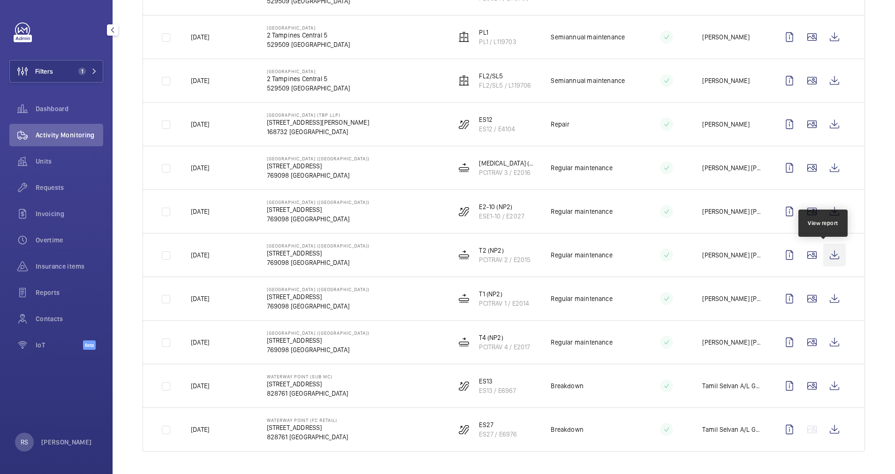
click at [827, 252] on wm-front-icon-button at bounding box center [834, 255] width 23 height 23
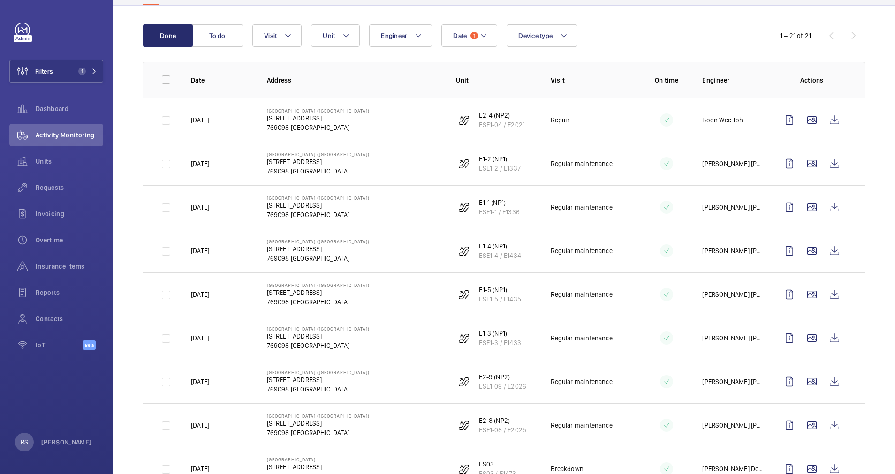
scroll to position [0, 0]
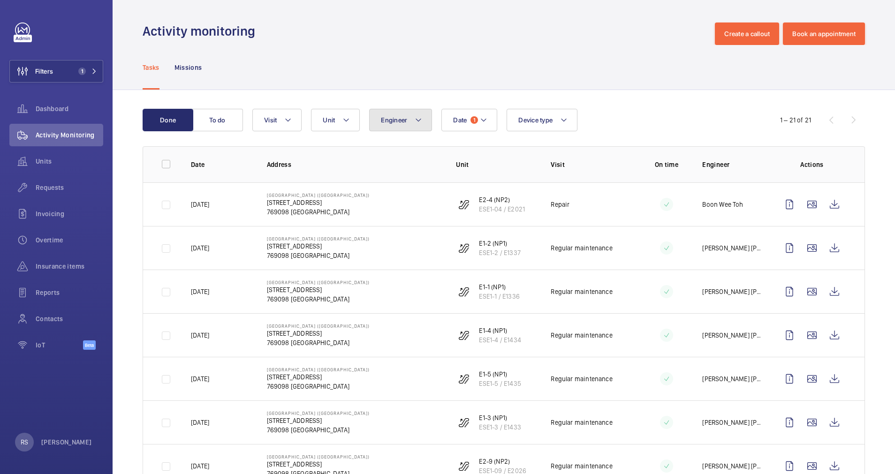
click at [419, 121] on mat-icon at bounding box center [419, 119] width 8 height 11
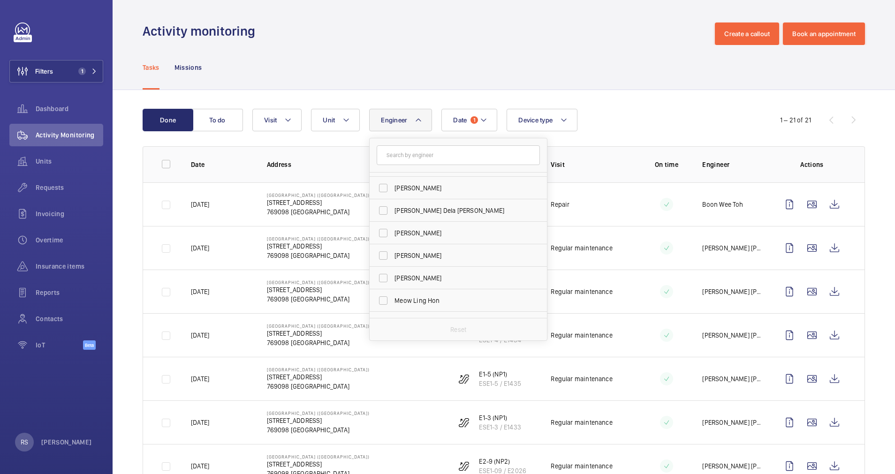
scroll to position [633, 0]
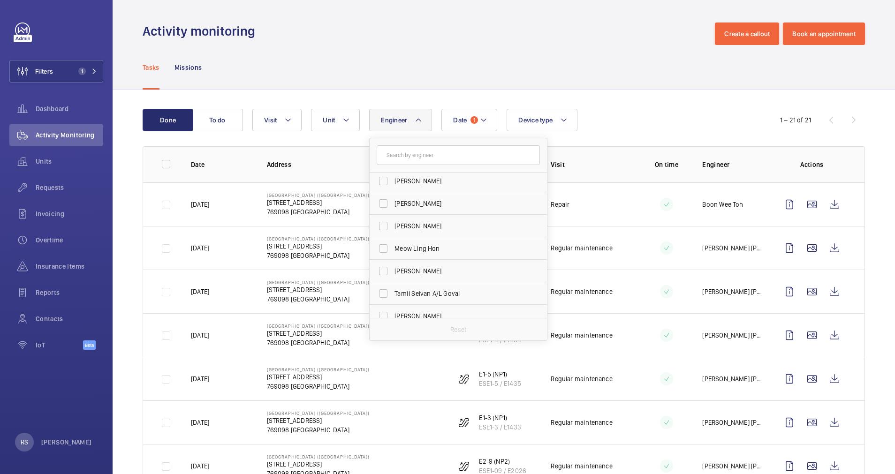
click at [419, 158] on input "text" at bounding box center [458, 155] width 163 height 20
type input "ho"
click at [492, 202] on span "[PERSON_NAME] [PERSON_NAME]" at bounding box center [458, 206] width 129 height 9
click at [393, 202] on input "[PERSON_NAME] [PERSON_NAME]" at bounding box center [383, 206] width 19 height 19
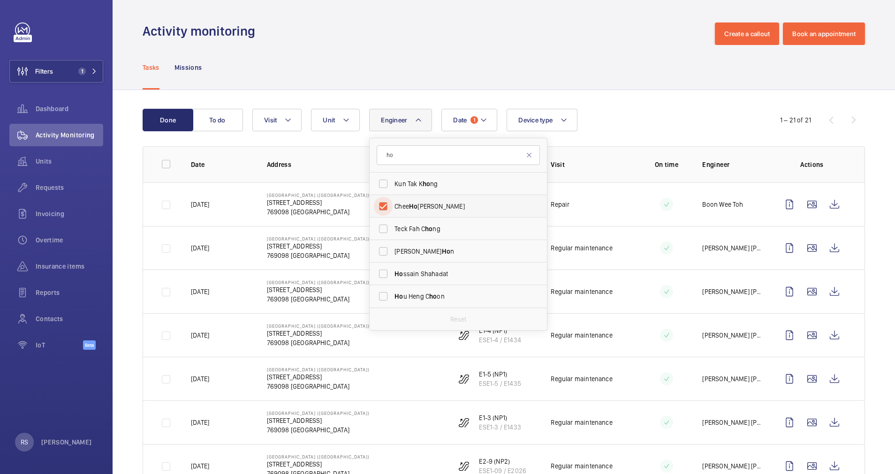
checkbox input "true"
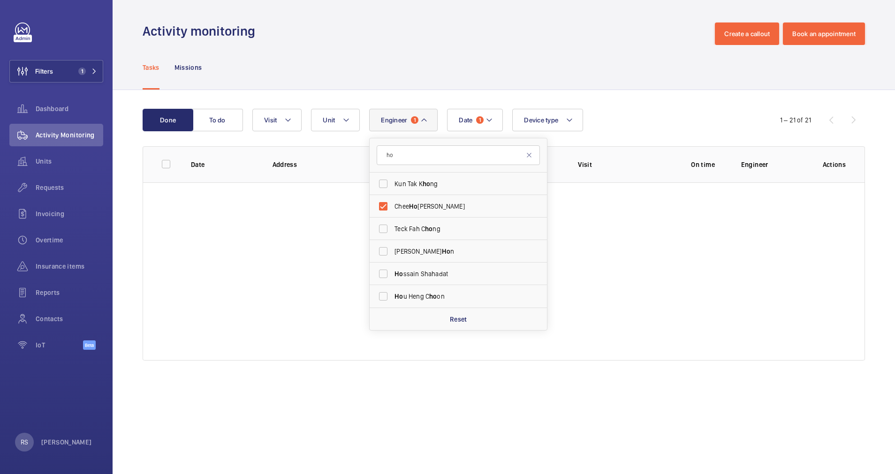
click at [544, 80] on div "Tasks Missions" at bounding box center [504, 67] width 722 height 45
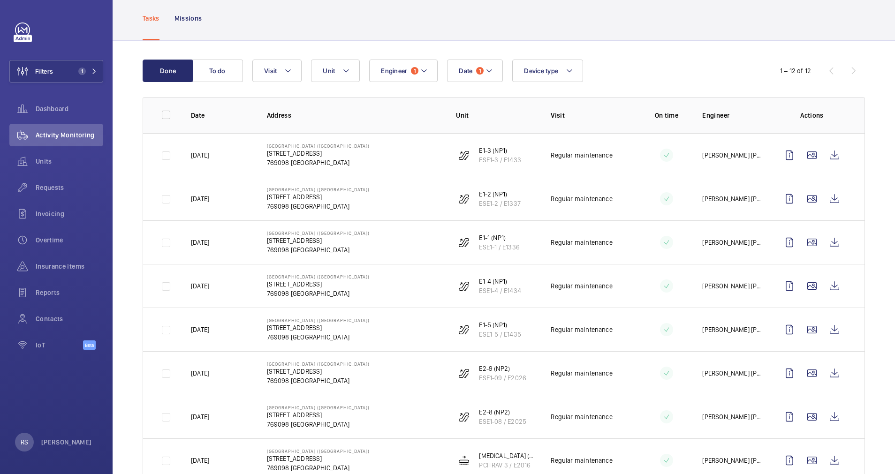
scroll to position [44, 0]
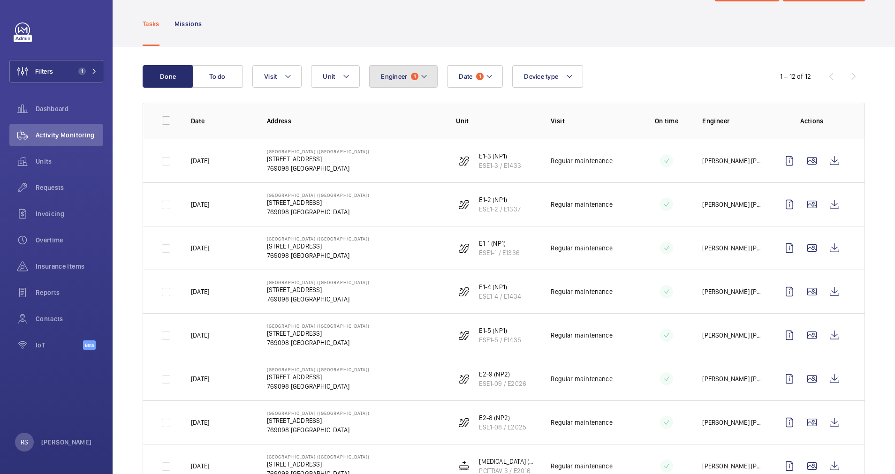
click at [428, 75] on button "Engineer 1" at bounding box center [403, 76] width 68 height 23
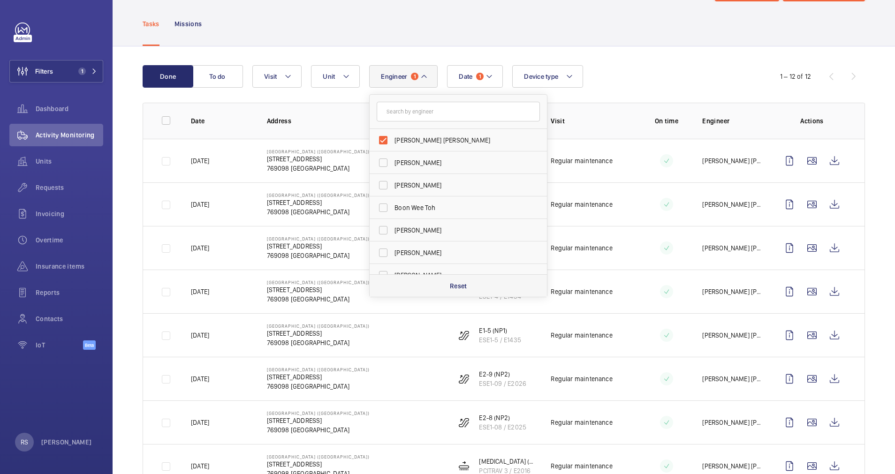
click at [472, 281] on div "Reset" at bounding box center [458, 285] width 177 height 23
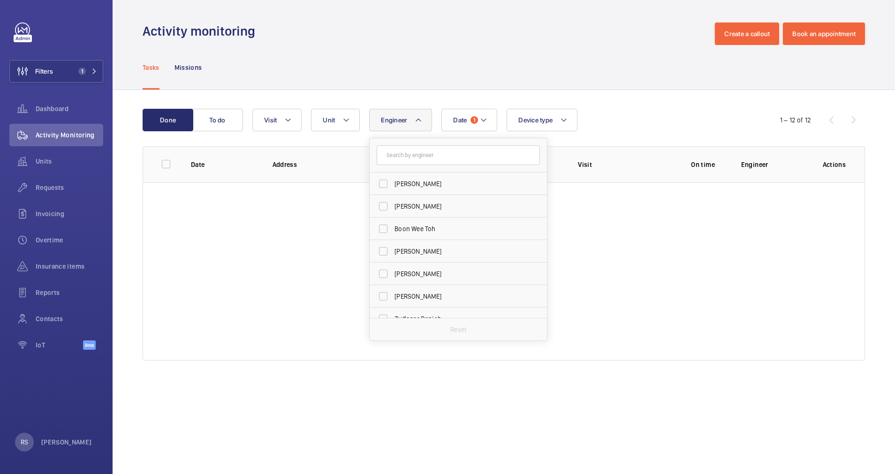
click at [598, 24] on div "Activity monitoring Create a callout Book an appointment" at bounding box center [504, 34] width 722 height 23
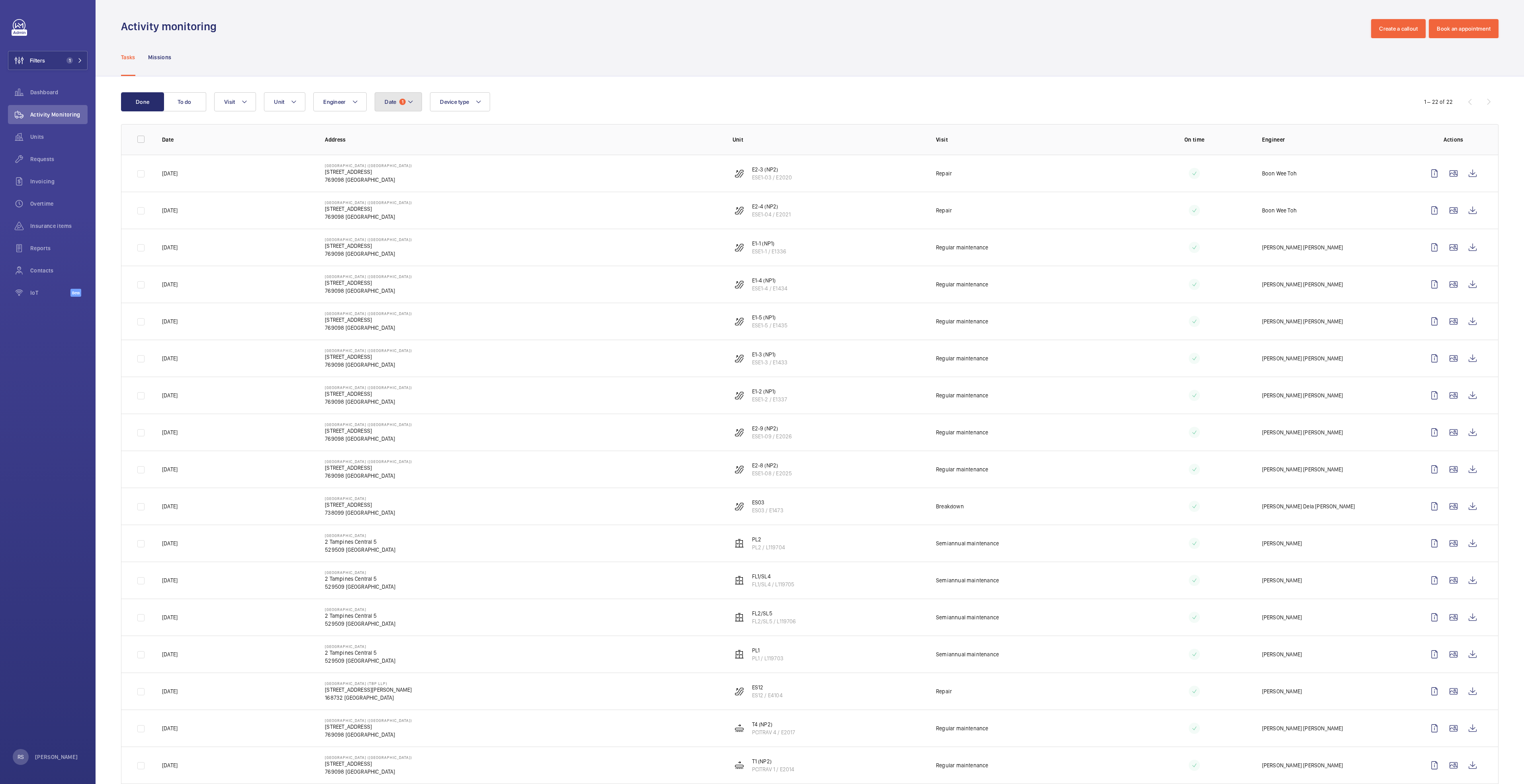
click at [417, 101] on button "Date 1" at bounding box center [398, 102] width 48 height 20
click at [440, 283] on p "Reset" at bounding box center [438, 283] width 14 height 8
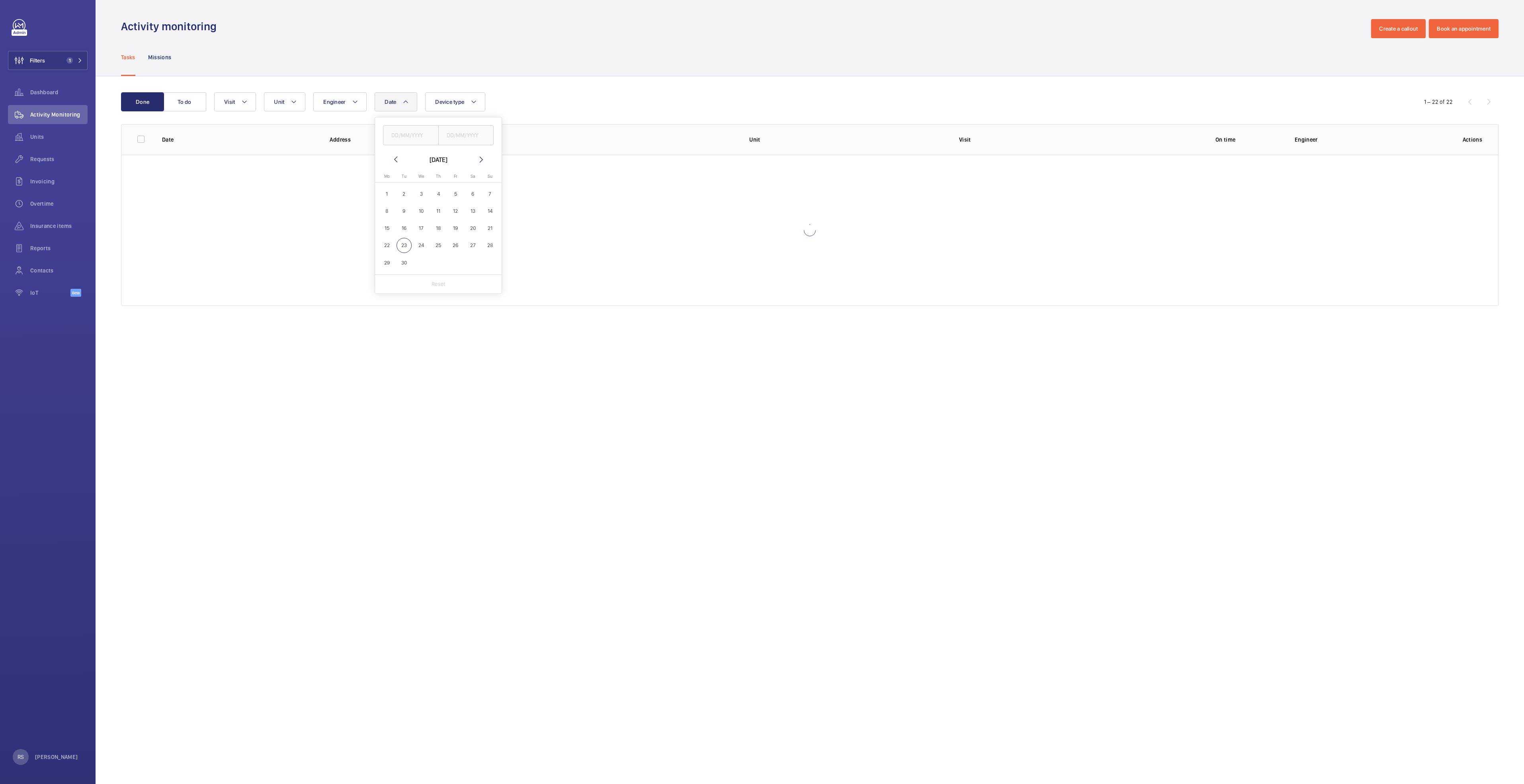
click at [670, 30] on div "Activity monitoring Create a callout Book an appointment" at bounding box center [810, 29] width 1378 height 20
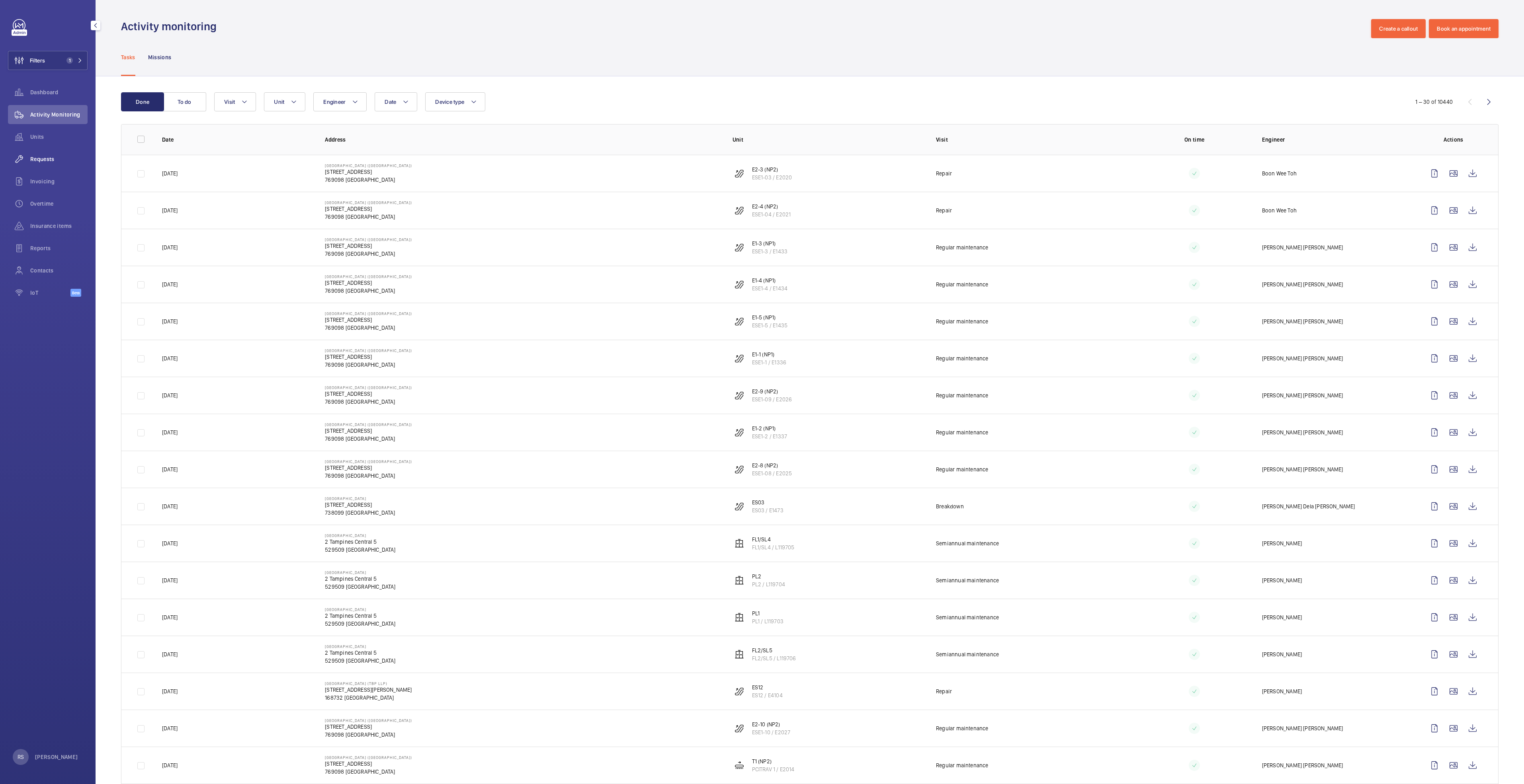
click at [49, 154] on div "Requests" at bounding box center [48, 159] width 80 height 20
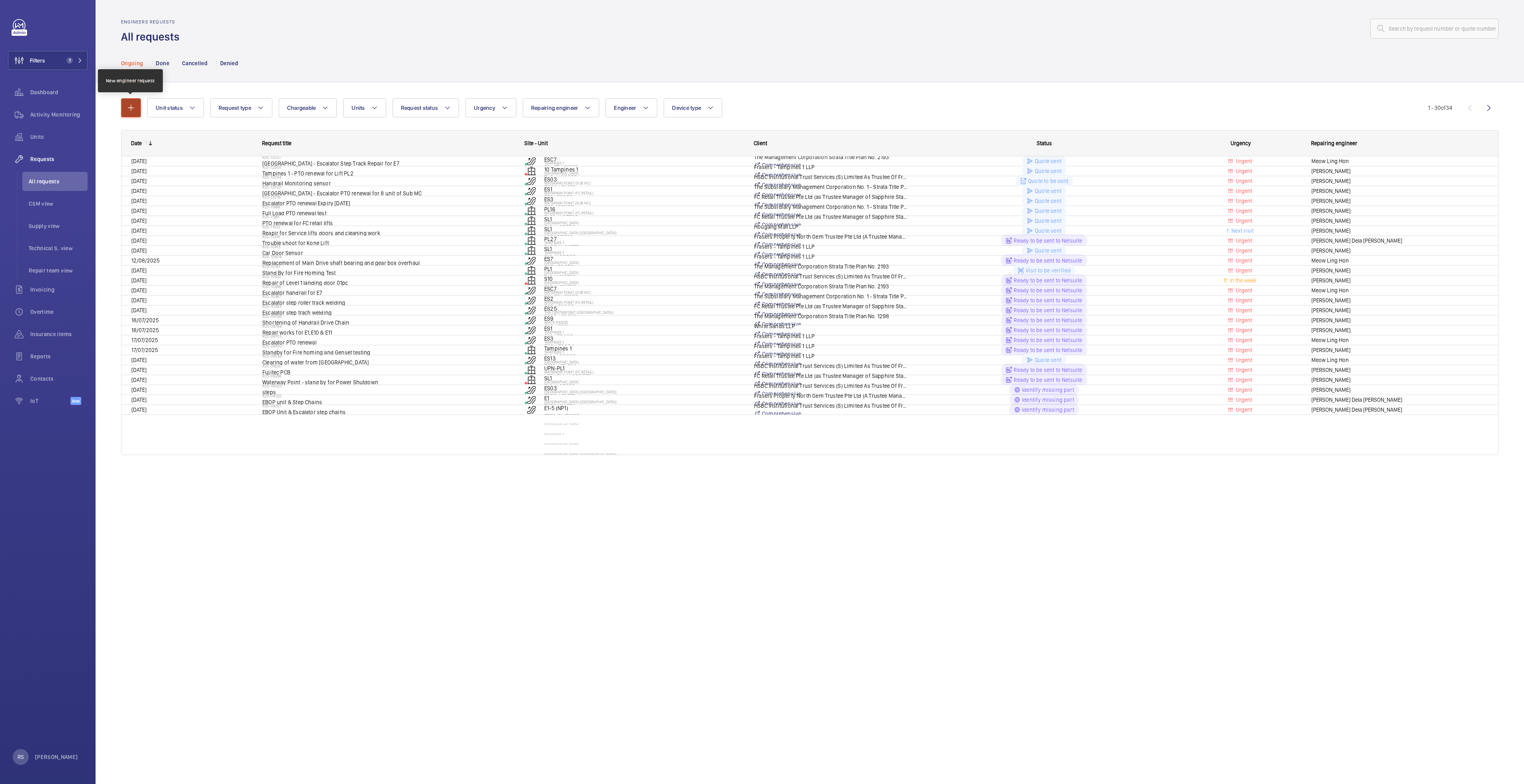
click at [125, 110] on button "button" at bounding box center [131, 108] width 20 height 20
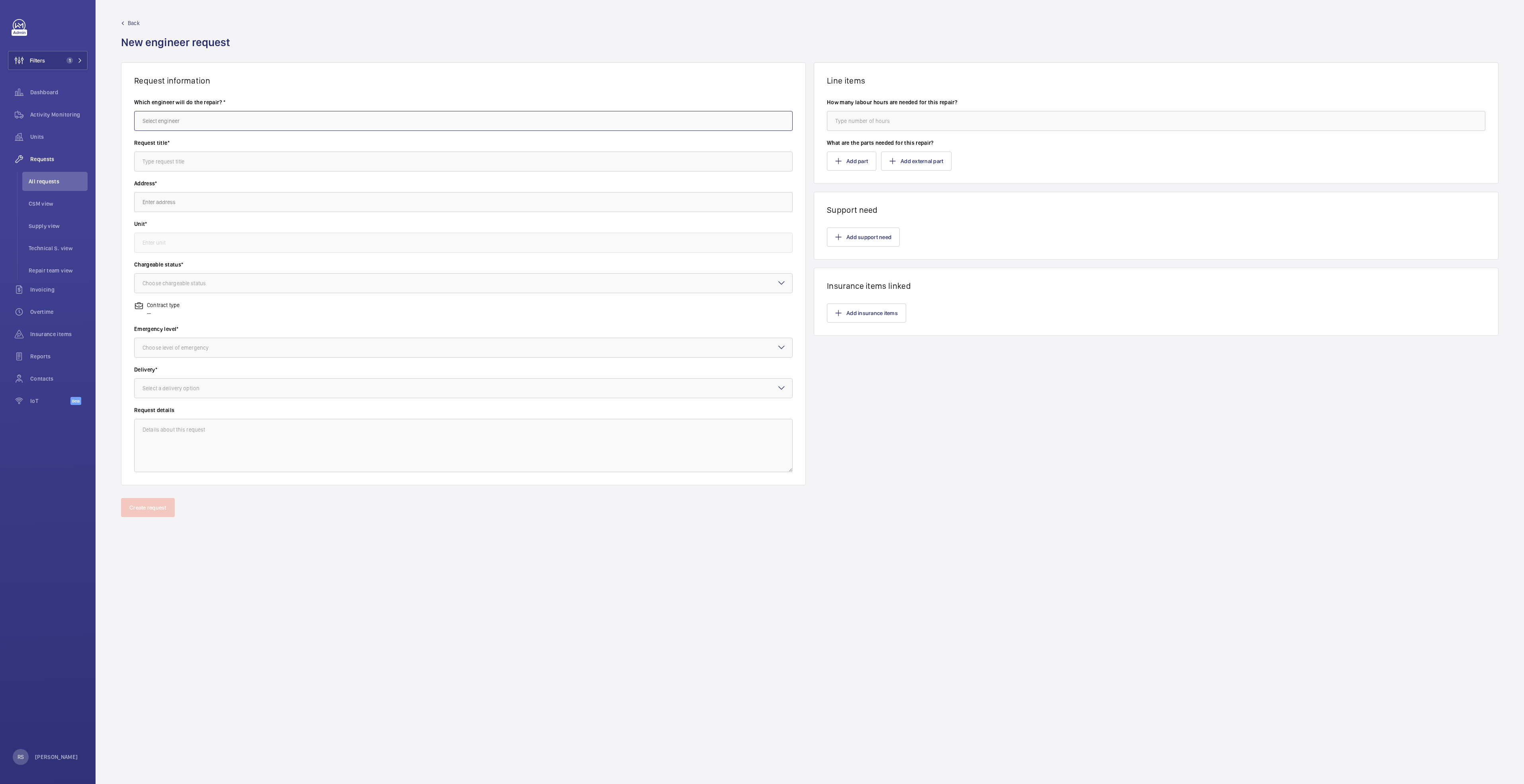
click at [204, 115] on input "text" at bounding box center [464, 120] width 659 height 20
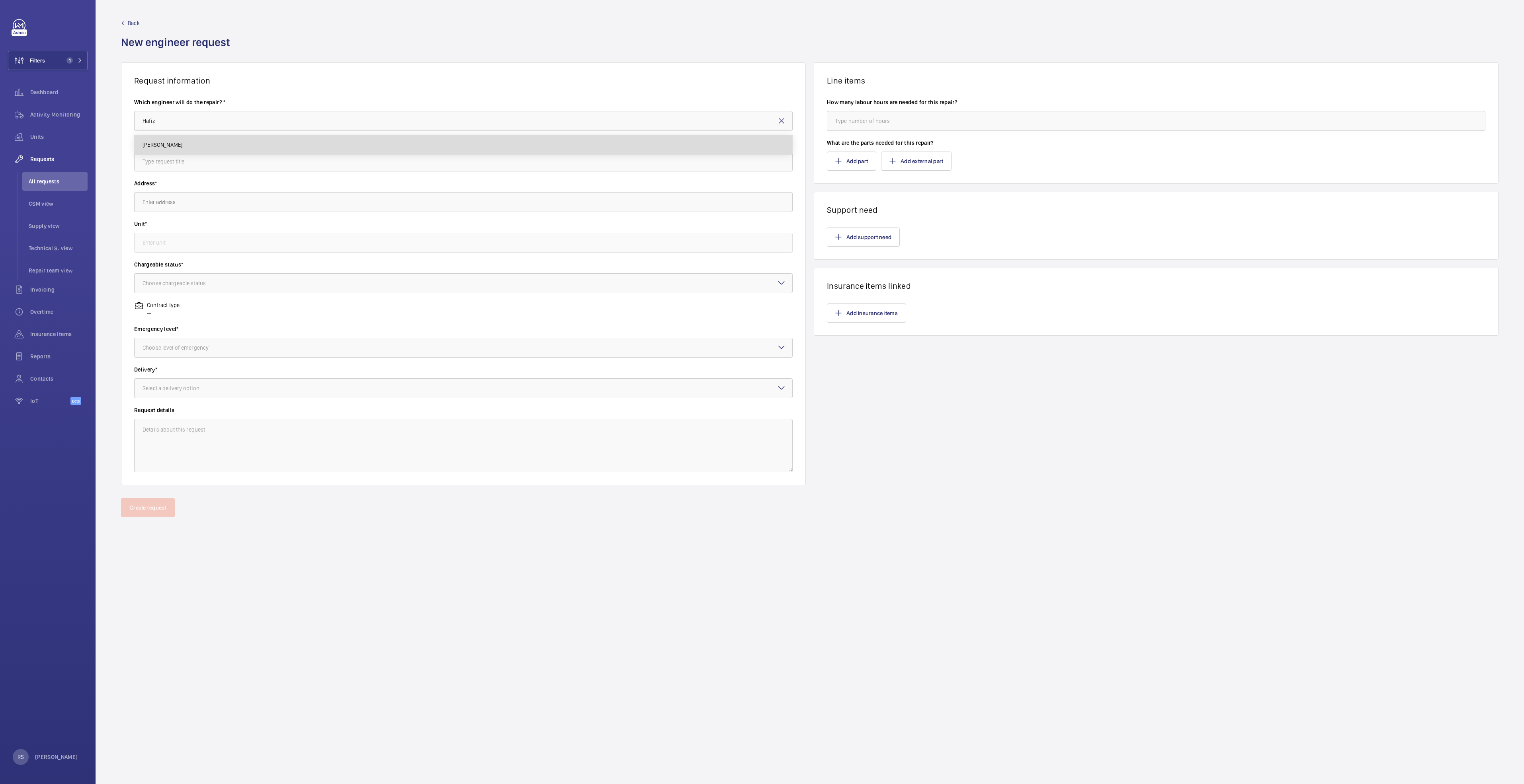
click at [209, 147] on mat-option "[PERSON_NAME]" at bounding box center [464, 144] width 658 height 20
type input "[PERSON_NAME]"
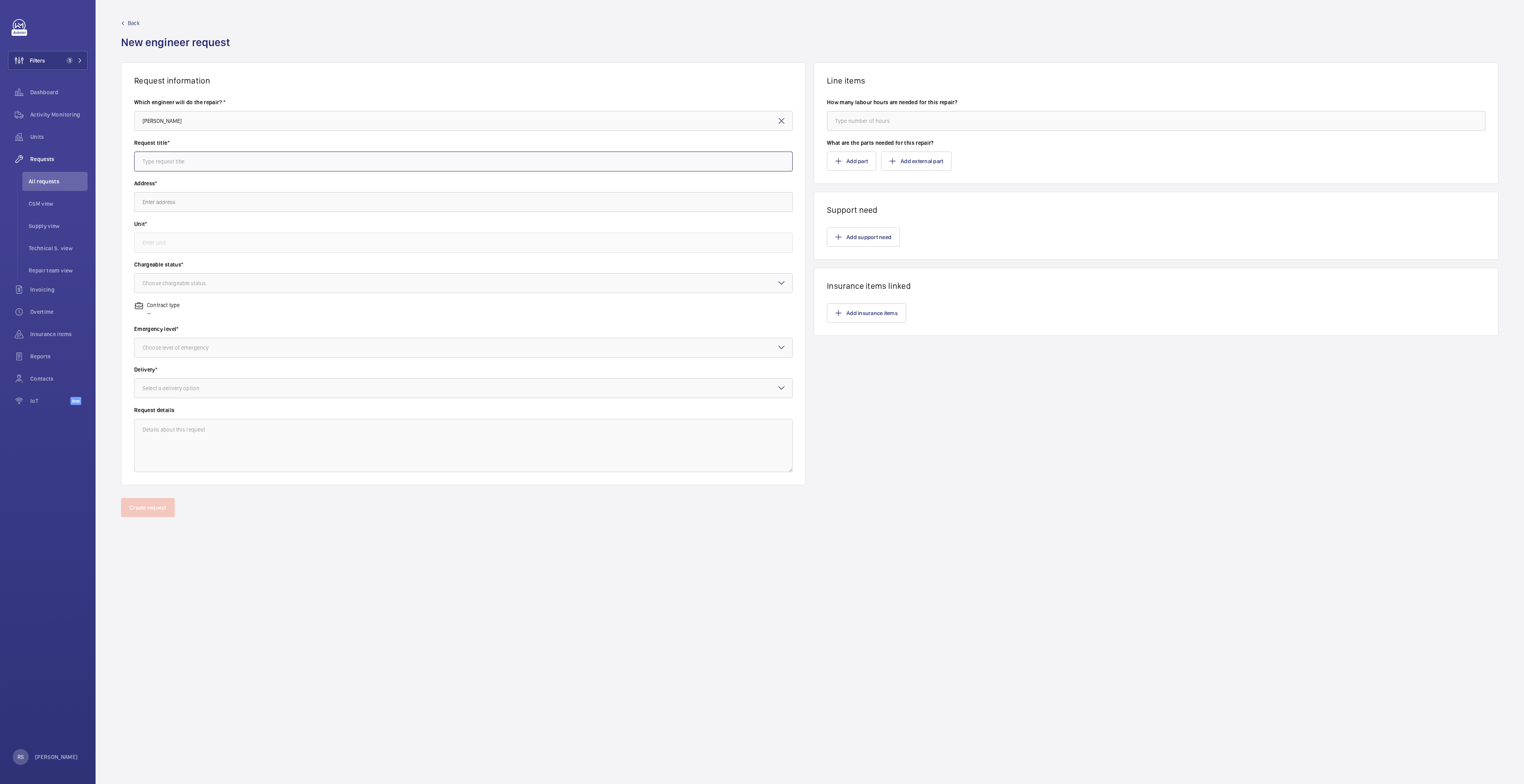
click at [218, 155] on input "text" at bounding box center [464, 161] width 659 height 20
type input "L"
type input "S"
type input "T"
type input "Stand by for Annual Power shutdown"
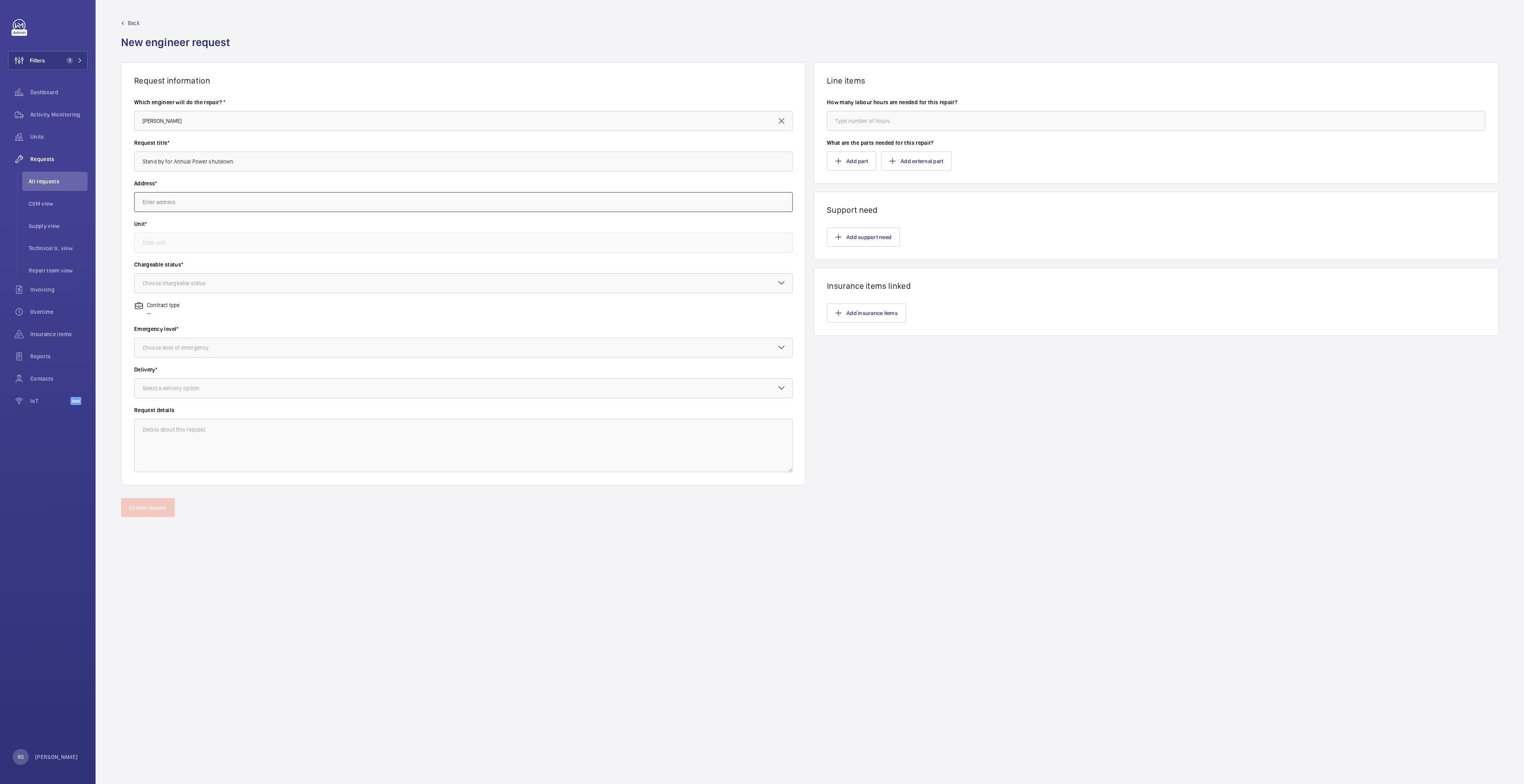
click at [200, 194] on input "text" at bounding box center [464, 202] width 659 height 20
click at [213, 284] on span "Tampines [STREET_ADDRESS]" at bounding box center [178, 284] width 72 height 8
click at [211, 283] on div "Choose chargeable status" at bounding box center [184, 283] width 83 height 8
click at [164, 285] on div "Choose chargeable status" at bounding box center [184, 283] width 83 height 8
type input "Tampines [STREET_ADDRESS]"
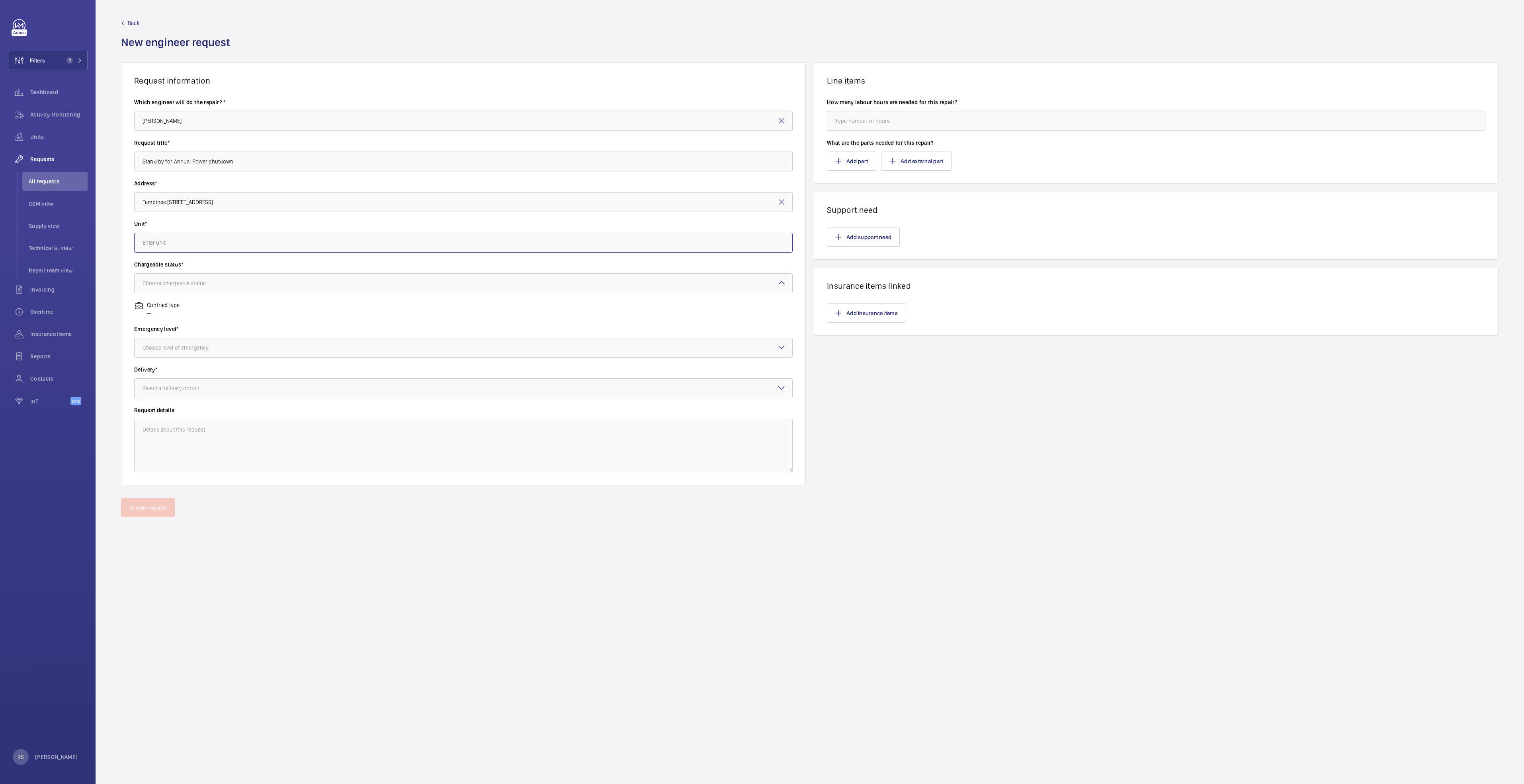
click at [191, 238] on input "text" at bounding box center [464, 242] width 659 height 20
click at [189, 271] on mat-option "PL1 / L32256 - Tampines 1" at bounding box center [464, 266] width 658 height 20
type input "PL1 / L32256 - Tampines 1"
click at [196, 296] on div "Chargeable status* Choose chargeable status" at bounding box center [464, 281] width 659 height 41
click at [196, 283] on div "Choose chargeable status" at bounding box center [184, 283] width 83 height 8
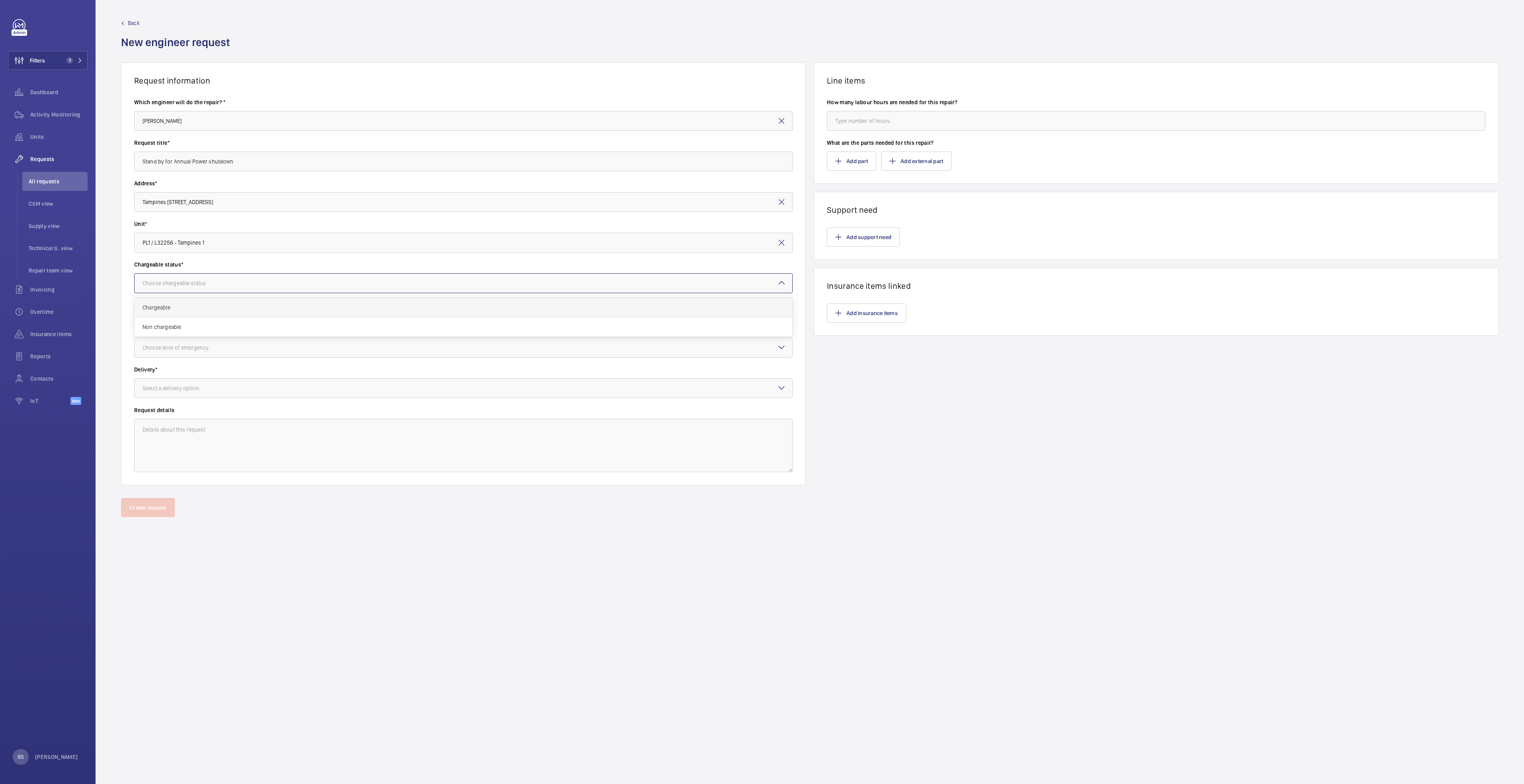
click at [180, 303] on div "Chargeable" at bounding box center [464, 307] width 658 height 20
click at [198, 344] on div "Choose level of emergency" at bounding box center [185, 347] width 86 height 8
click at [166, 402] on span "Urgent" at bounding box center [464, 411] width 642 height 8
click at [179, 386] on div "Select a delivery option" at bounding box center [181, 388] width 77 height 8
click at [185, 402] on div "On site" at bounding box center [464, 432] width 658 height 20
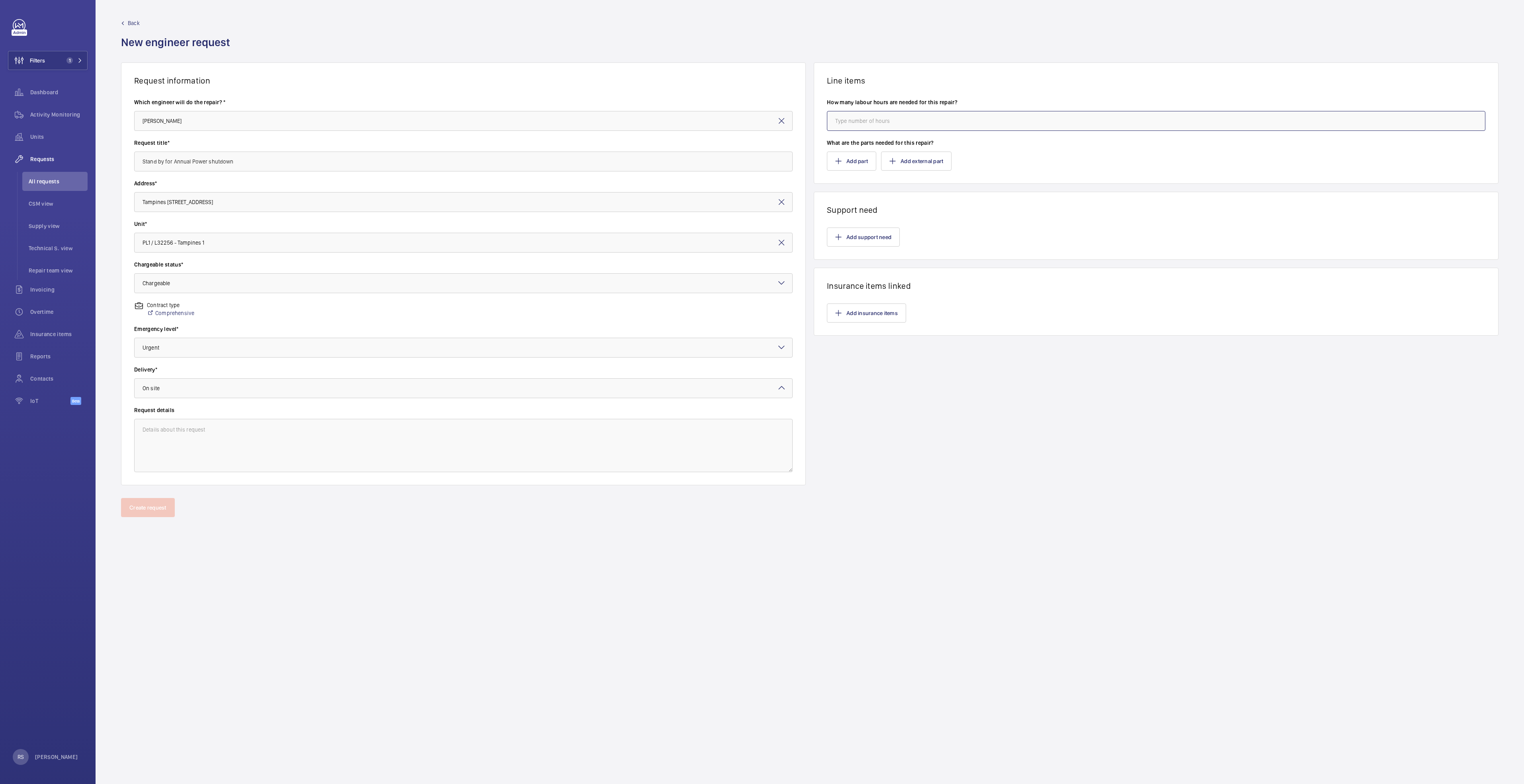
click at [759, 118] on input "number" at bounding box center [1156, 120] width 659 height 20
type input "8"
click at [759, 238] on button "Add support need" at bounding box center [863, 237] width 73 height 20
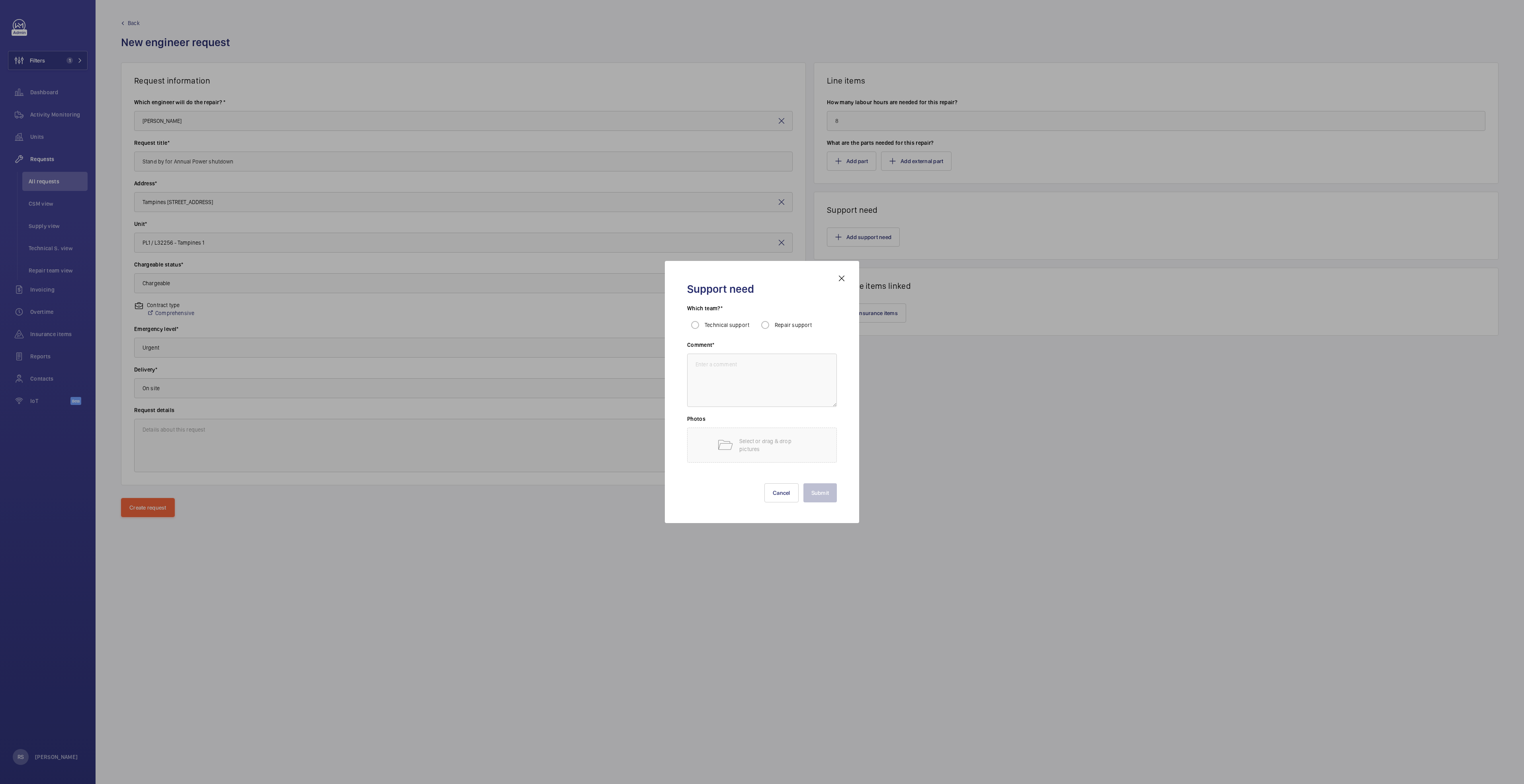
click at [759, 233] on div at bounding box center [762, 392] width 1524 height 784
click at [126, 402] on button "Create request" at bounding box center [148, 507] width 53 height 20
click at [131, 402] on wm-front-async-data-loader "Back New engineer request Request information Which engineer will do the repair…" at bounding box center [810, 392] width 1429 height 784
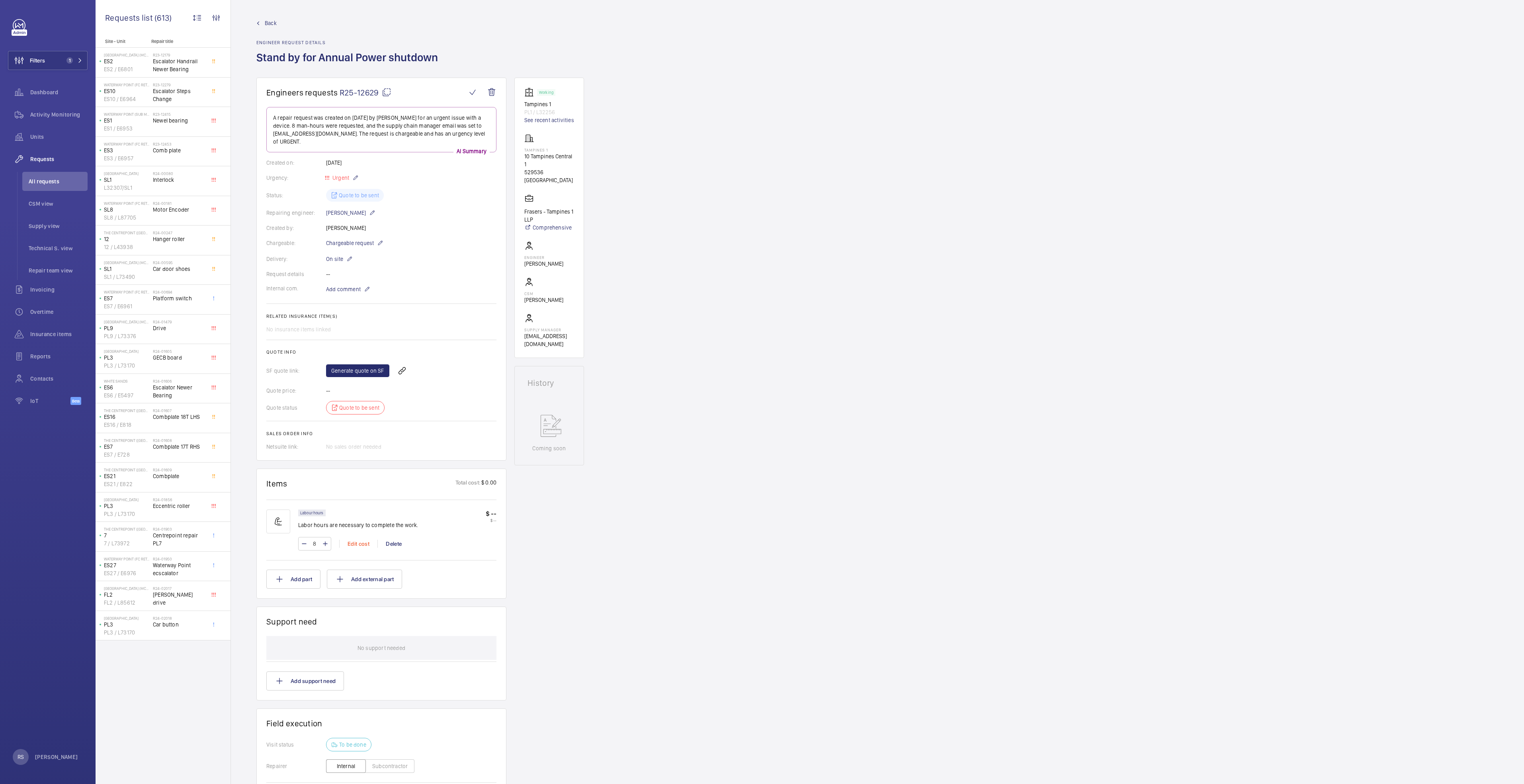
click at [366, 402] on div "Edit cost" at bounding box center [358, 543] width 38 height 8
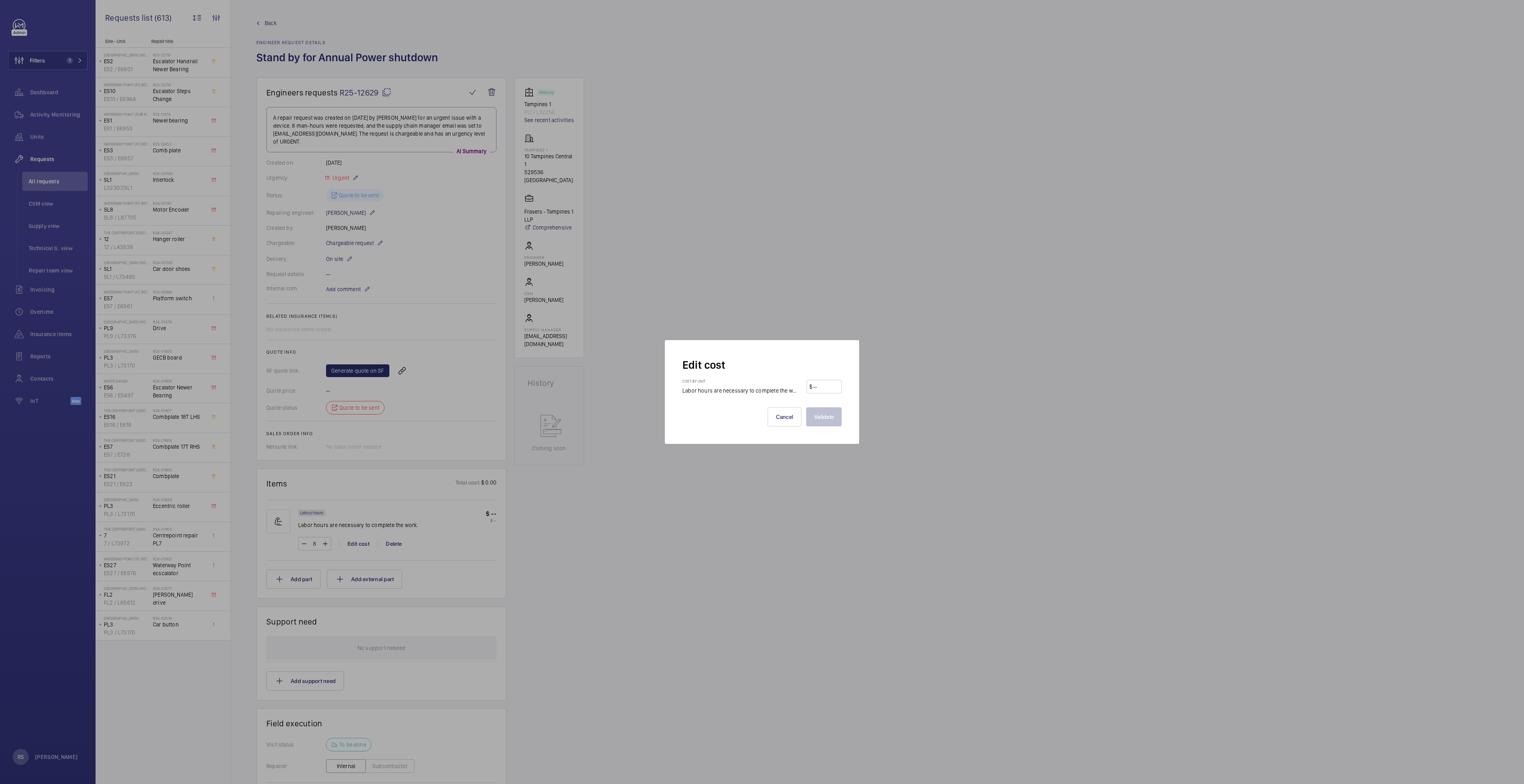
click at [759, 392] on input "number" at bounding box center [825, 386] width 26 height 13
type input "60"
click at [759, 402] on button "Validate" at bounding box center [824, 417] width 36 height 20
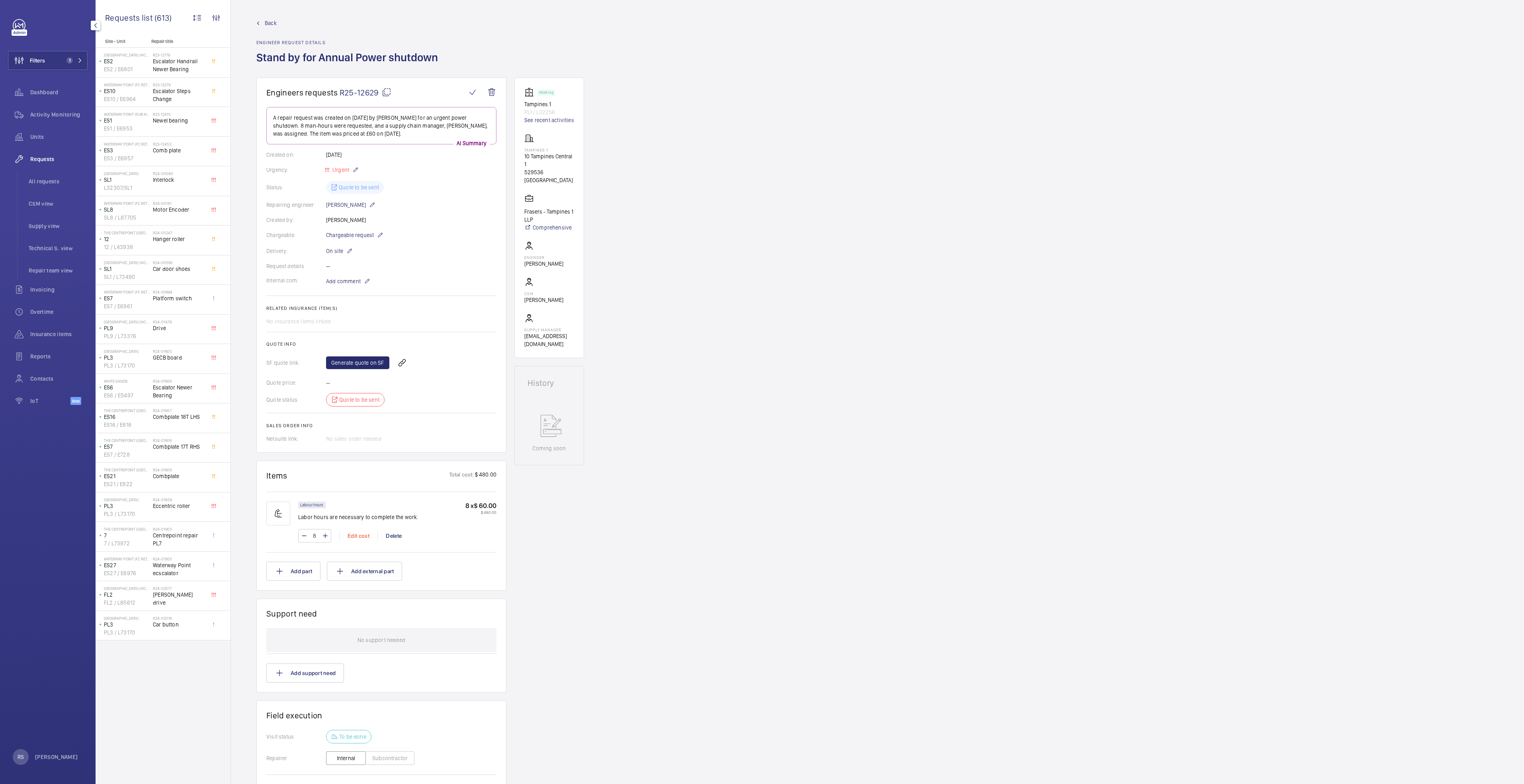
click at [363, 402] on div "Edit cost" at bounding box center [358, 535] width 38 height 8
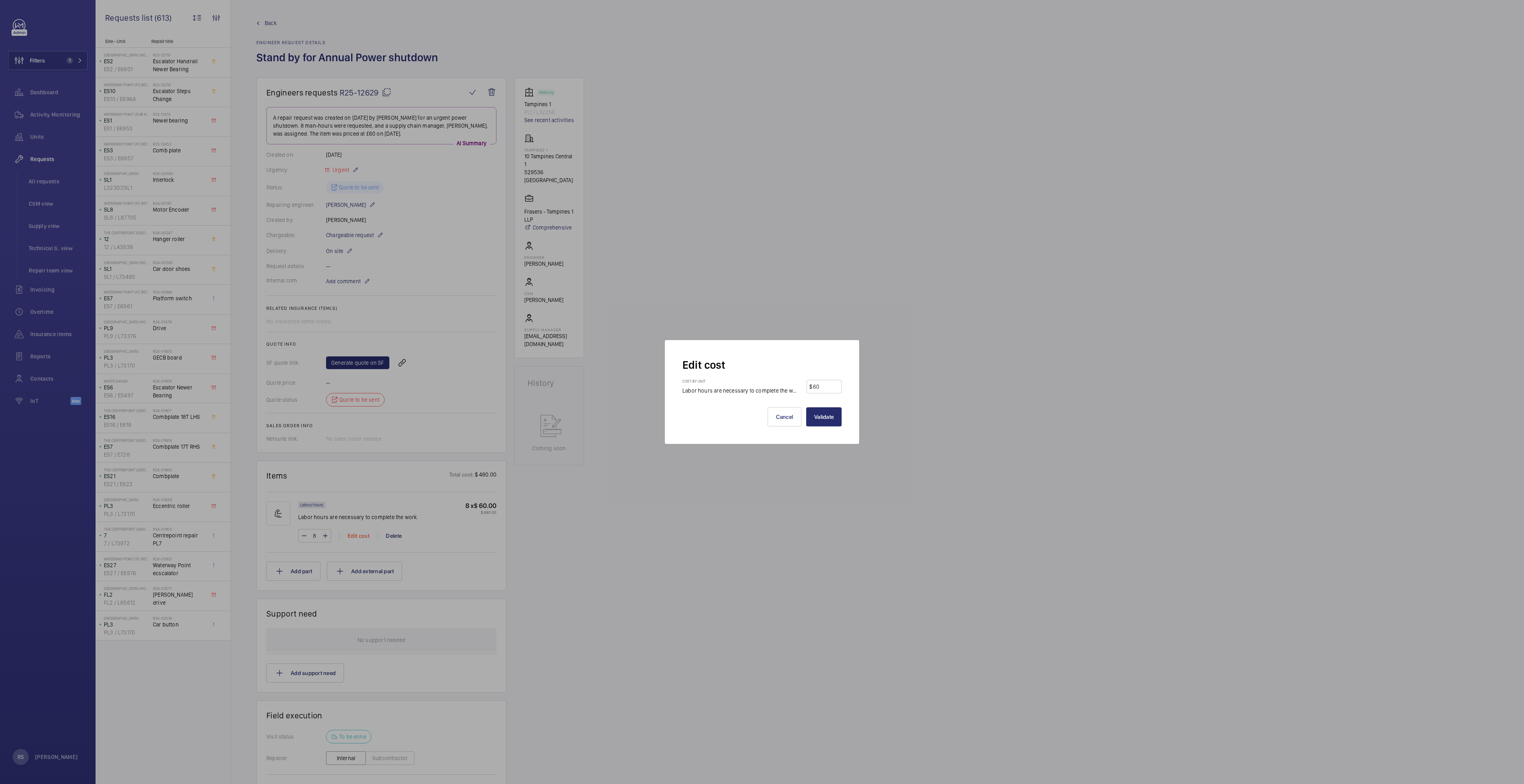
click at [360, 402] on div at bounding box center [762, 392] width 1524 height 784
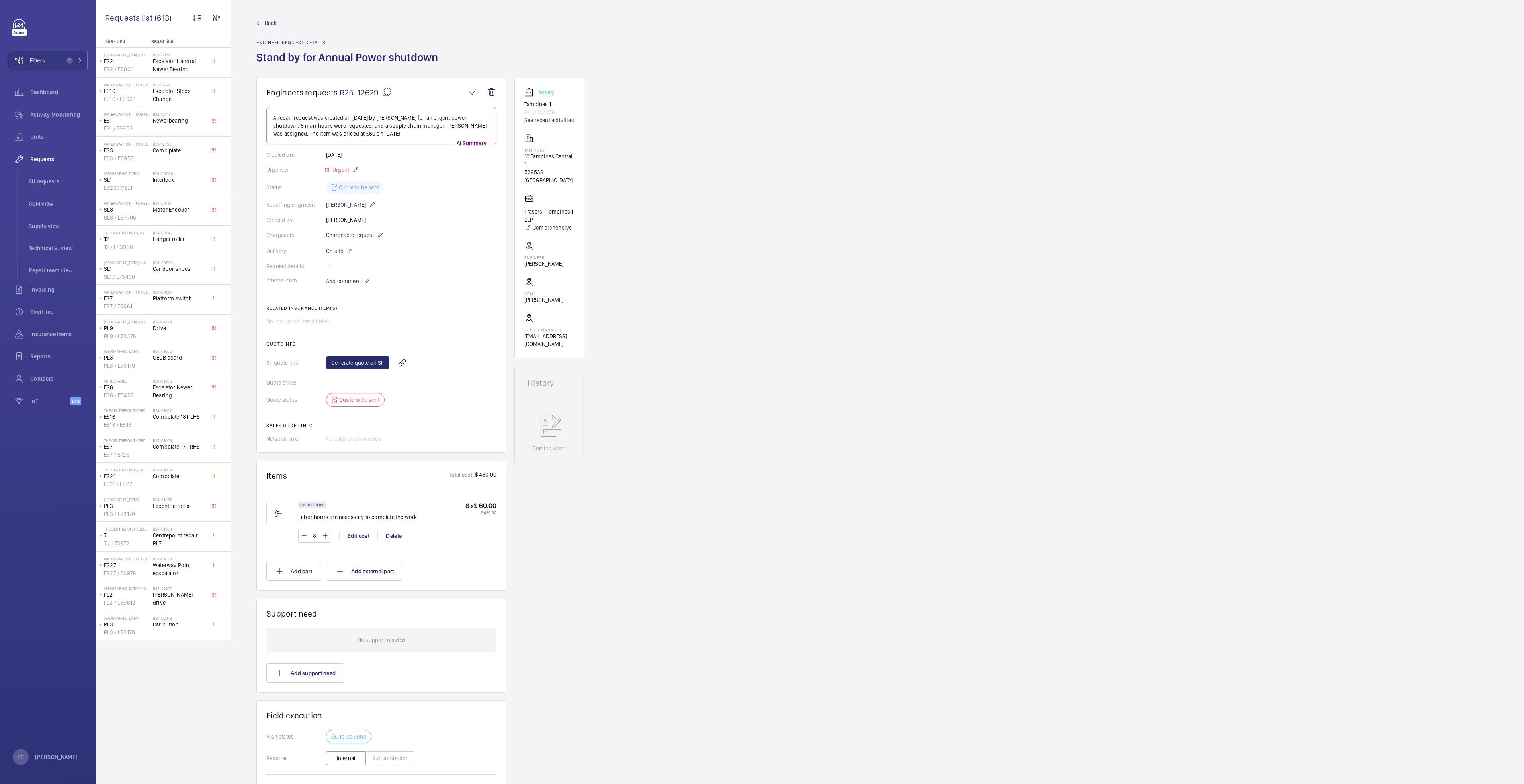
click at [356, 402] on div "8 Edit cost Delete" at bounding box center [397, 536] width 199 height 14
click at [358, 402] on div "Edit cost" at bounding box center [358, 535] width 38 height 8
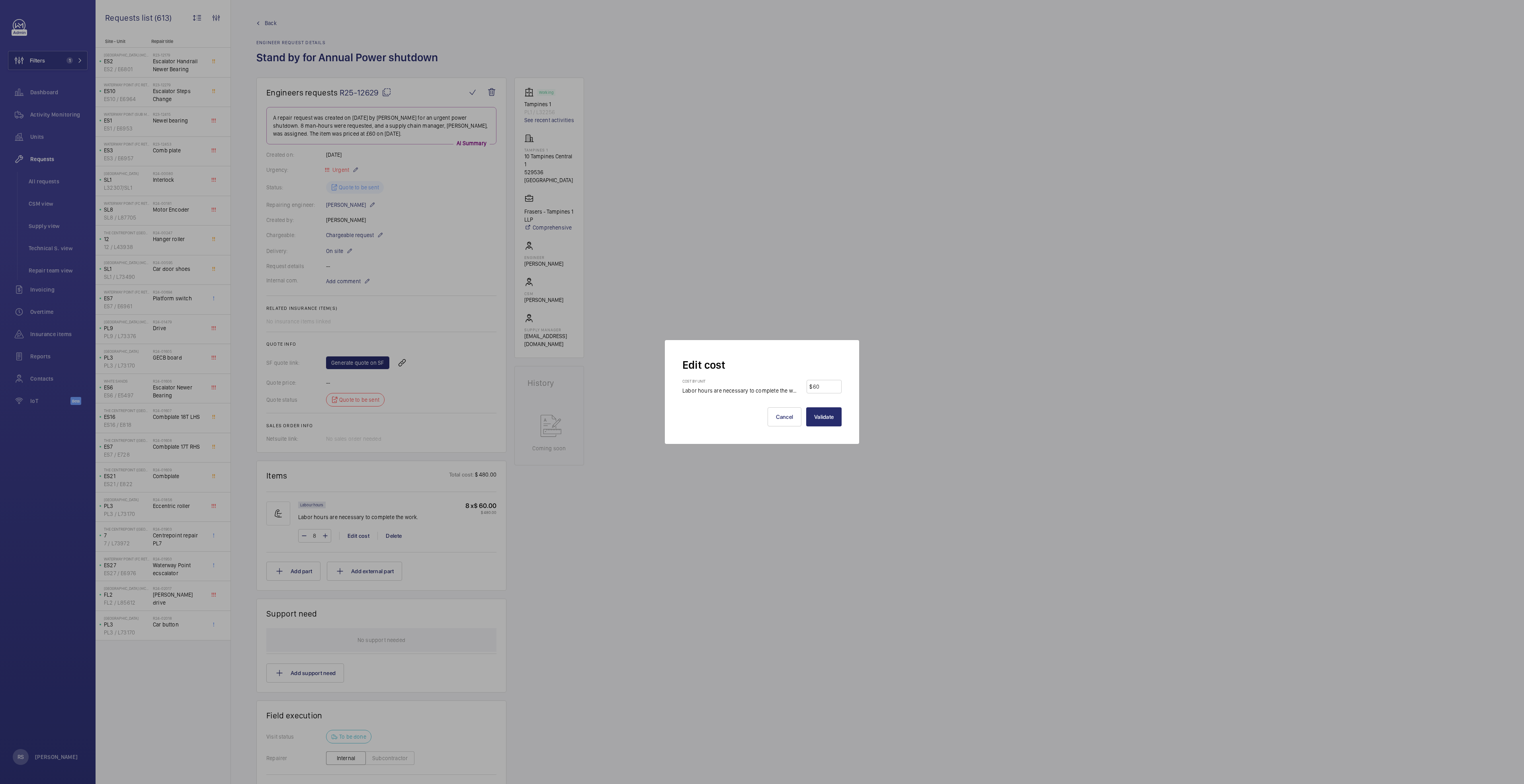
click at [759, 385] on input "60" at bounding box center [825, 386] width 26 height 13
type input "6"
type input "128"
click at [759, 402] on button "Validate" at bounding box center [824, 417] width 36 height 20
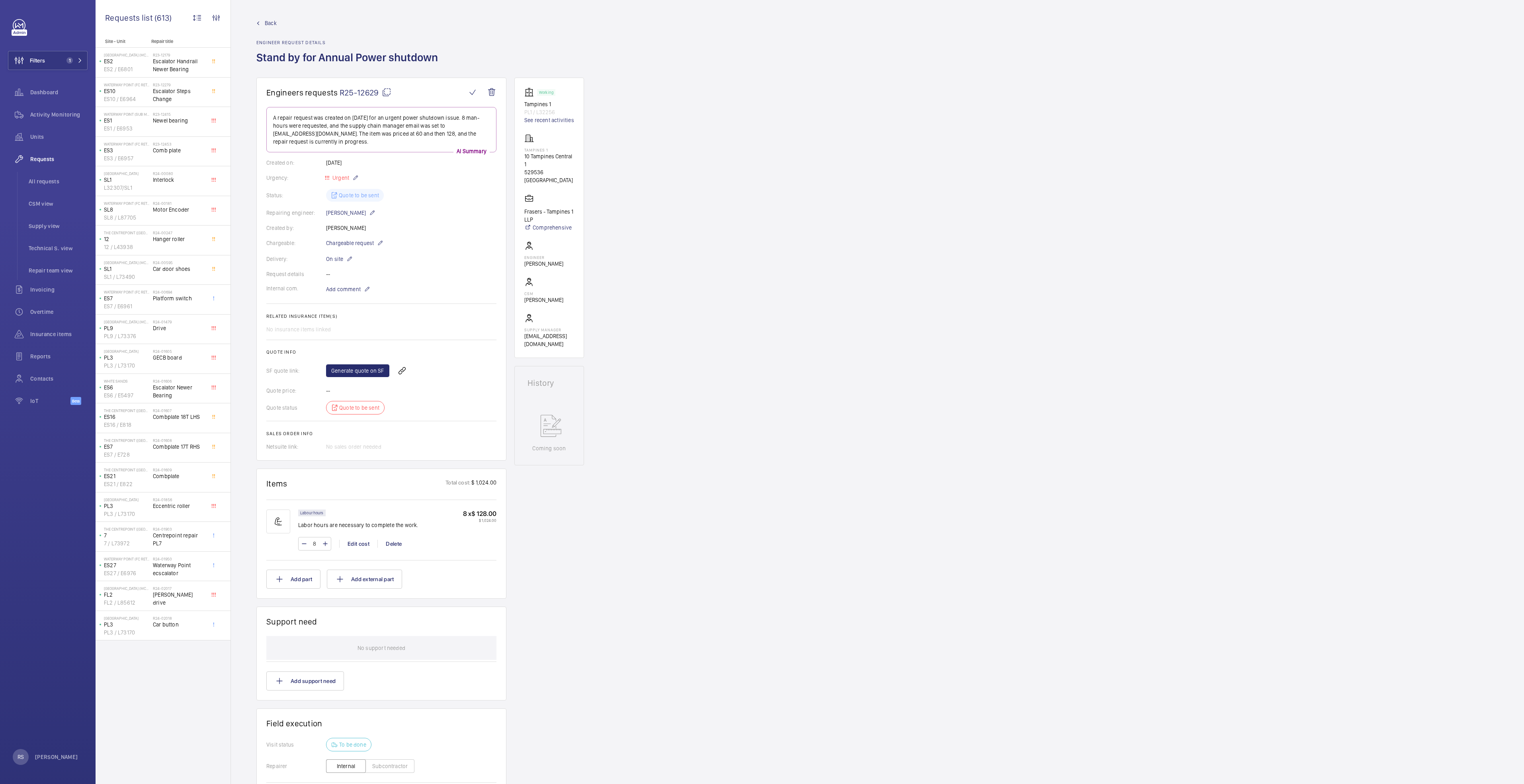
click at [759, 385] on div "Engineers requests R25-12629 A repair request was created on [DATE] for an urge…" at bounding box center [877, 498] width 1293 height 842
click at [759, 356] on div "Engineers requests R25-12629 A repair request was created on [DATE] for an urge…" at bounding box center [877, 498] width 1293 height 842
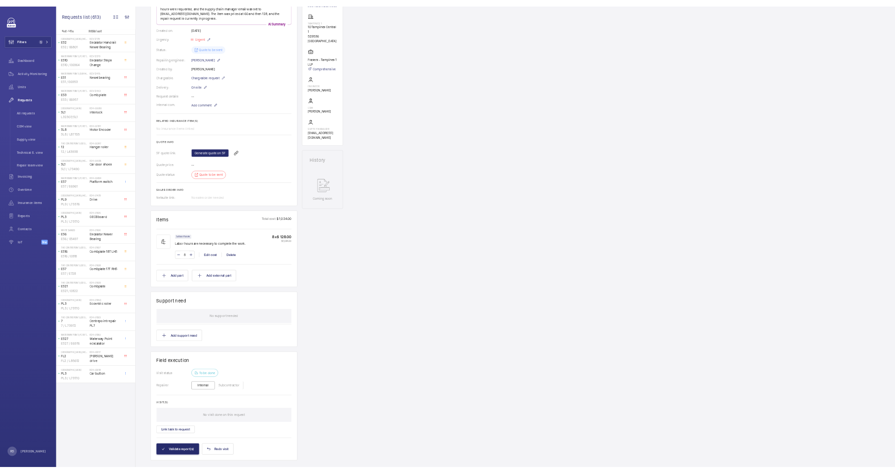
scroll to position [159, 0]
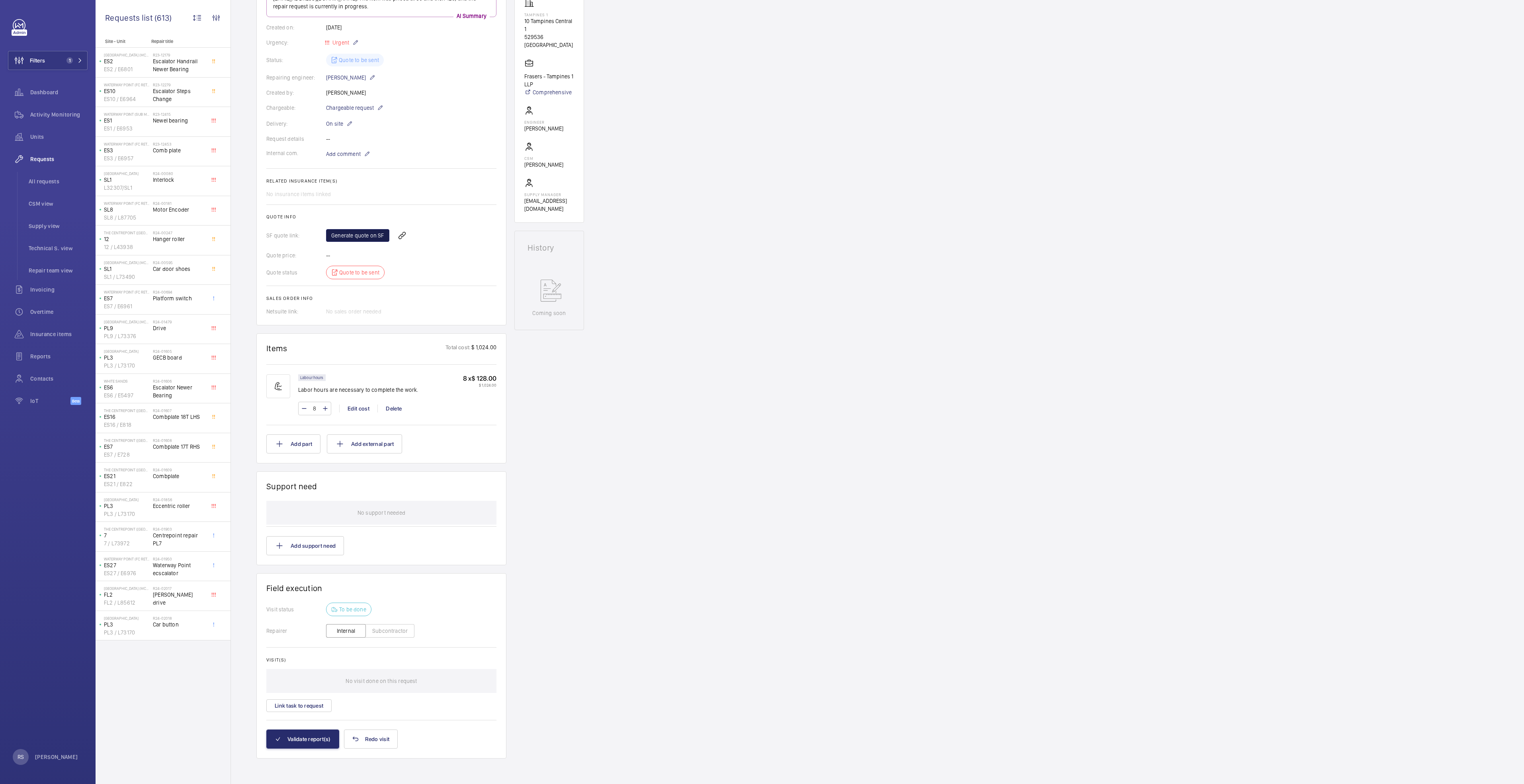
click at [349, 238] on link "Generate quote on SF" at bounding box center [357, 235] width 64 height 13
